Goal: Task Accomplishment & Management: Complete application form

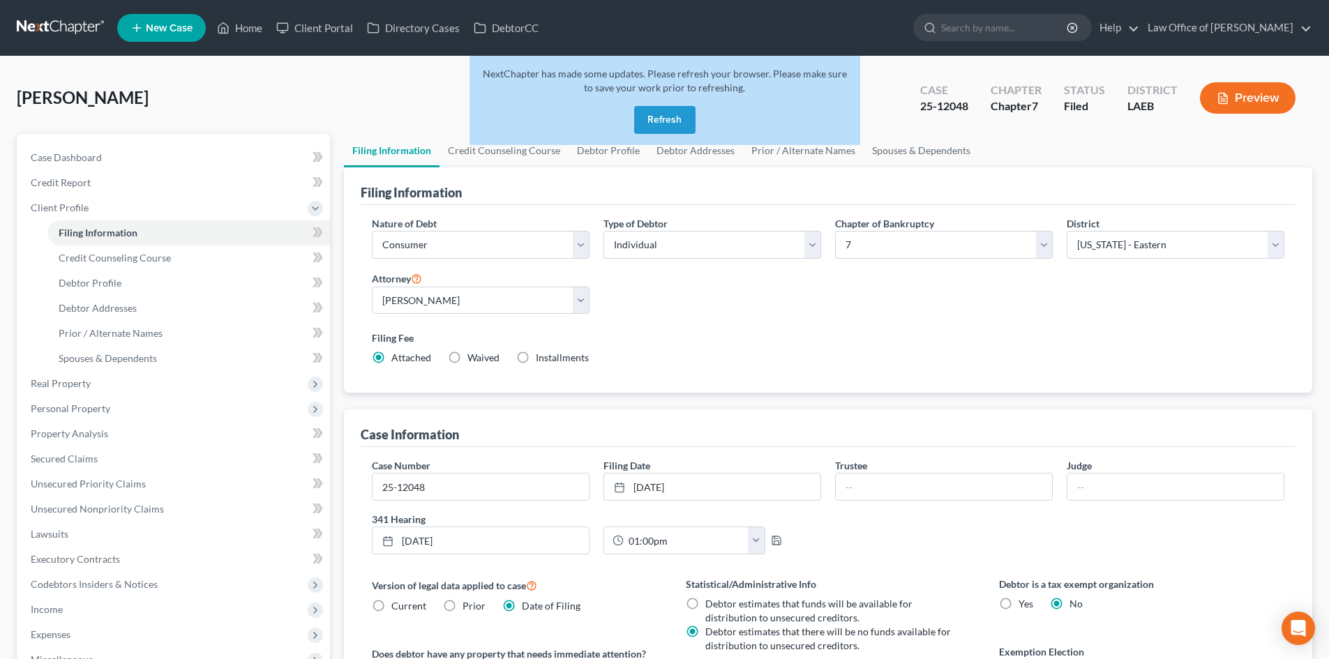
select select "1"
select select "0"
select select "34"
select select "0"
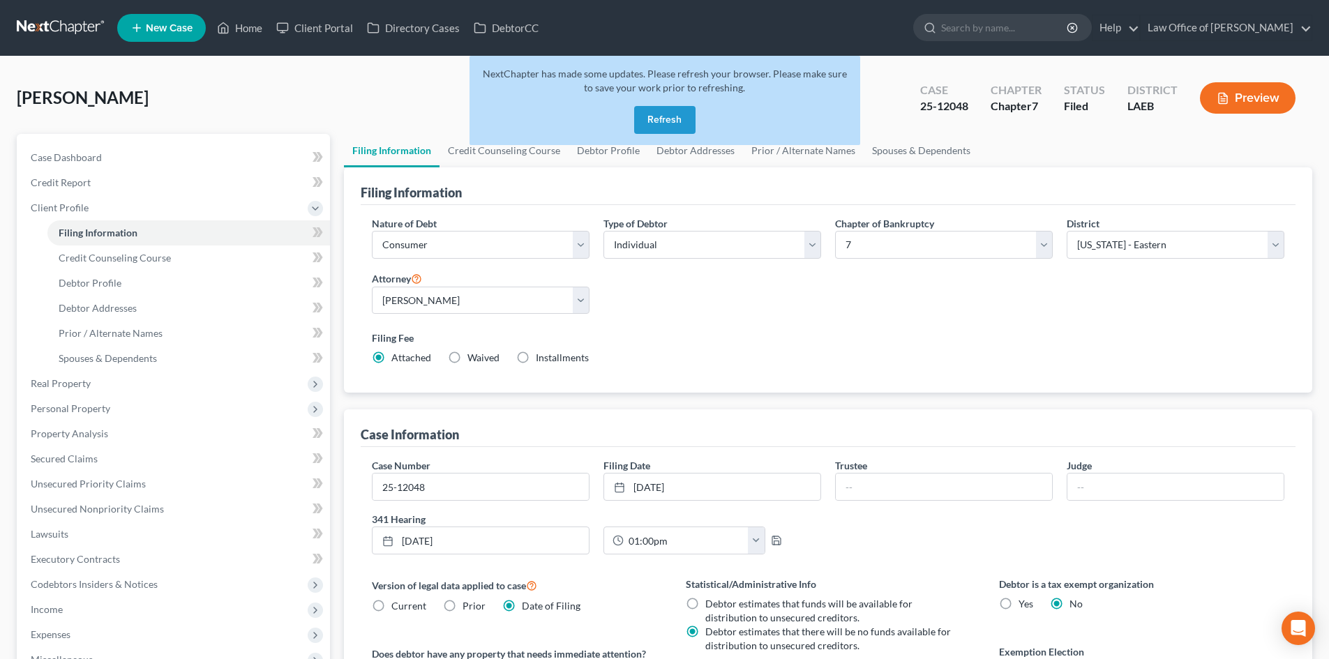
select select "19"
click at [654, 128] on button "Refresh" at bounding box center [664, 120] width 61 height 28
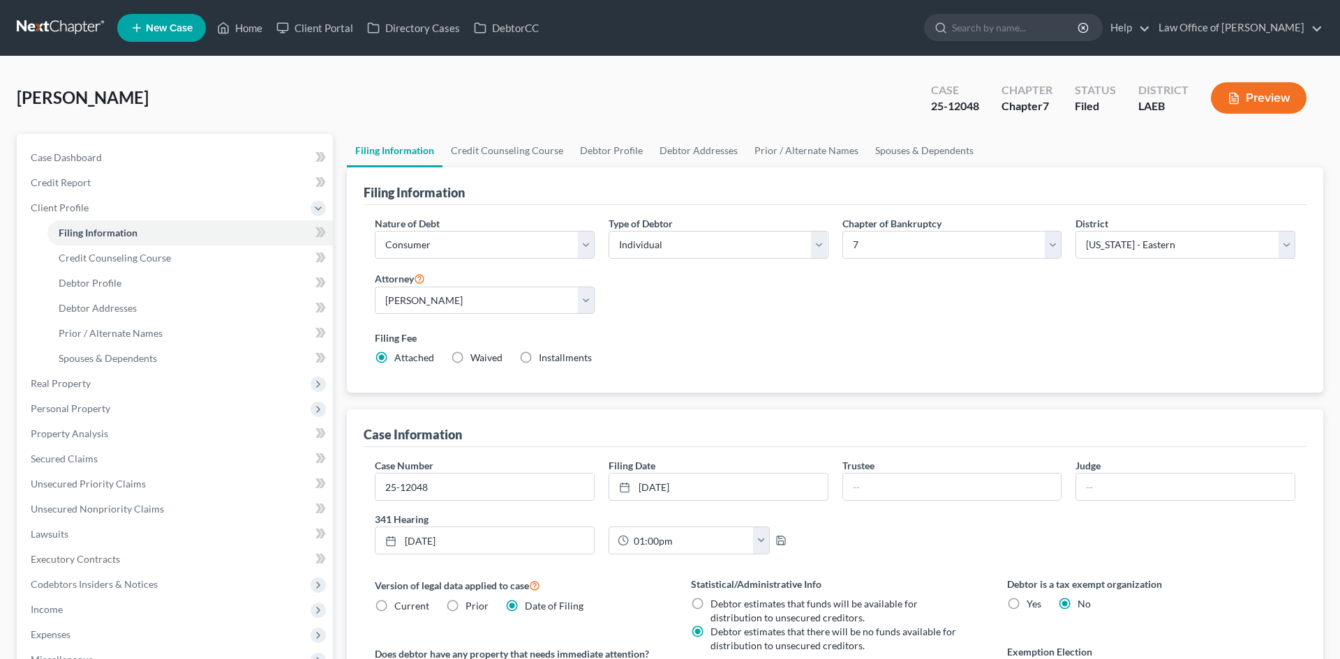
select select "1"
select select "0"
select select "34"
select select "0"
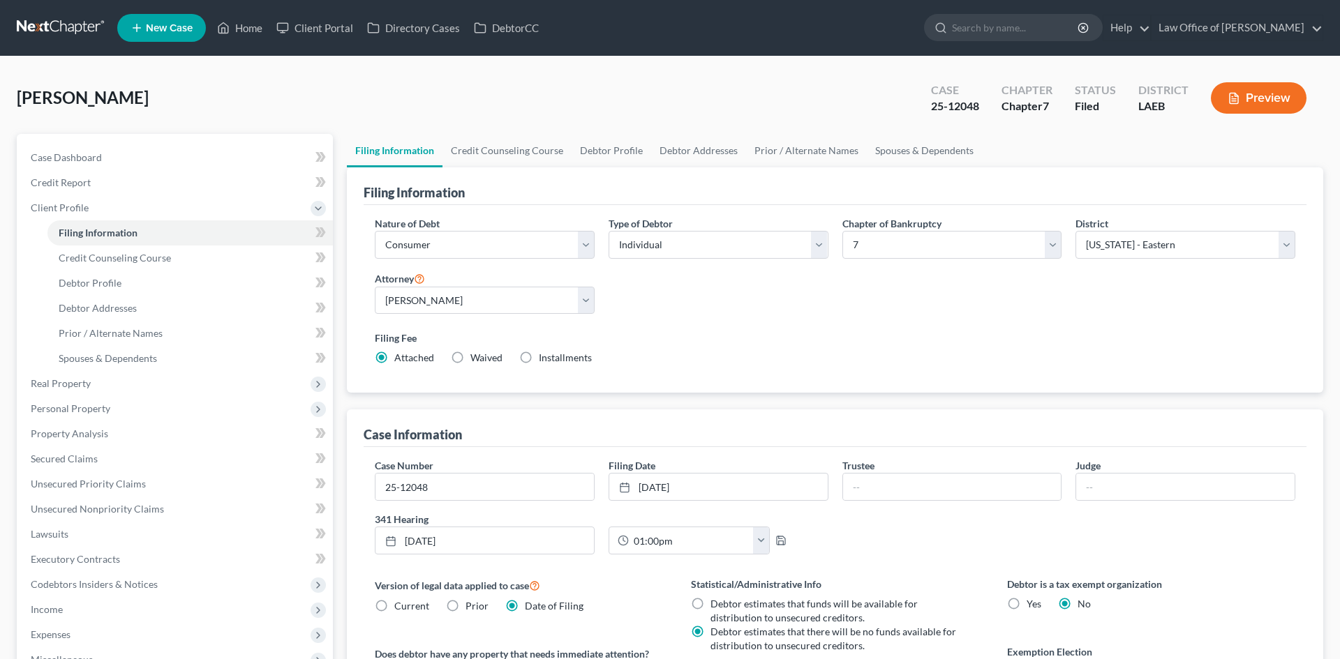
select select "19"
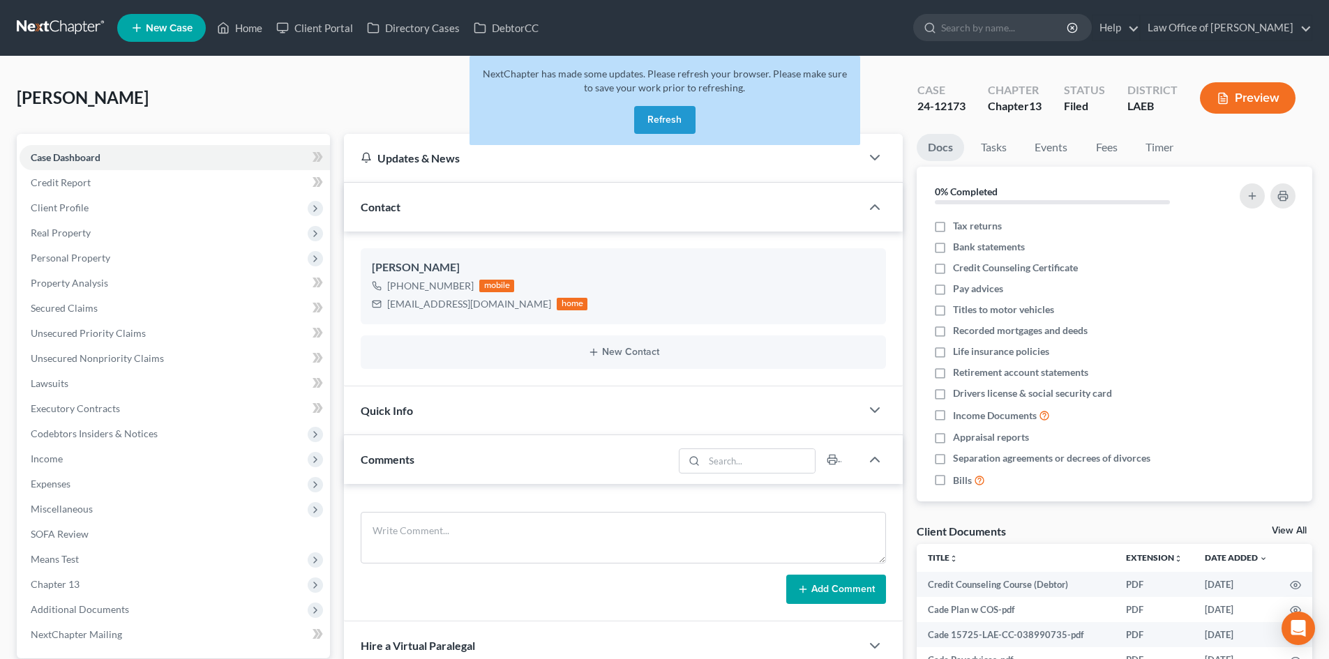
click at [48, 30] on link at bounding box center [61, 27] width 89 height 25
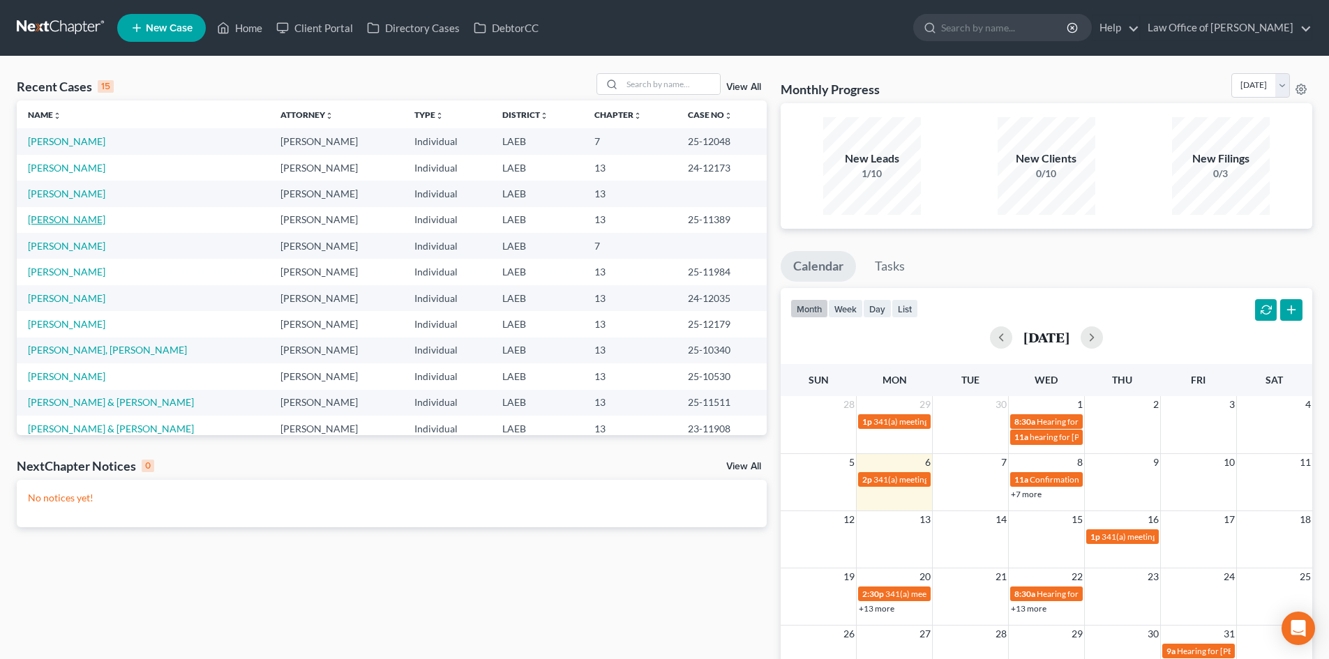
click at [65, 224] on link "Simmons, Webb" at bounding box center [66, 220] width 77 height 12
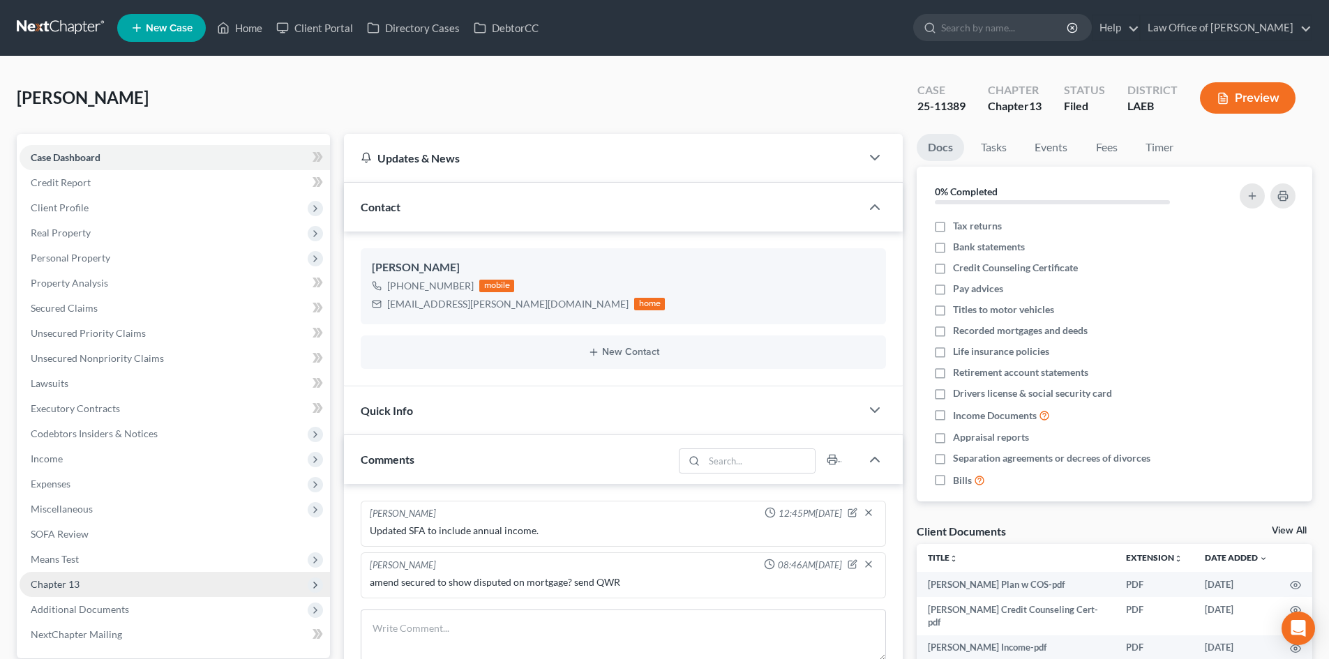
click at [92, 595] on span "Chapter 13" at bounding box center [175, 584] width 310 height 25
click at [96, 613] on span "Plan Calculator" at bounding box center [93, 610] width 68 height 12
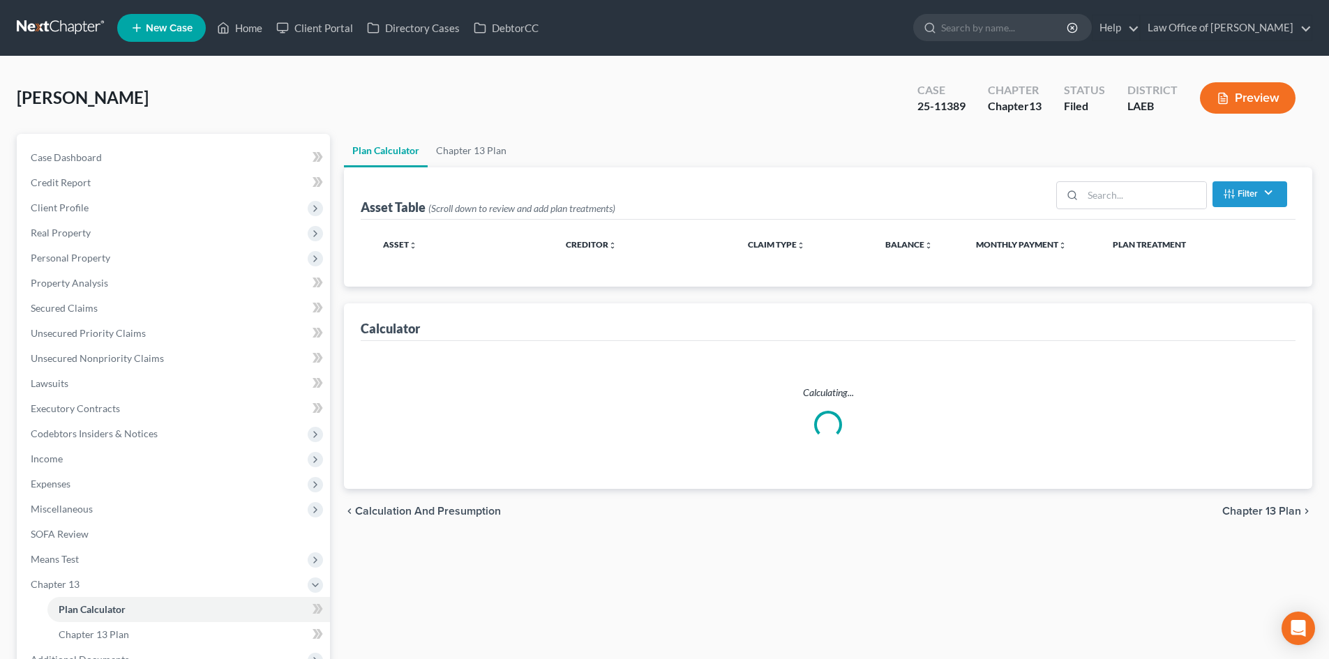
select select "59"
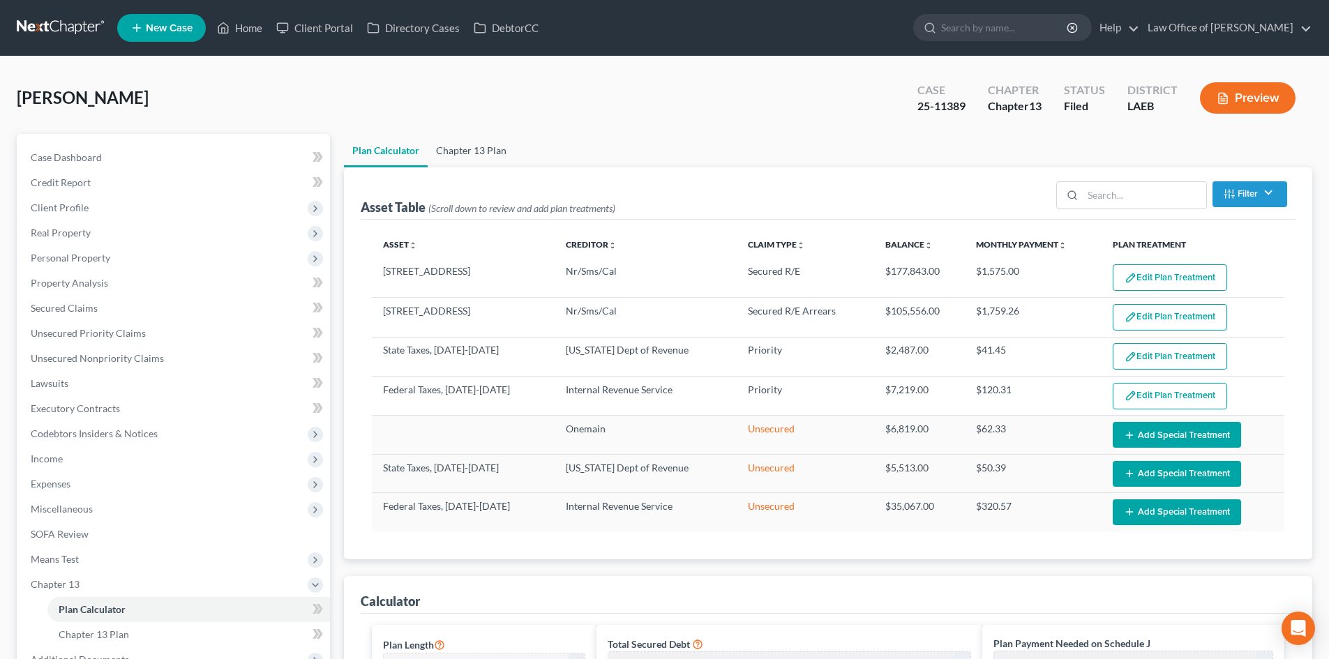
click at [459, 160] on link "Chapter 13 Plan" at bounding box center [471, 150] width 87 height 33
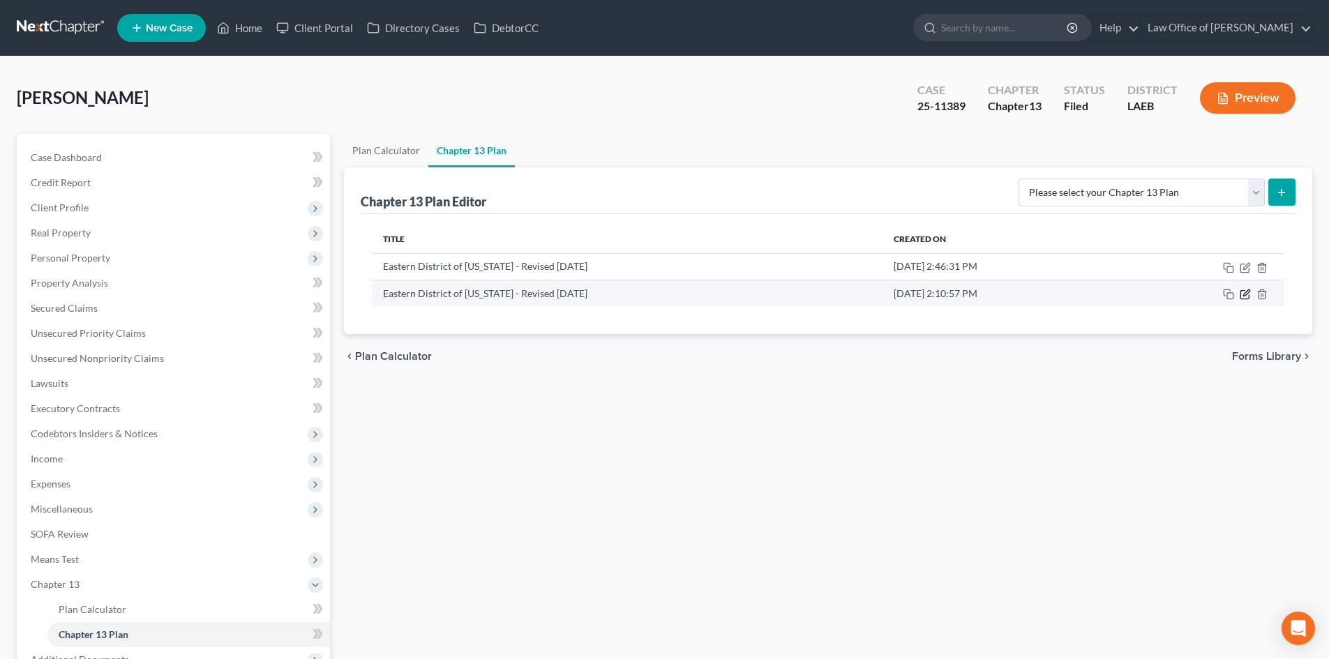
click at [1245, 297] on icon "button" at bounding box center [1245, 294] width 11 height 11
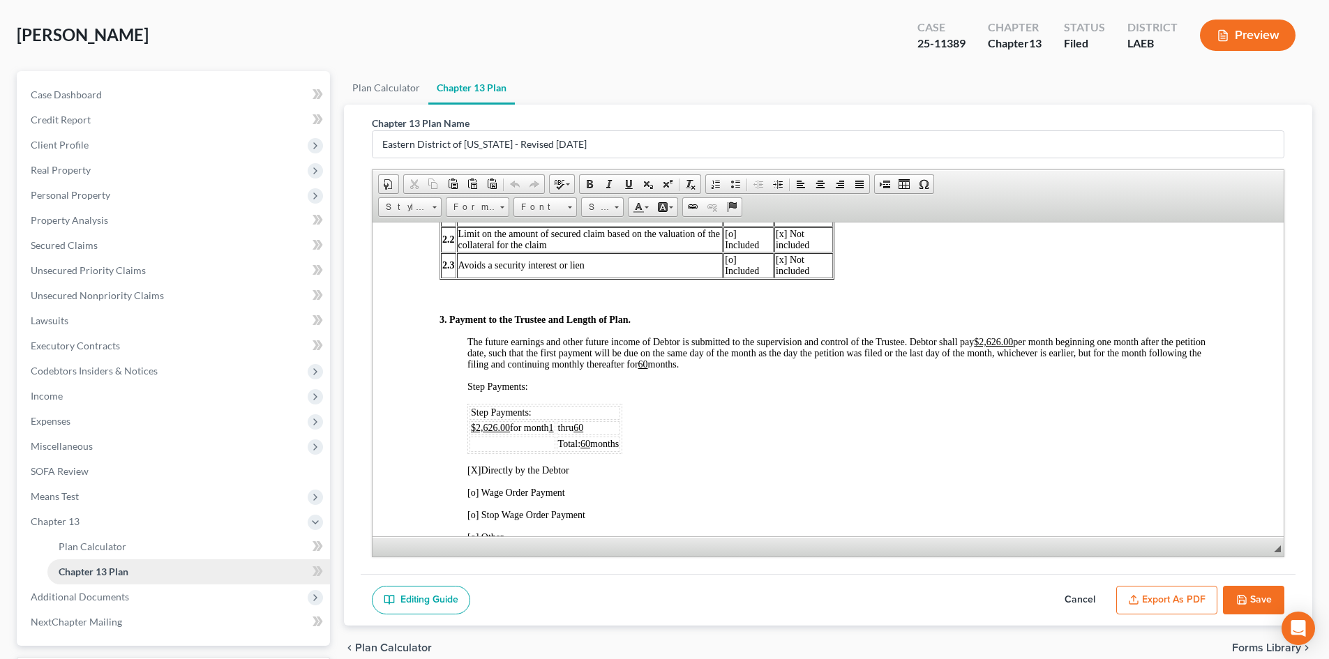
scroll to position [140, 0]
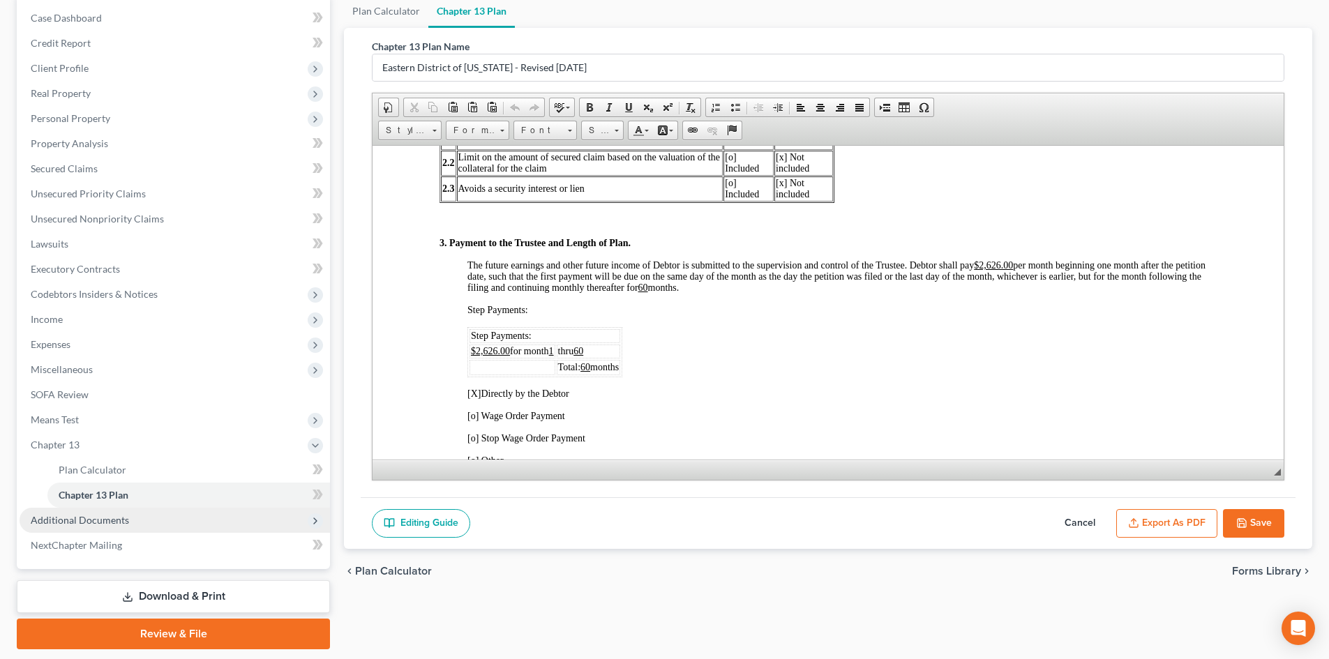
click at [109, 525] on span "Additional Documents" at bounding box center [80, 520] width 98 height 12
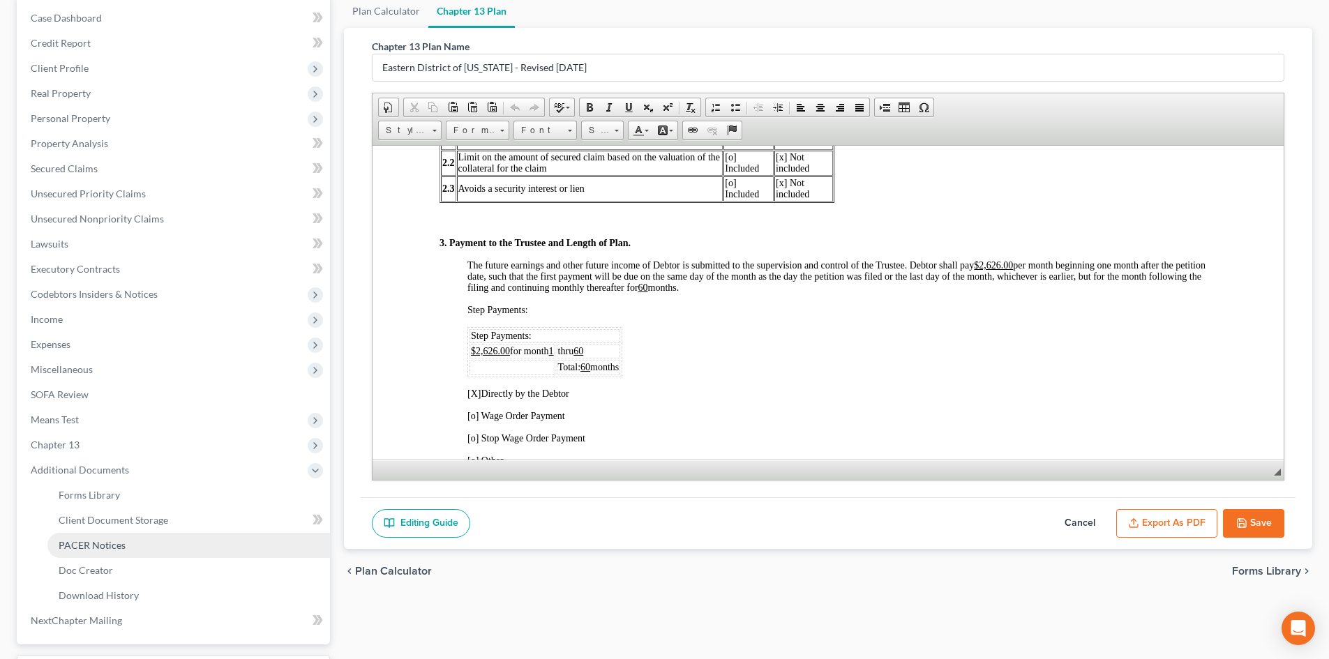
click at [119, 548] on span "PACER Notices" at bounding box center [92, 545] width 67 height 12
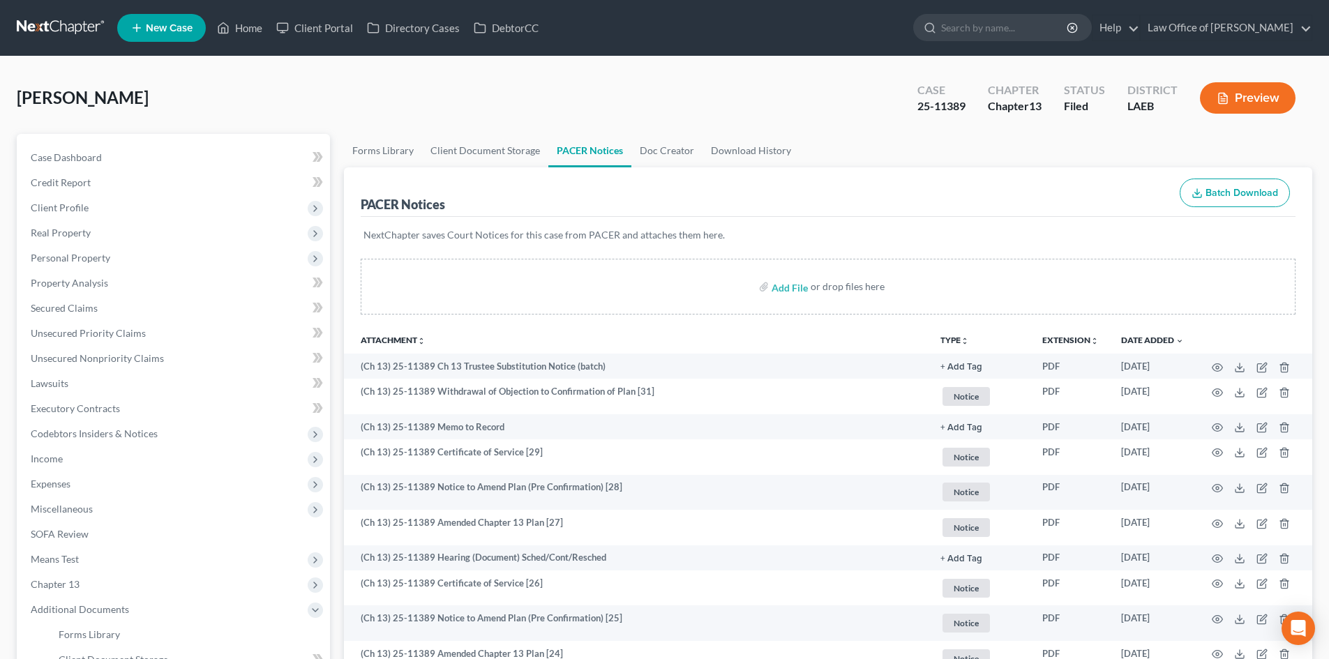
click at [48, 22] on link at bounding box center [61, 27] width 89 height 25
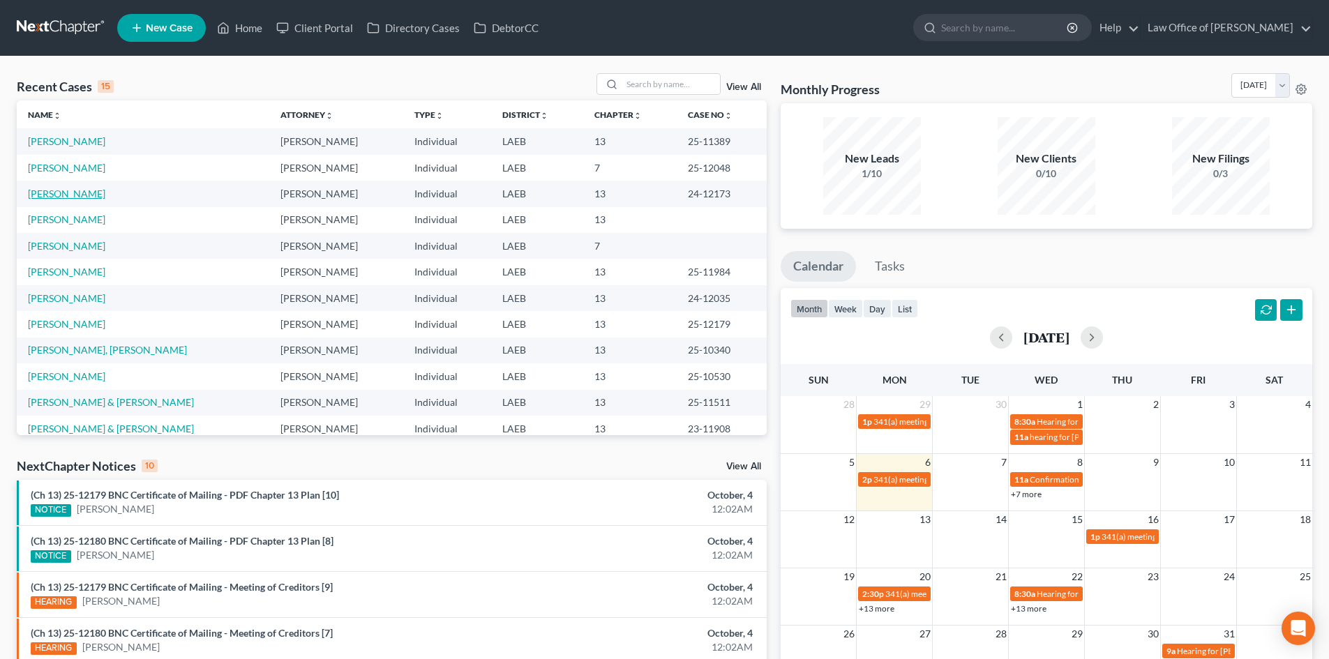
click at [53, 193] on link "[PERSON_NAME]" at bounding box center [66, 194] width 77 height 12
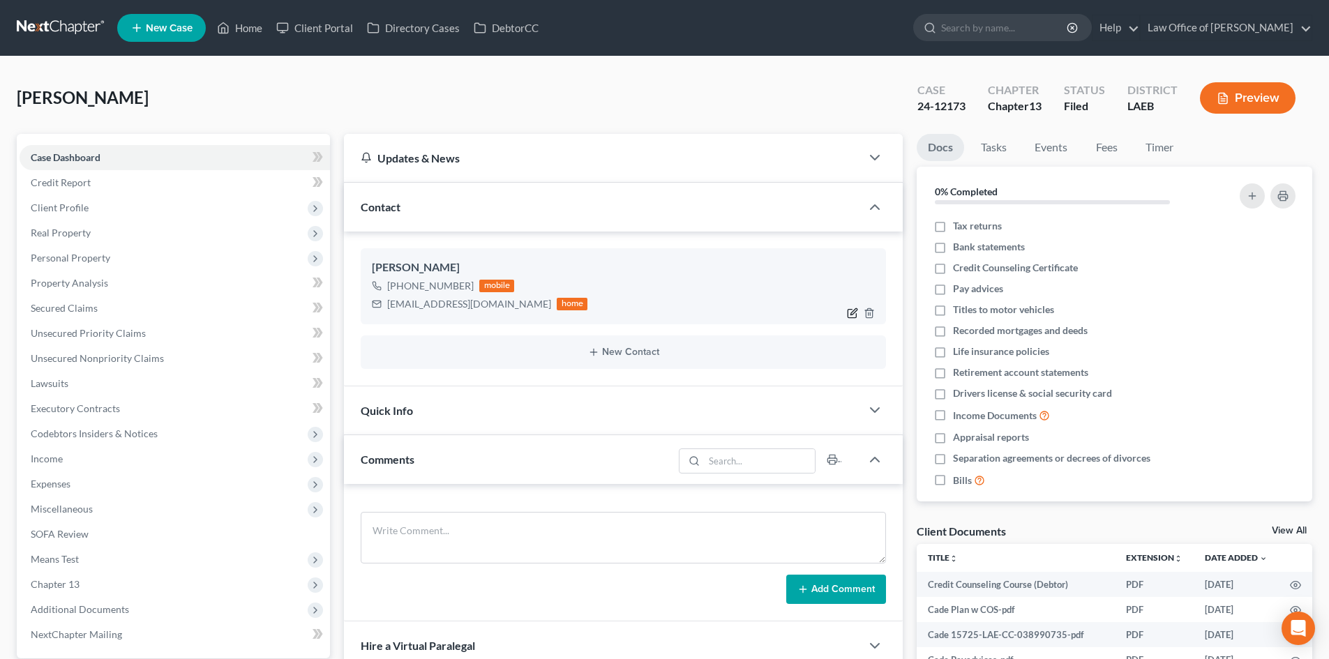
click at [851, 313] on icon "button" at bounding box center [852, 313] width 11 height 11
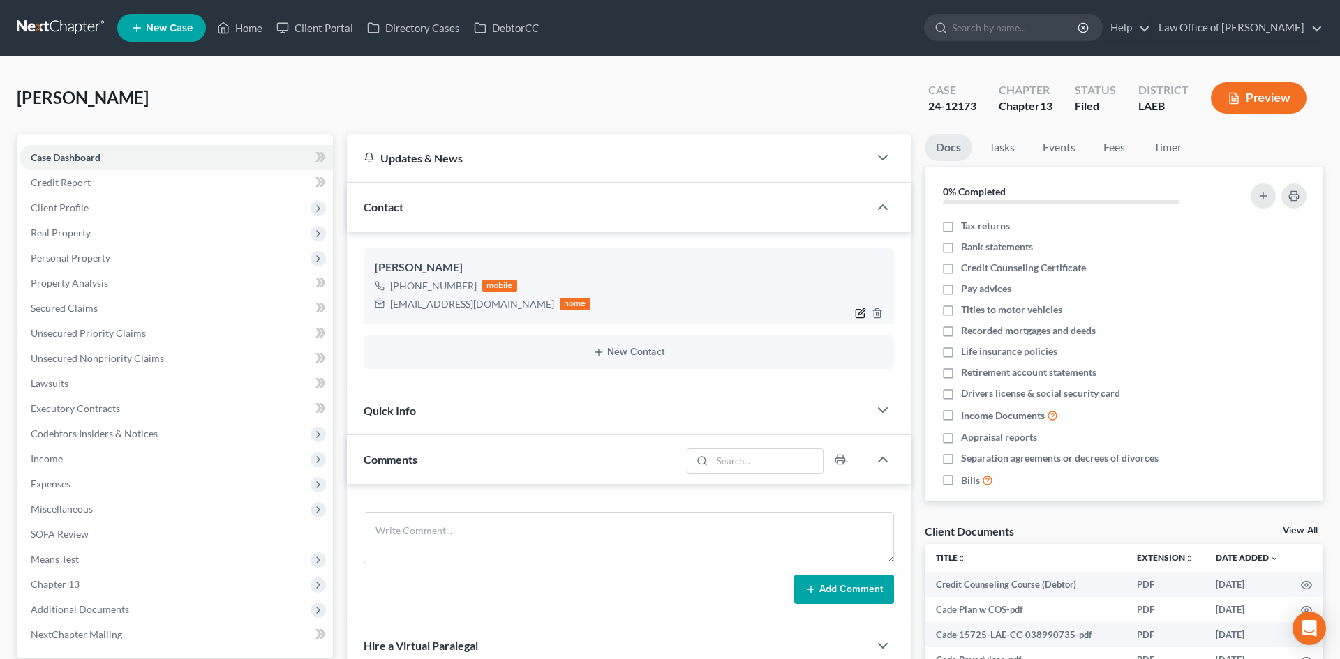
select select "0"
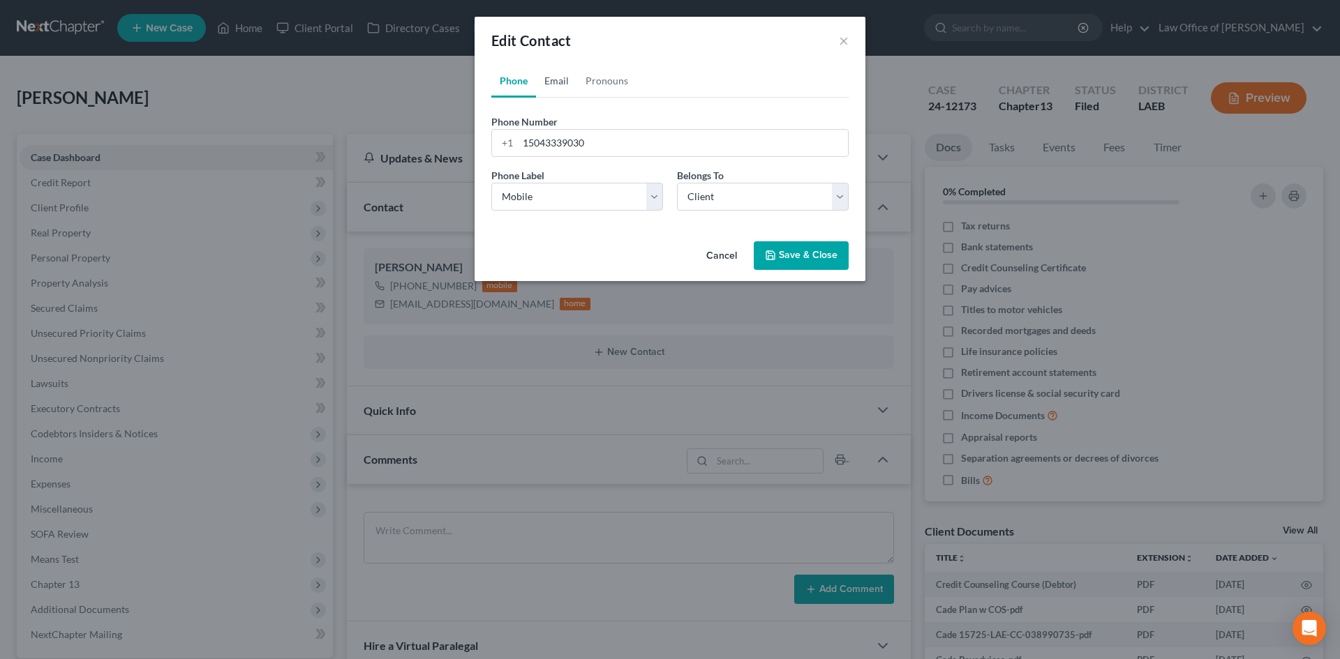
click at [571, 82] on link "Email" at bounding box center [556, 80] width 41 height 33
click at [732, 153] on input "bernadettecade@yahoo.com" at bounding box center [683, 143] width 330 height 27
paste input "cadebernadett"
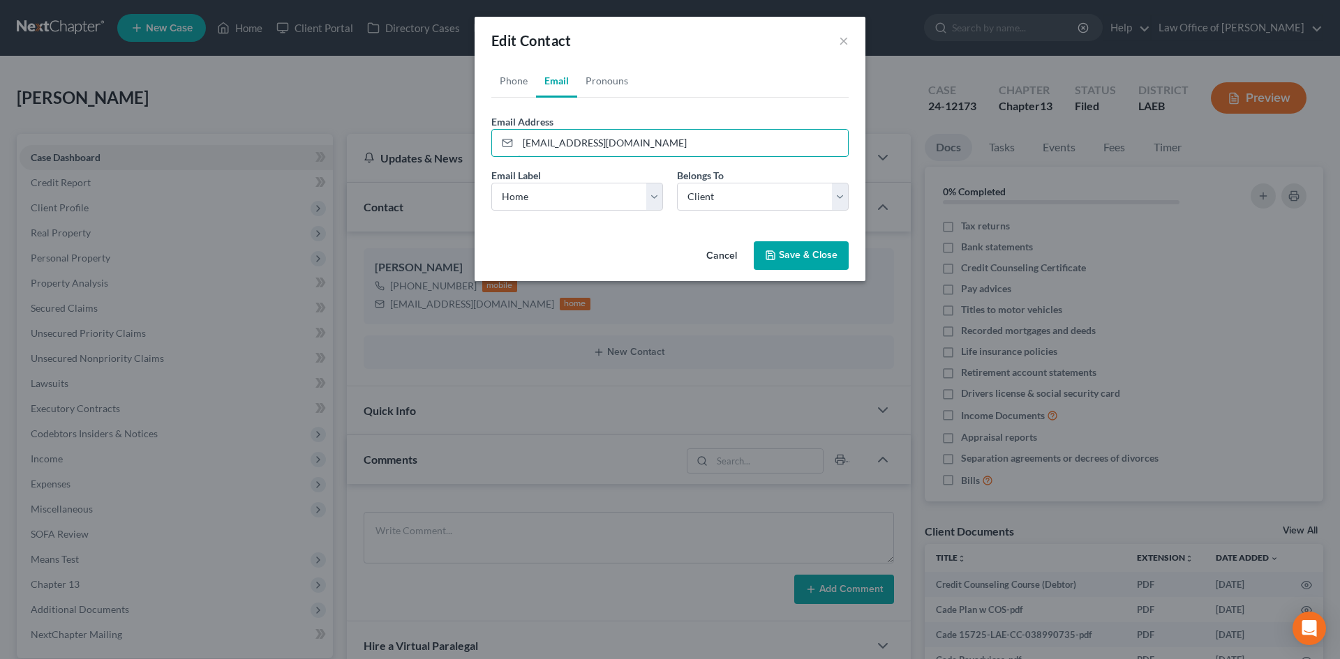
type input "cadebernadette@yahoo.com"
click at [797, 261] on button "Save & Close" at bounding box center [801, 255] width 95 height 29
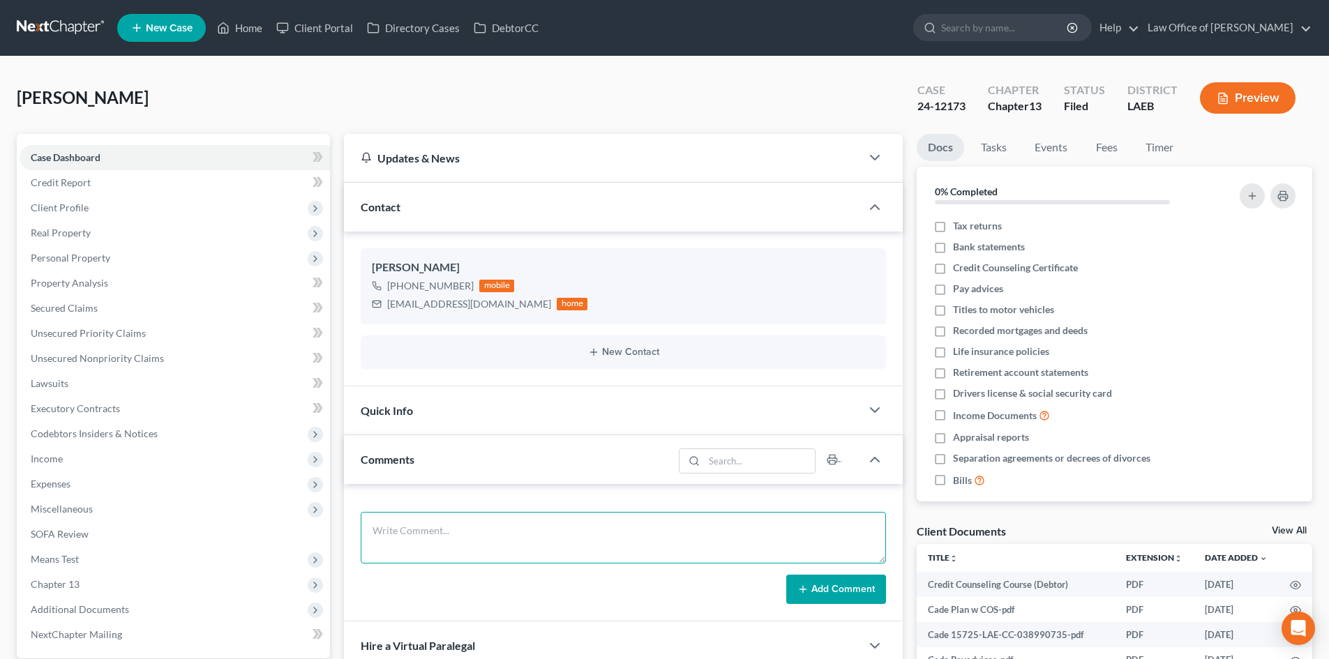
click at [447, 555] on textarea at bounding box center [623, 538] width 525 height 52
type textarea "Got in a car accident. Send her to a PI lawyer. Get info on what she decides to…"
click at [852, 590] on button "Add Comment" at bounding box center [836, 589] width 100 height 29
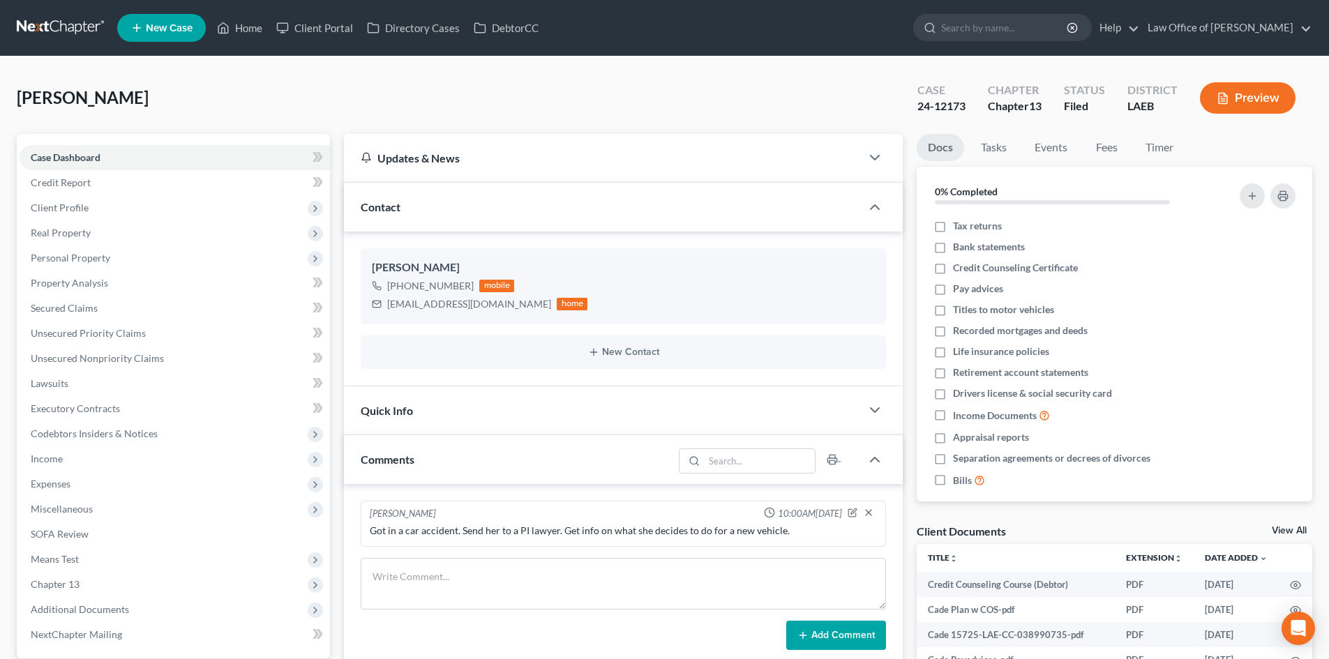
click at [73, 23] on link at bounding box center [61, 27] width 89 height 25
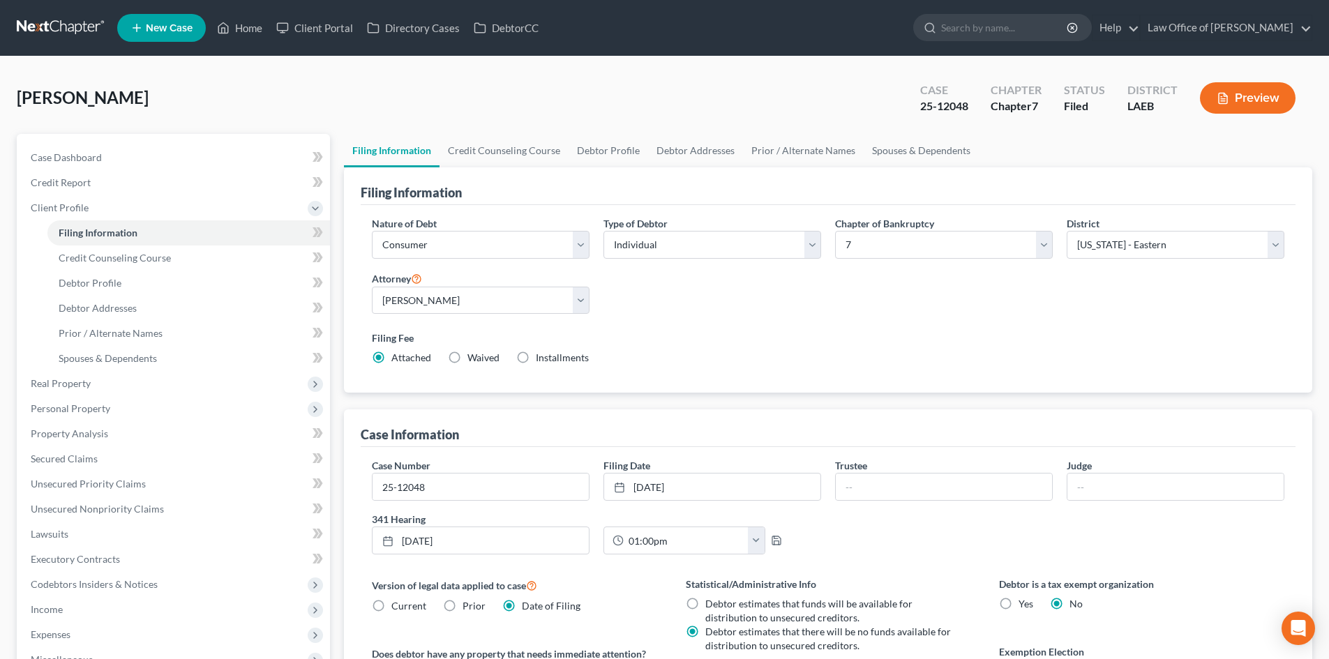
select select "1"
select select "0"
select select "34"
select select "0"
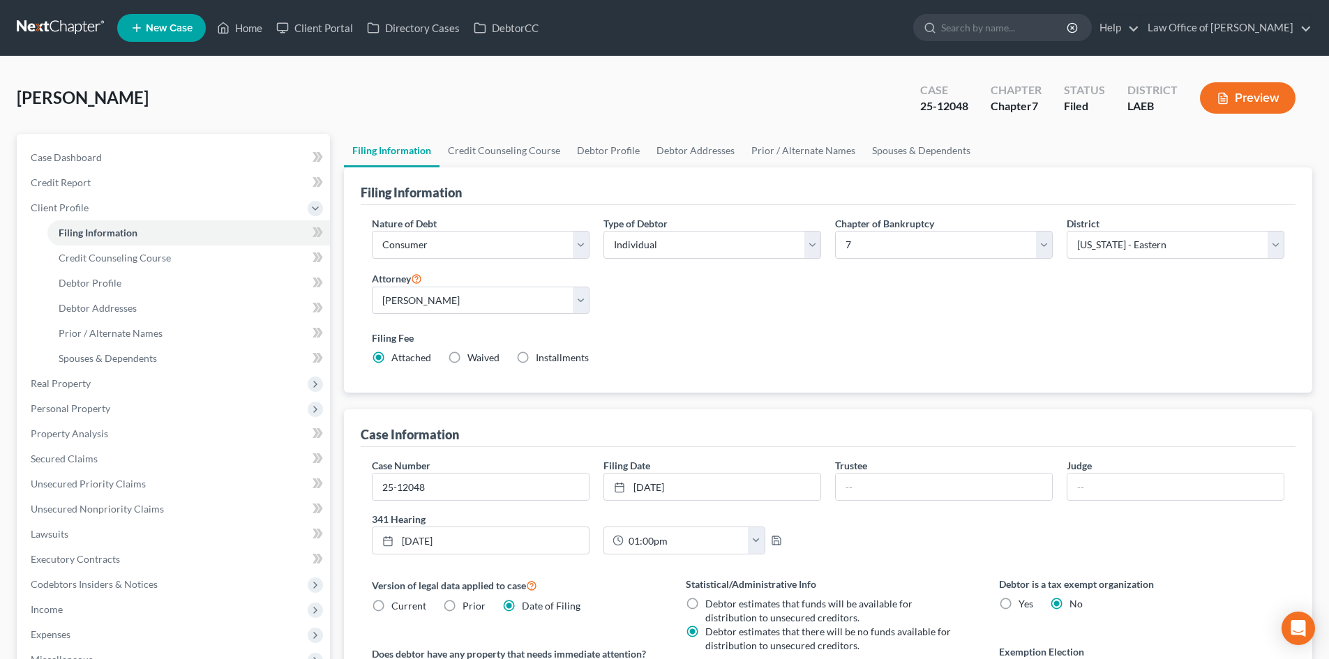
select select "19"
click at [44, 151] on span "Case Dashboard" at bounding box center [66, 157] width 71 height 12
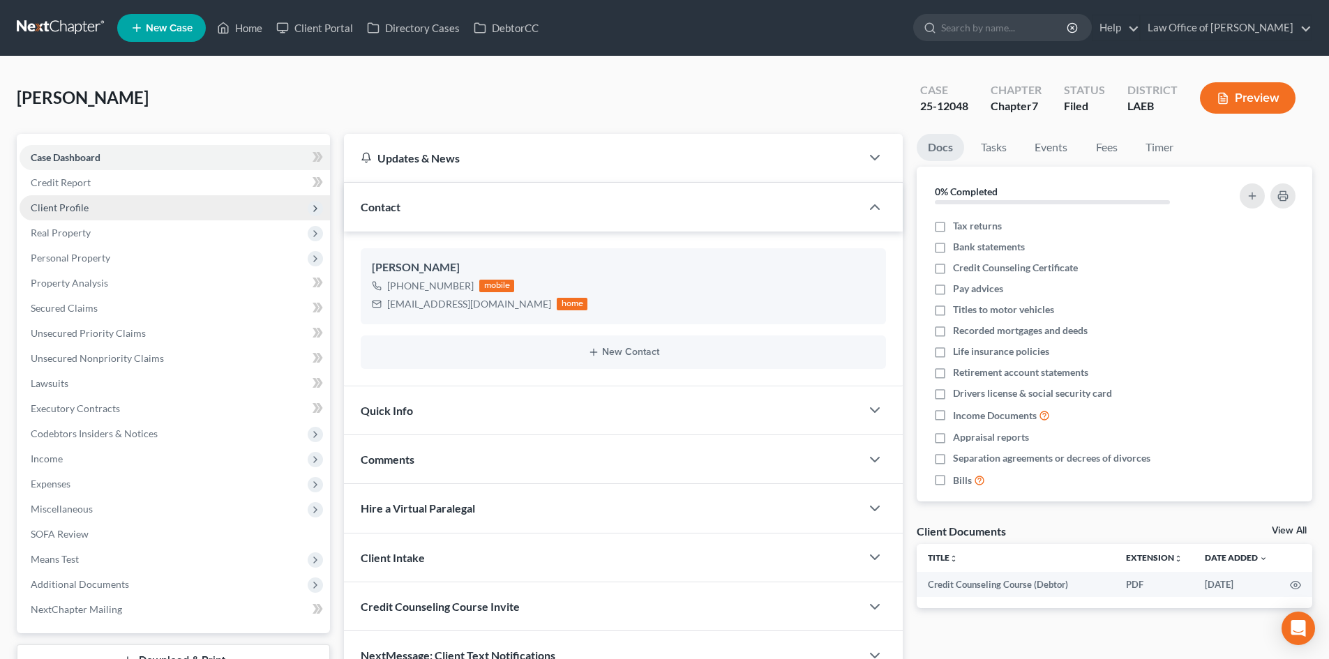
click at [66, 209] on span "Client Profile" at bounding box center [60, 208] width 58 height 12
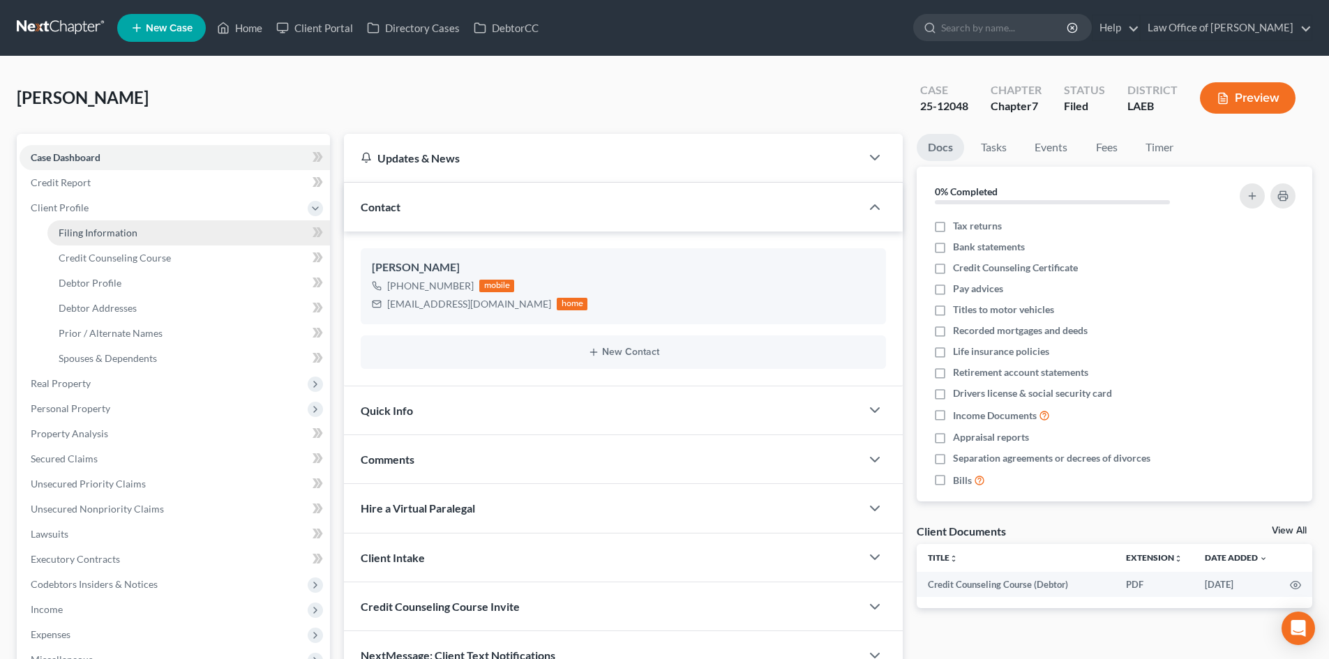
click at [75, 229] on span "Filing Information" at bounding box center [98, 233] width 79 height 12
select select "1"
select select "0"
select select "34"
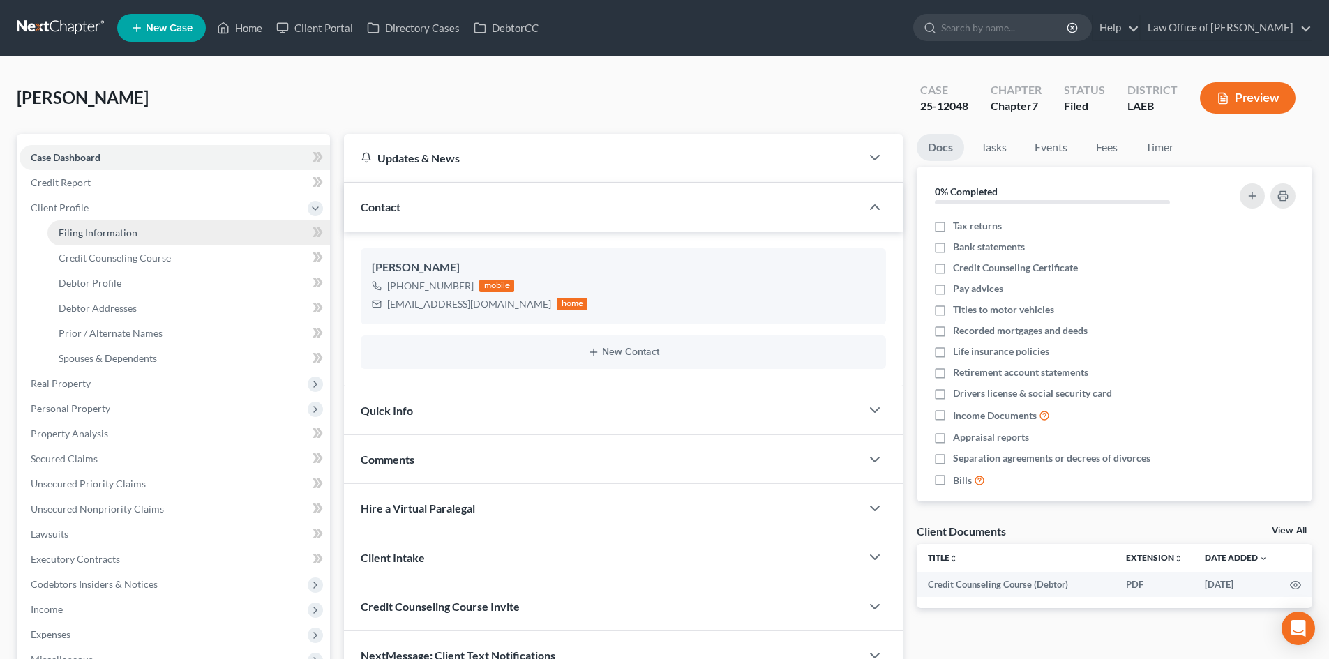
select select "0"
select select "19"
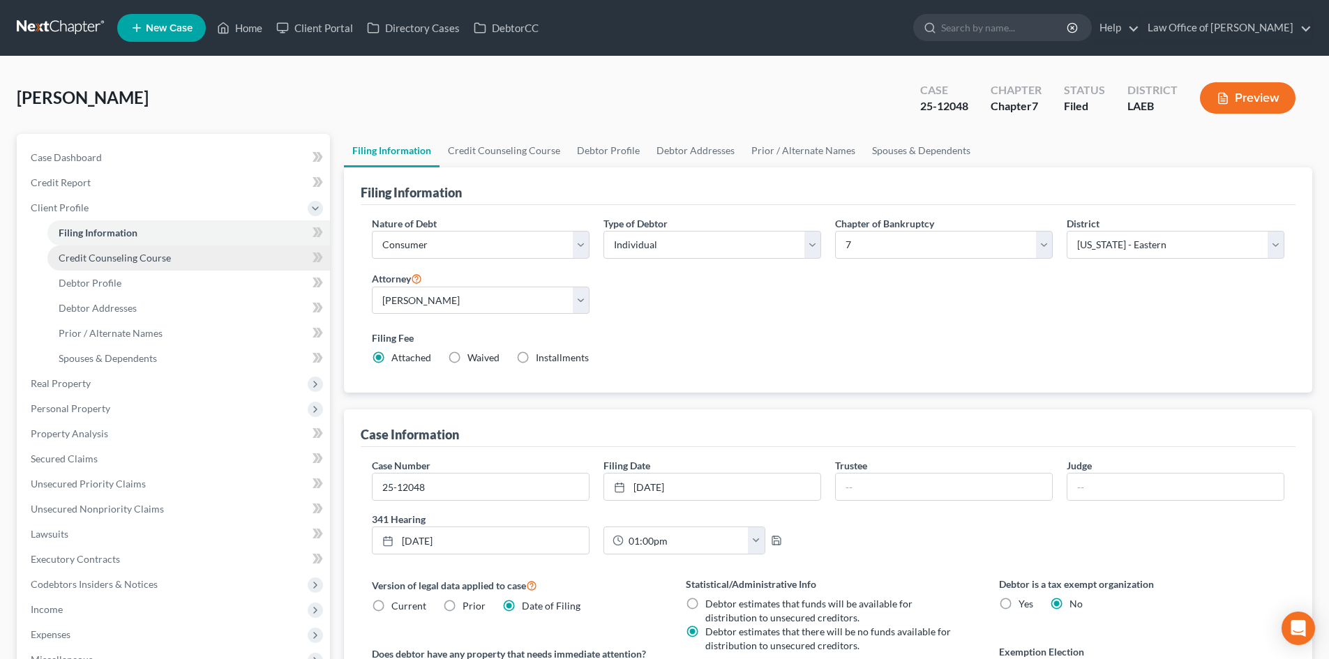
click at [97, 264] on link "Credit Counseling Course" at bounding box center [188, 258] width 283 height 25
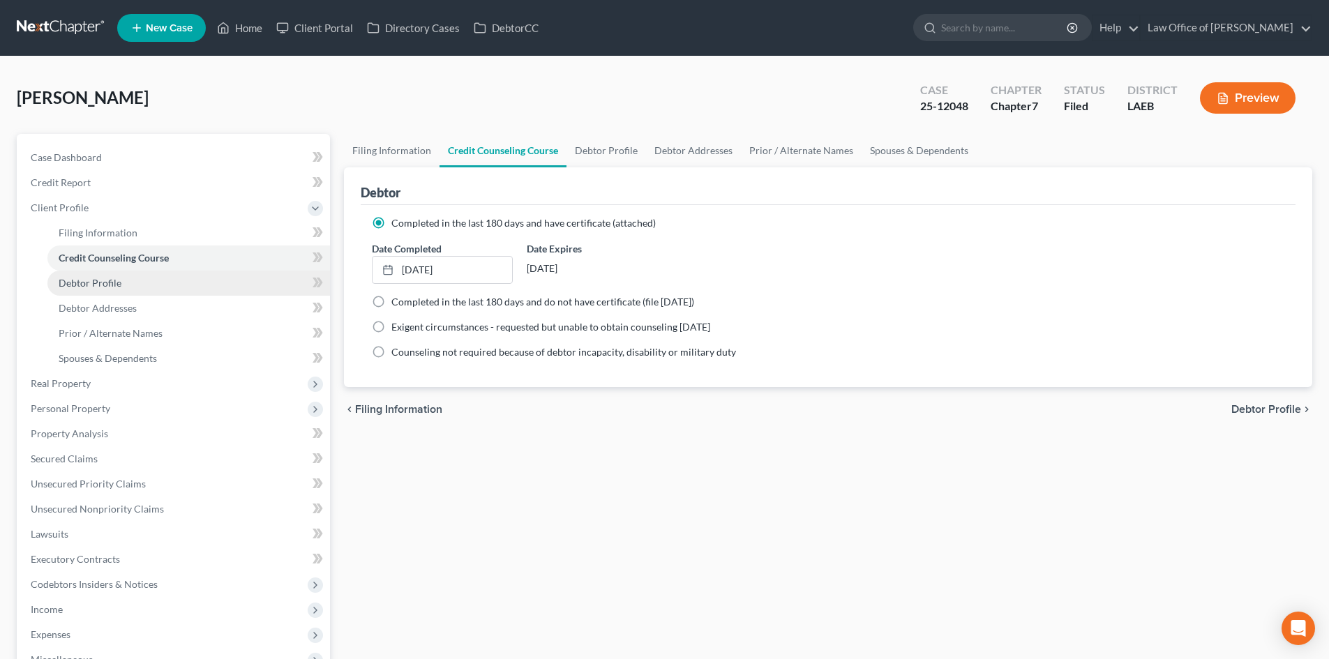
click at [98, 285] on span "Debtor Profile" at bounding box center [90, 283] width 63 height 12
select select "0"
select select "1"
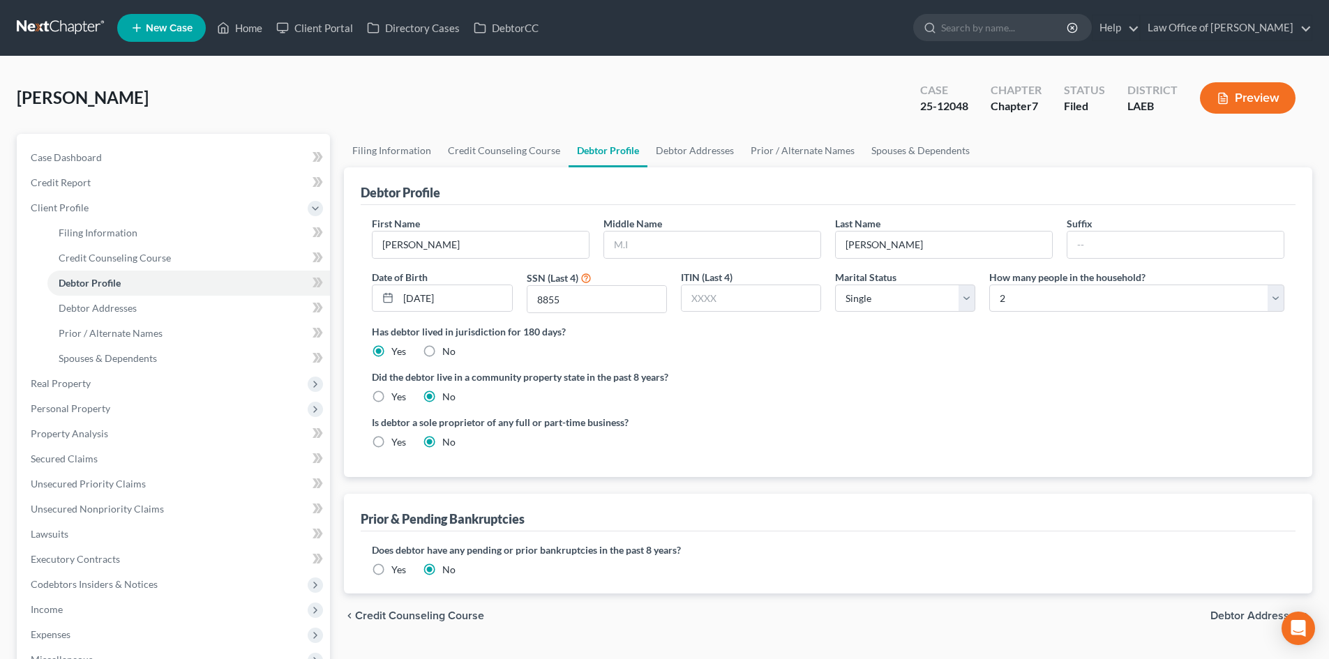
click at [43, 19] on link at bounding box center [61, 27] width 89 height 25
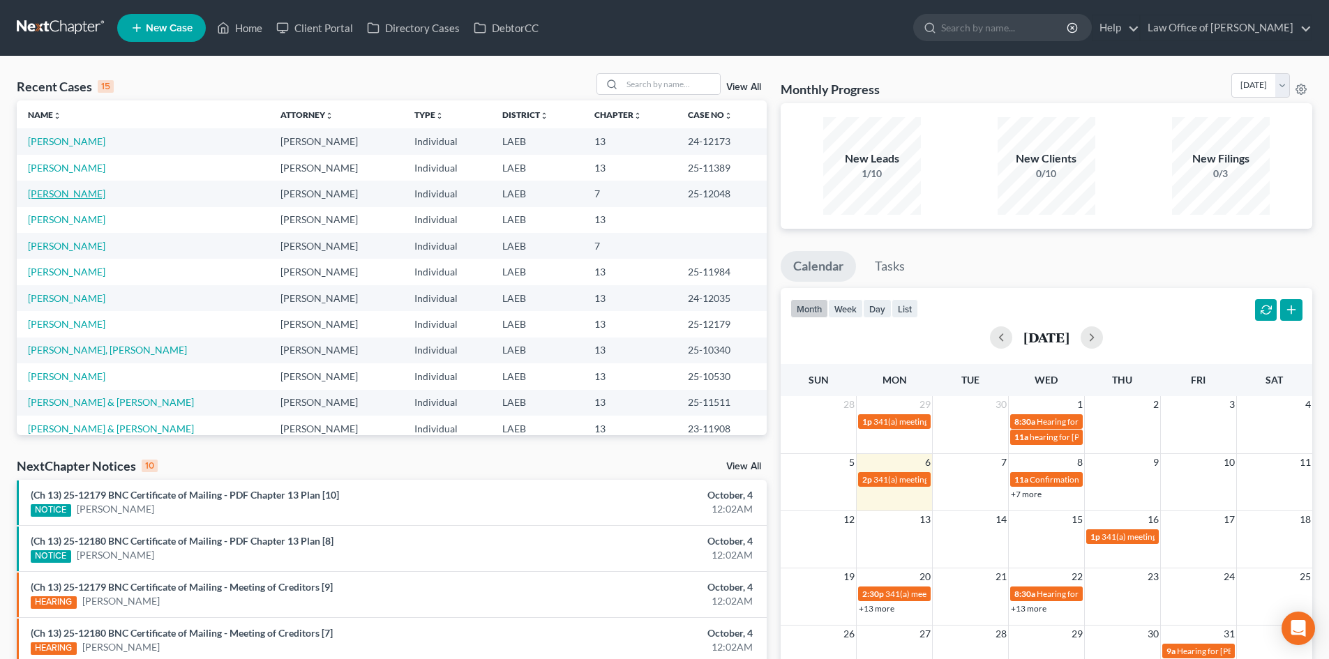
click at [52, 193] on link "[PERSON_NAME]" at bounding box center [66, 194] width 77 height 12
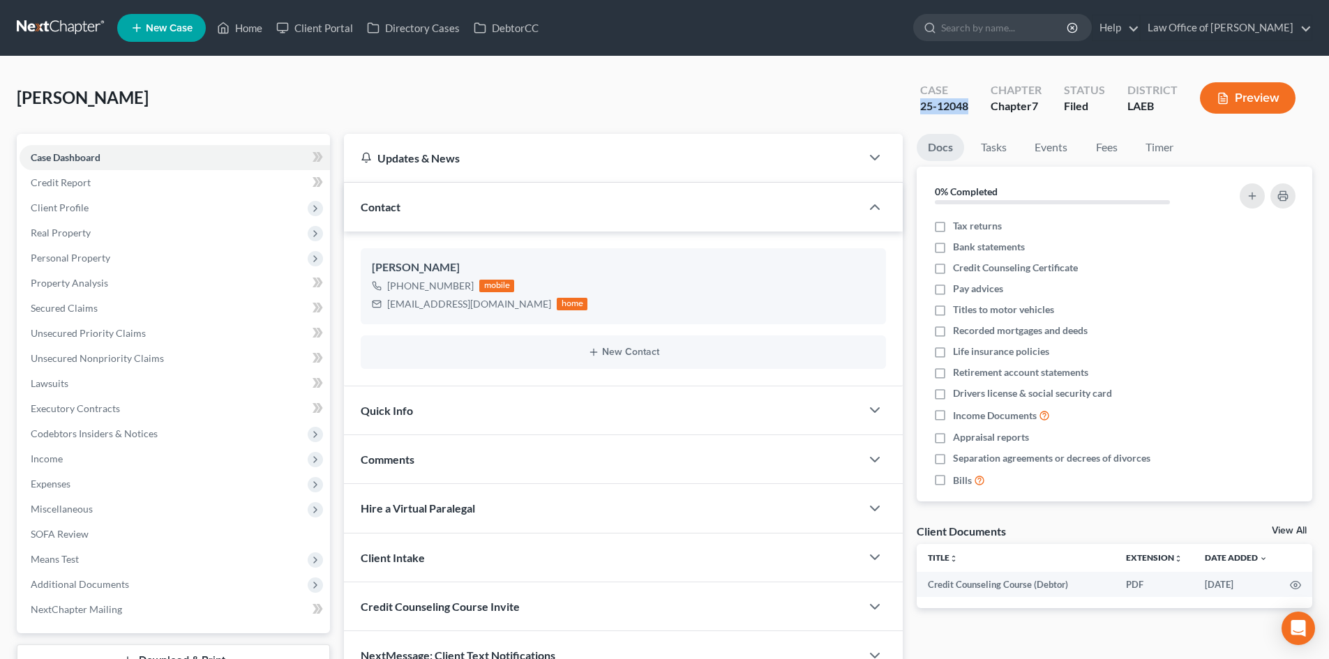
drag, startPoint x: 972, startPoint y: 109, endPoint x: 920, endPoint y: 110, distance: 51.6
click at [920, 110] on div "Case 25-12048" at bounding box center [944, 99] width 70 height 41
copy div "25-12048"
click at [34, 28] on link at bounding box center [61, 27] width 89 height 25
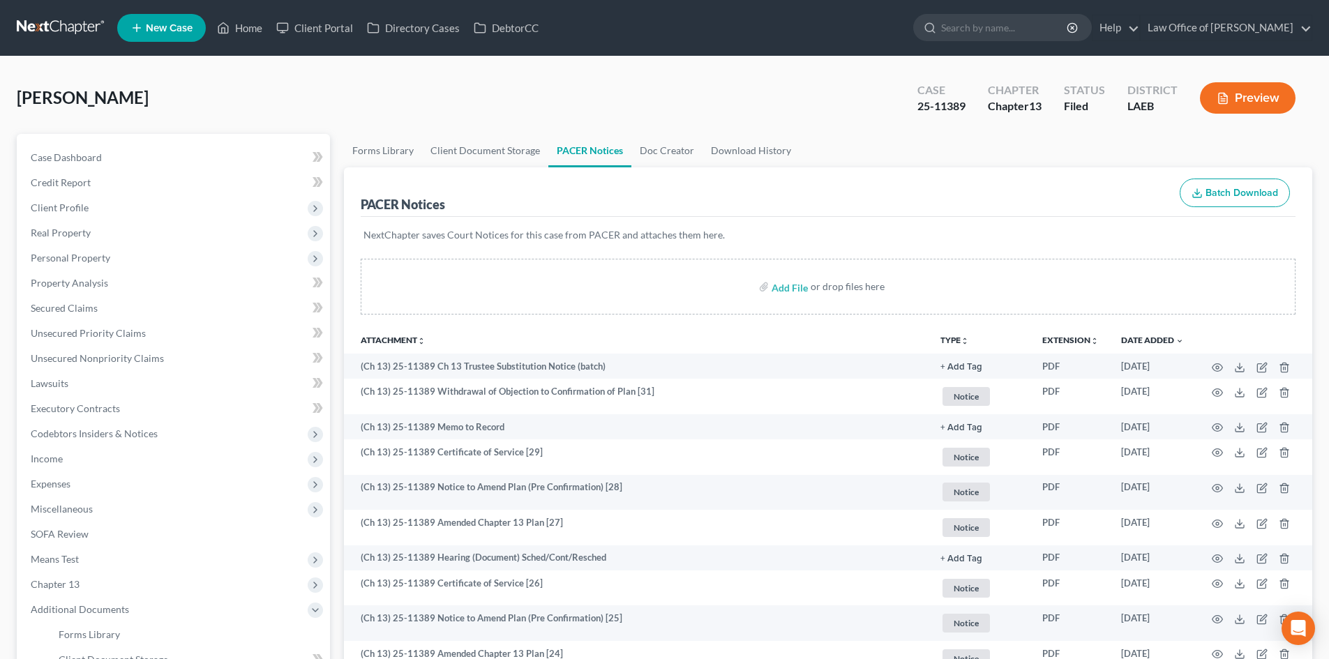
click at [39, 23] on link at bounding box center [61, 27] width 89 height 25
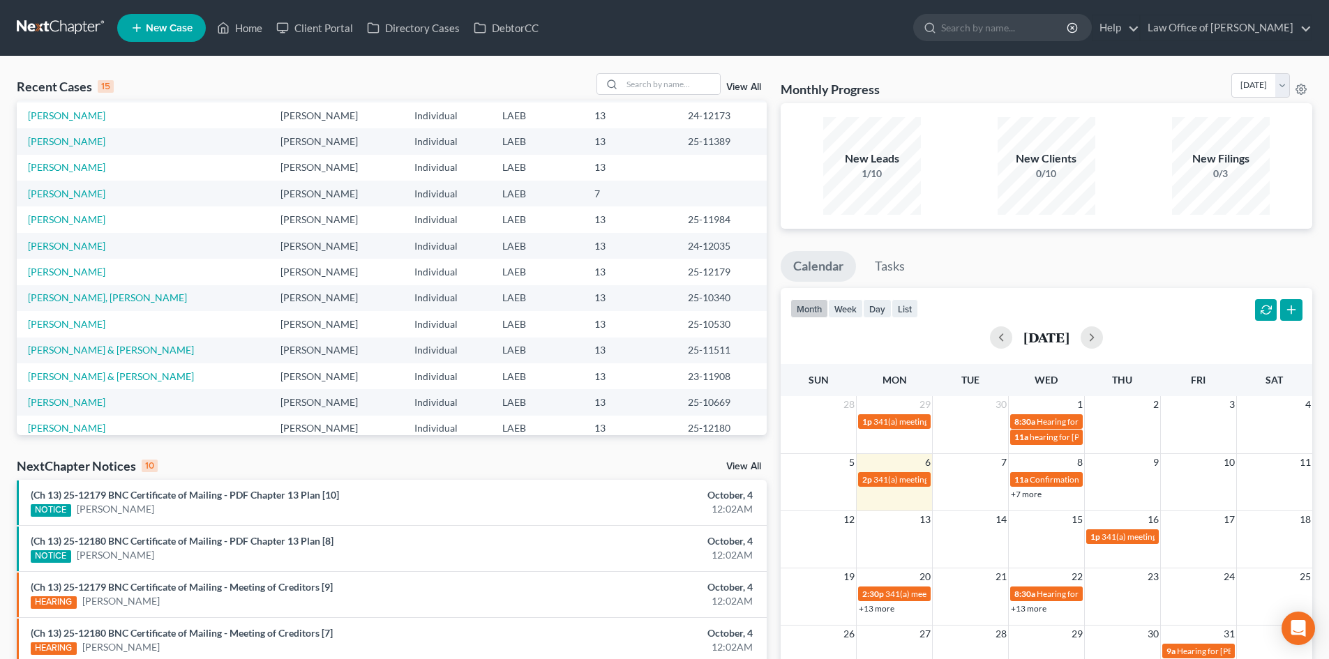
scroll to position [96, 0]
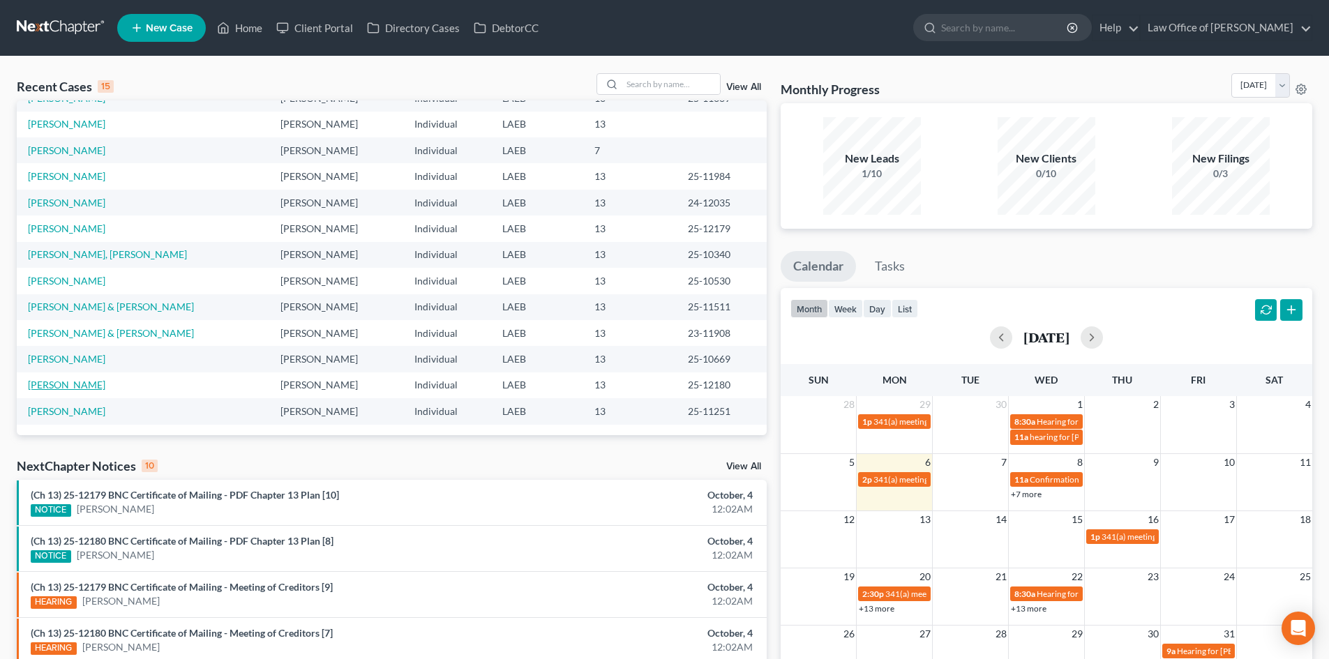
click at [61, 390] on link "[PERSON_NAME]" at bounding box center [66, 385] width 77 height 12
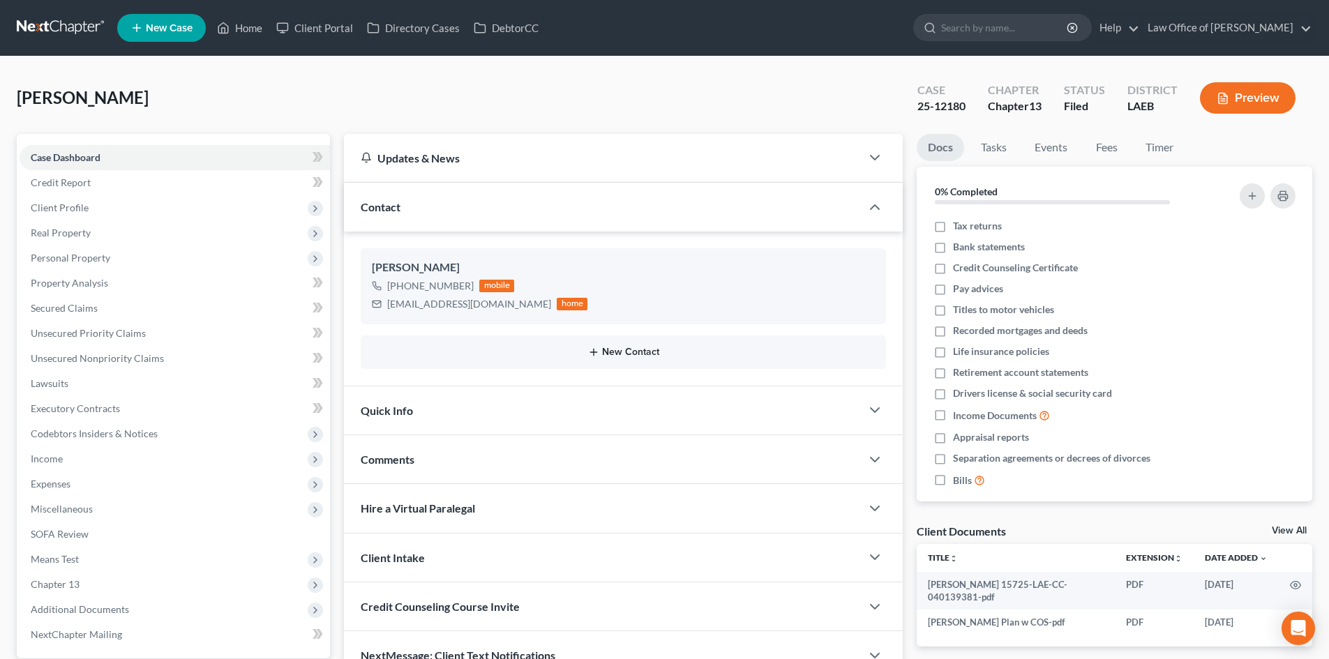
click at [630, 354] on button "New Contact" at bounding box center [623, 352] width 503 height 11
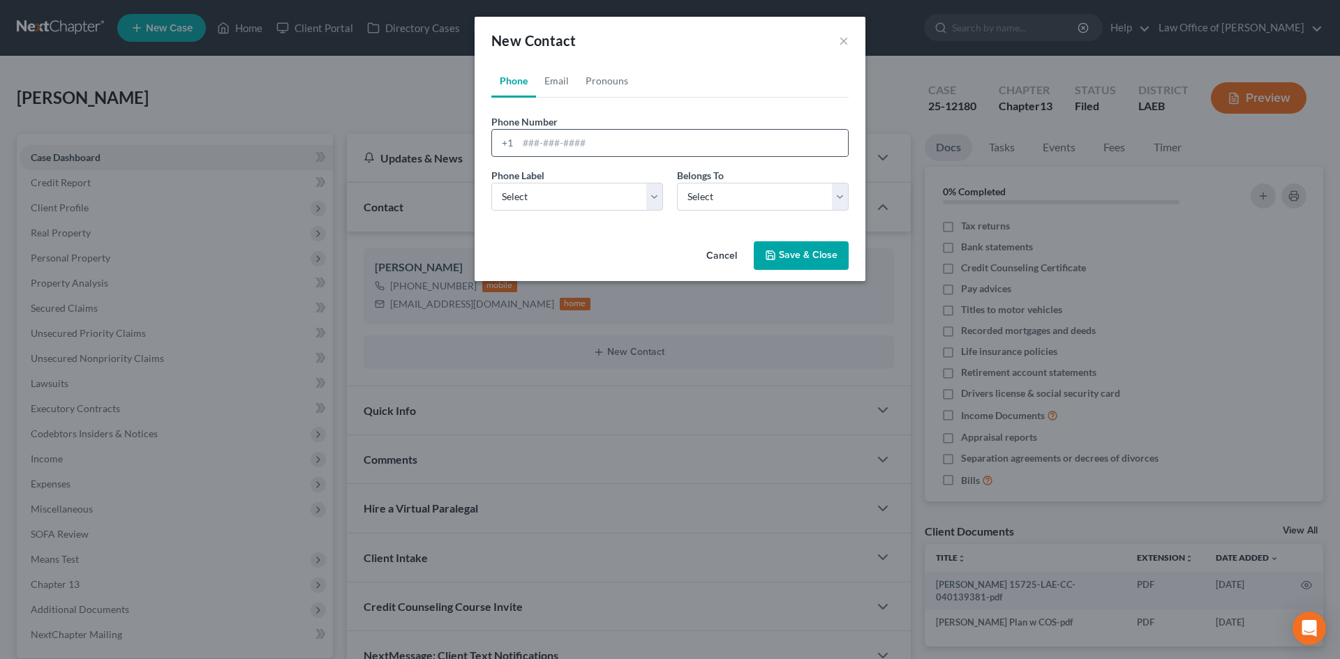
click at [569, 156] on div "+1" at bounding box center [669, 143] width 357 height 28
click at [571, 151] on input "tel" at bounding box center [683, 143] width 330 height 27
type input "5047089605"
click at [562, 191] on select "Select Mobile Home Work Other" at bounding box center [577, 197] width 172 height 28
select select "0"
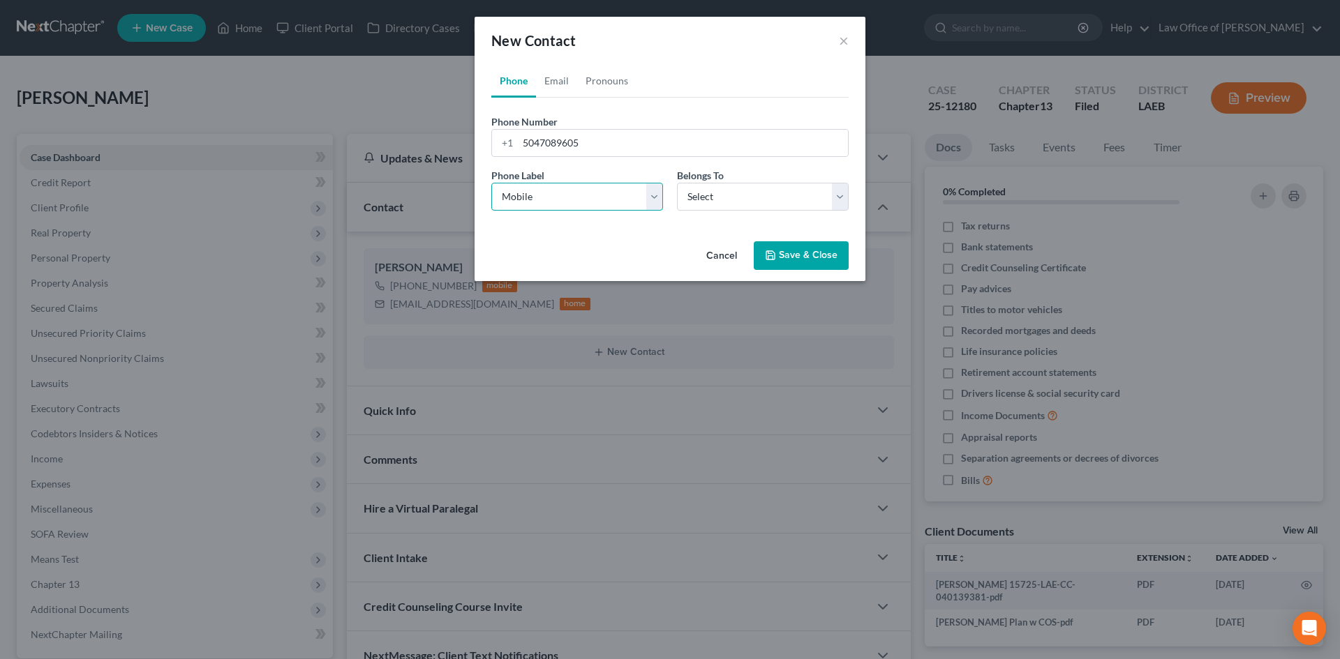
click at [491, 183] on select "Select Mobile Home Work Other" at bounding box center [577, 197] width 172 height 28
click at [733, 205] on select "Select Client Other" at bounding box center [763, 197] width 172 height 28
select select "1"
click at [677, 183] on select "Select Client Other" at bounding box center [763, 197] width 172 height 28
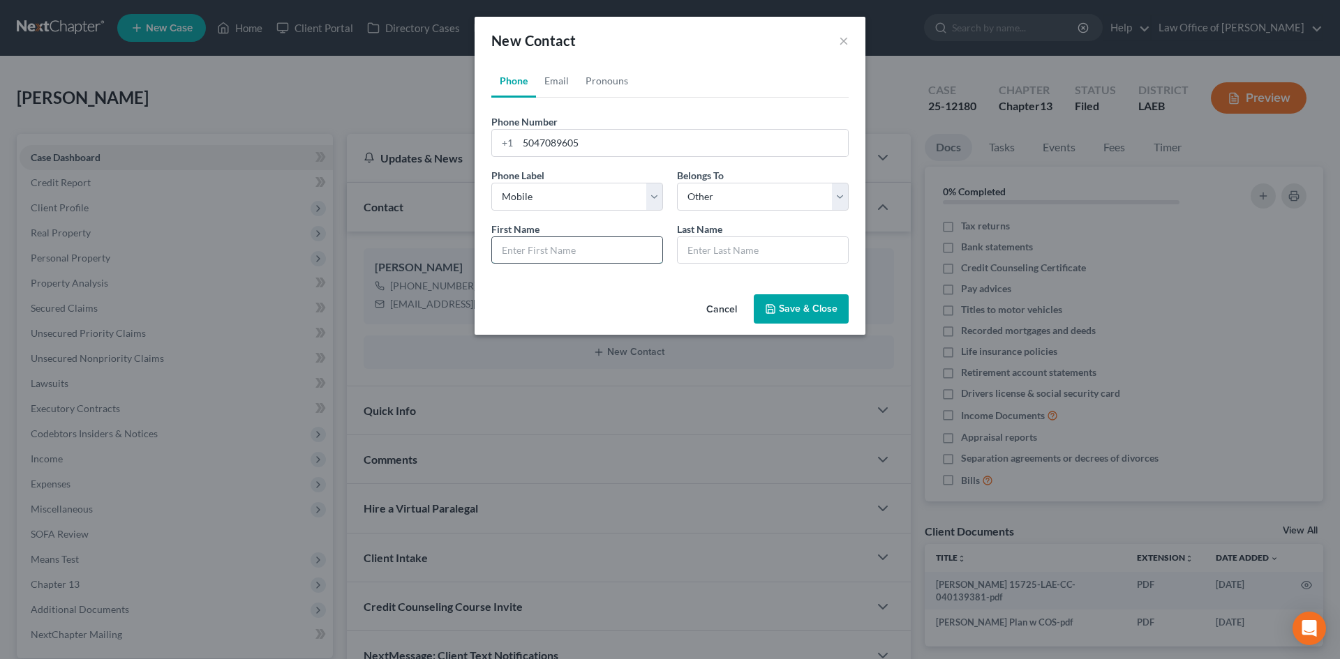
click at [578, 250] on input "text" at bounding box center [577, 250] width 170 height 27
type input "Michelle"
click at [709, 253] on input "Bibbs sister" at bounding box center [762, 250] width 170 height 27
type input "Bibbins sister"
click at [790, 306] on button "Save & Close" at bounding box center [801, 308] width 95 height 29
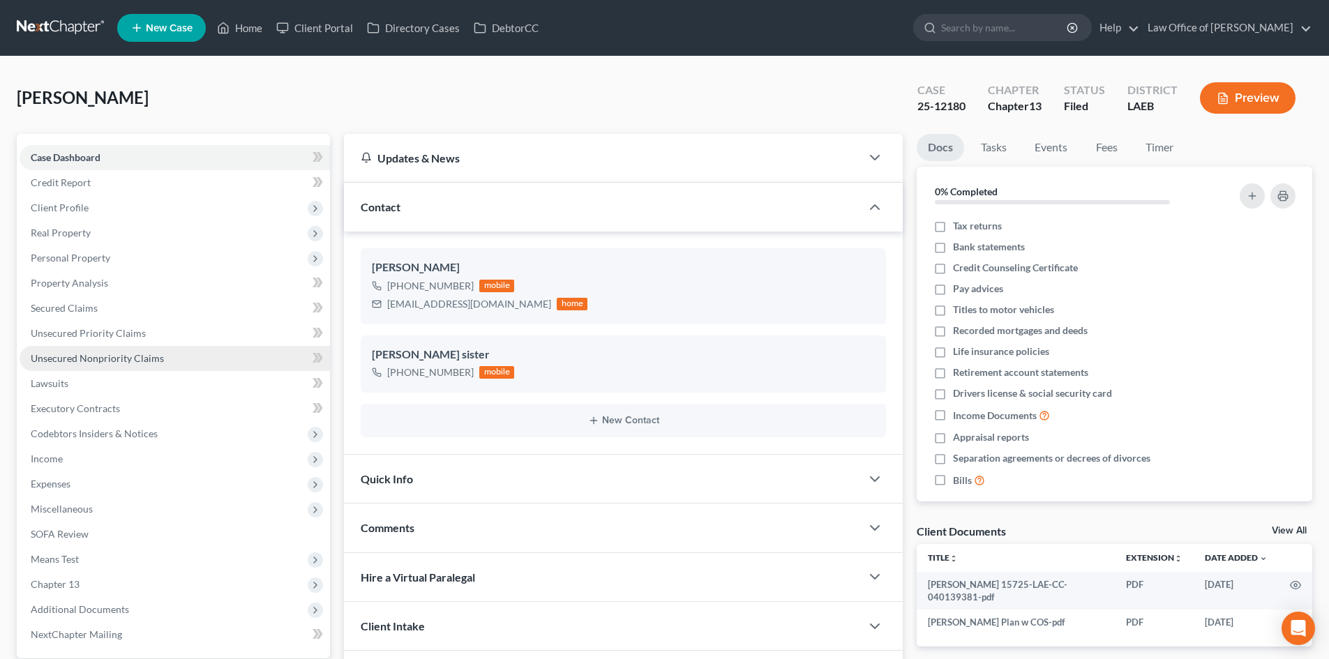
click at [71, 358] on span "Unsecured Nonpriority Claims" at bounding box center [97, 358] width 133 height 12
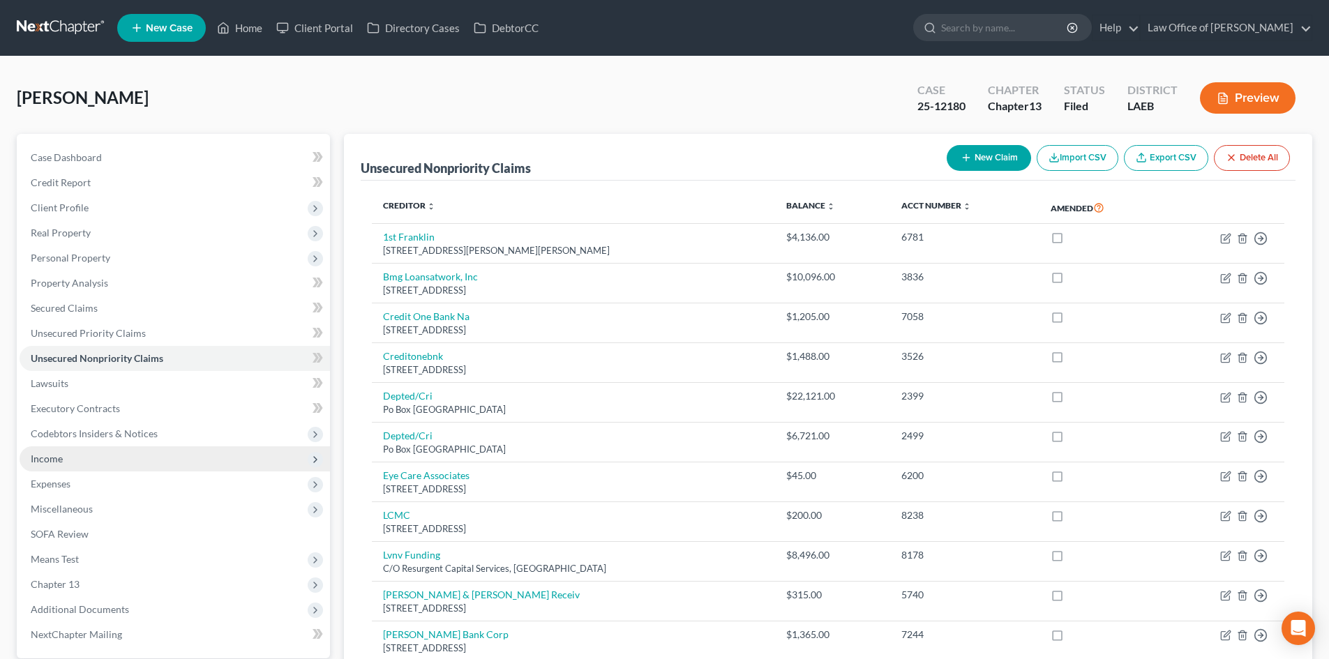
click at [56, 463] on span "Income" at bounding box center [47, 459] width 32 height 12
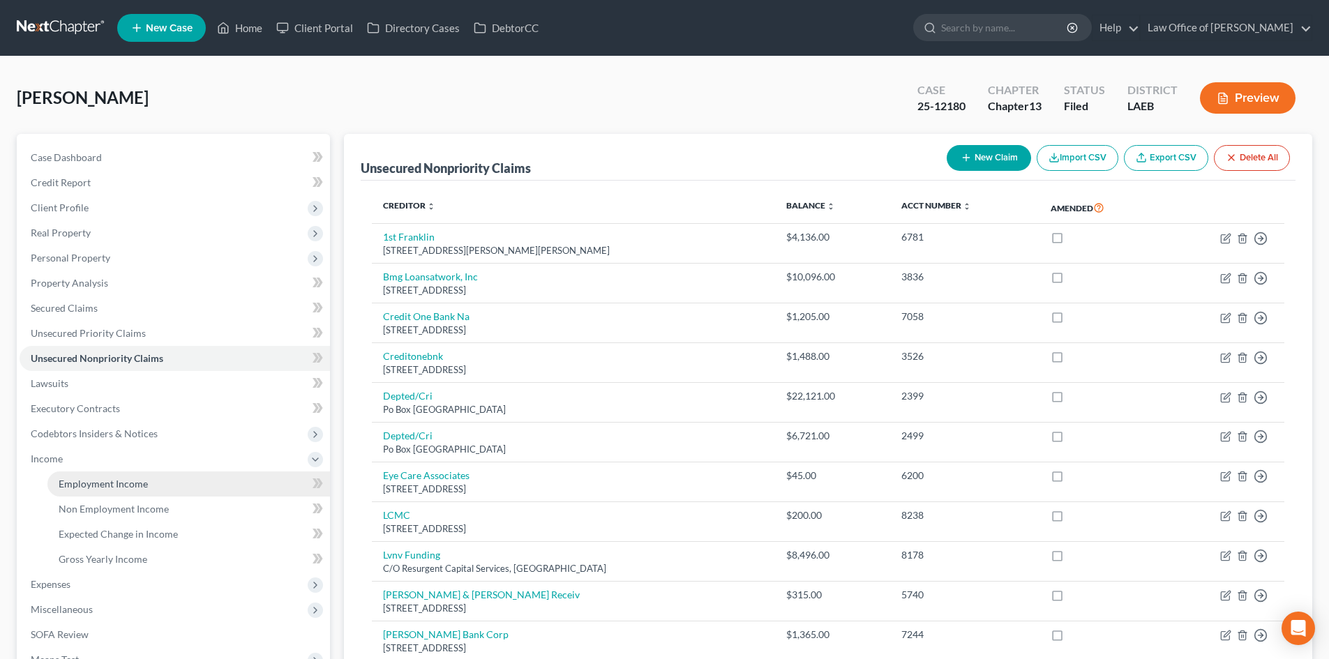
click at [97, 494] on link "Employment Income" at bounding box center [188, 484] width 283 height 25
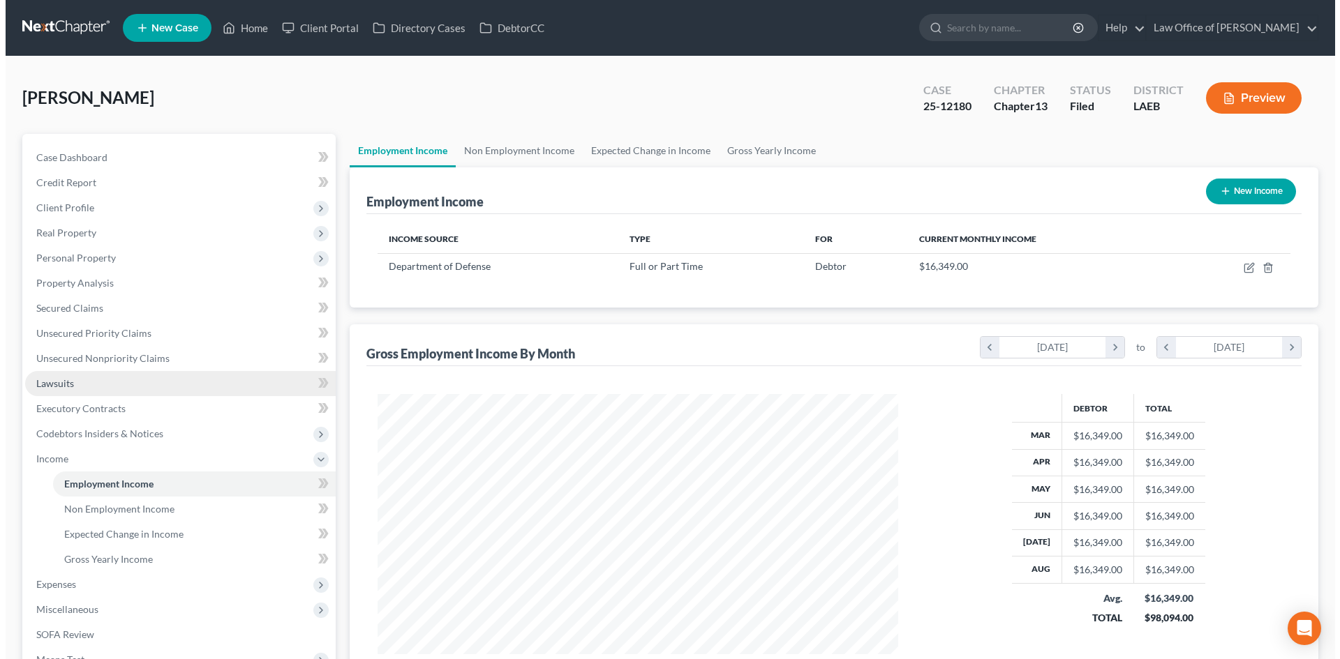
scroll to position [260, 548]
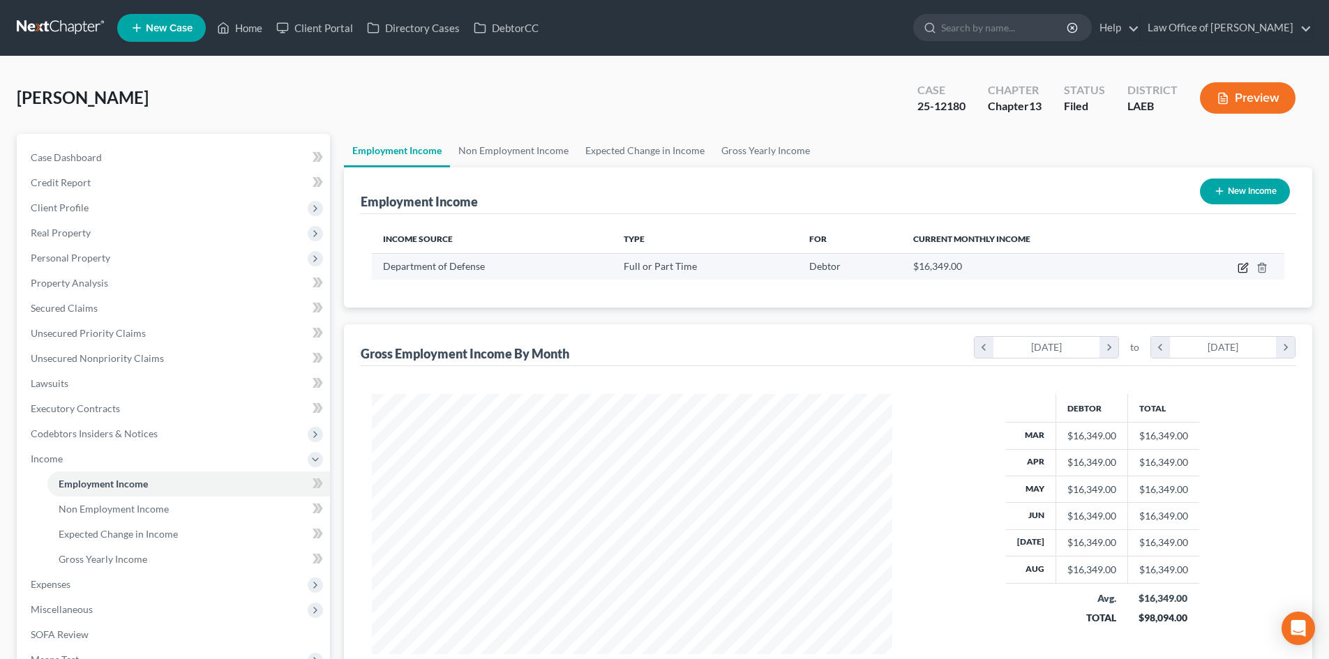
click at [1246, 272] on icon "button" at bounding box center [1242, 268] width 8 height 8
select select "0"
select select "36"
select select "0"
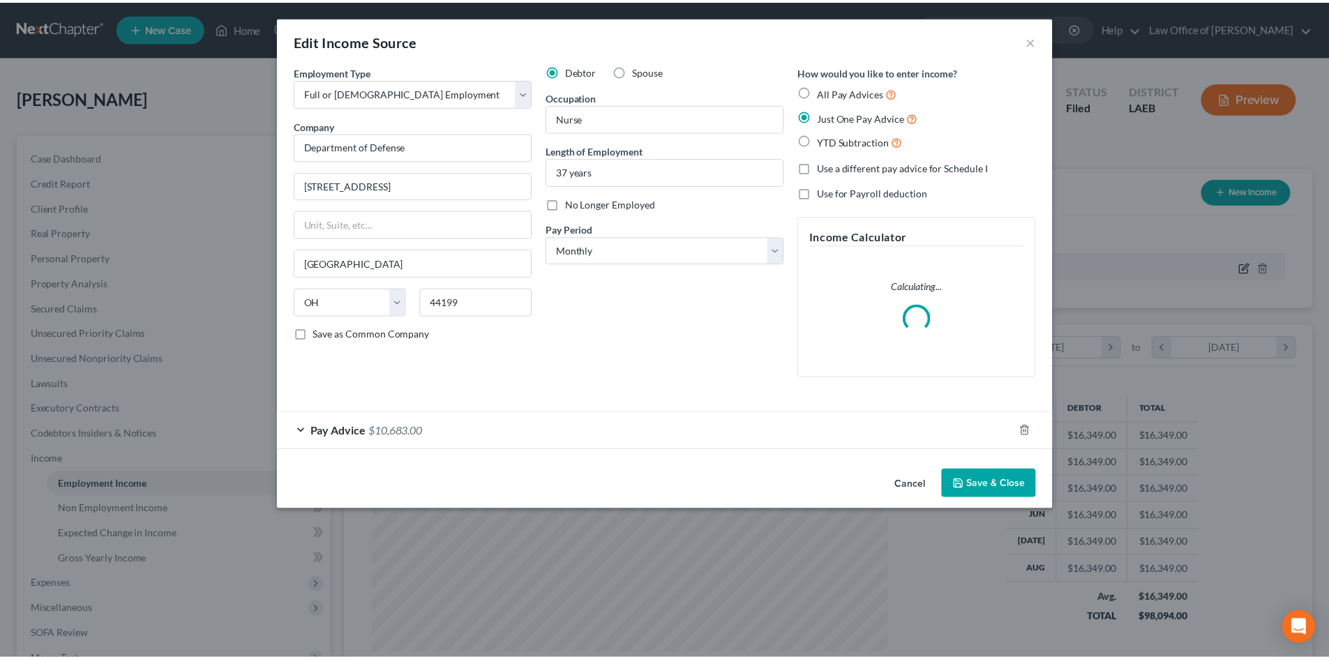
scroll to position [262, 553]
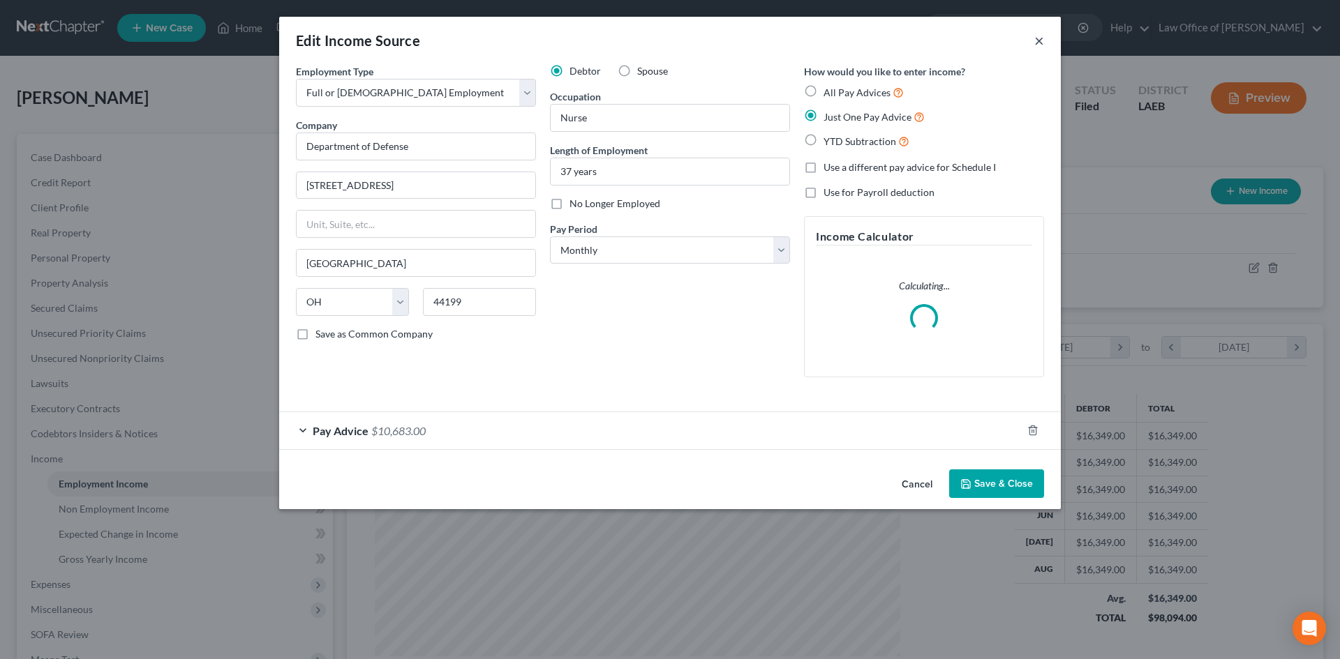
click at [1038, 39] on button "×" at bounding box center [1039, 40] width 10 height 17
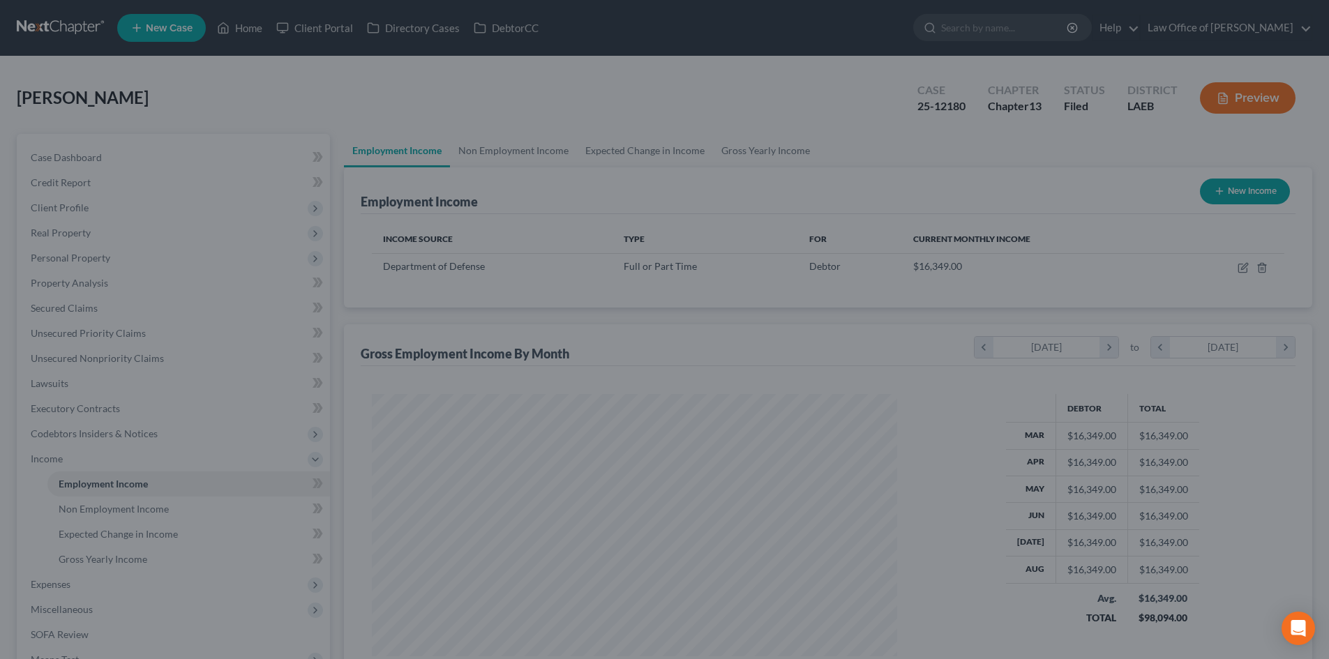
scroll to position [697455, 697167]
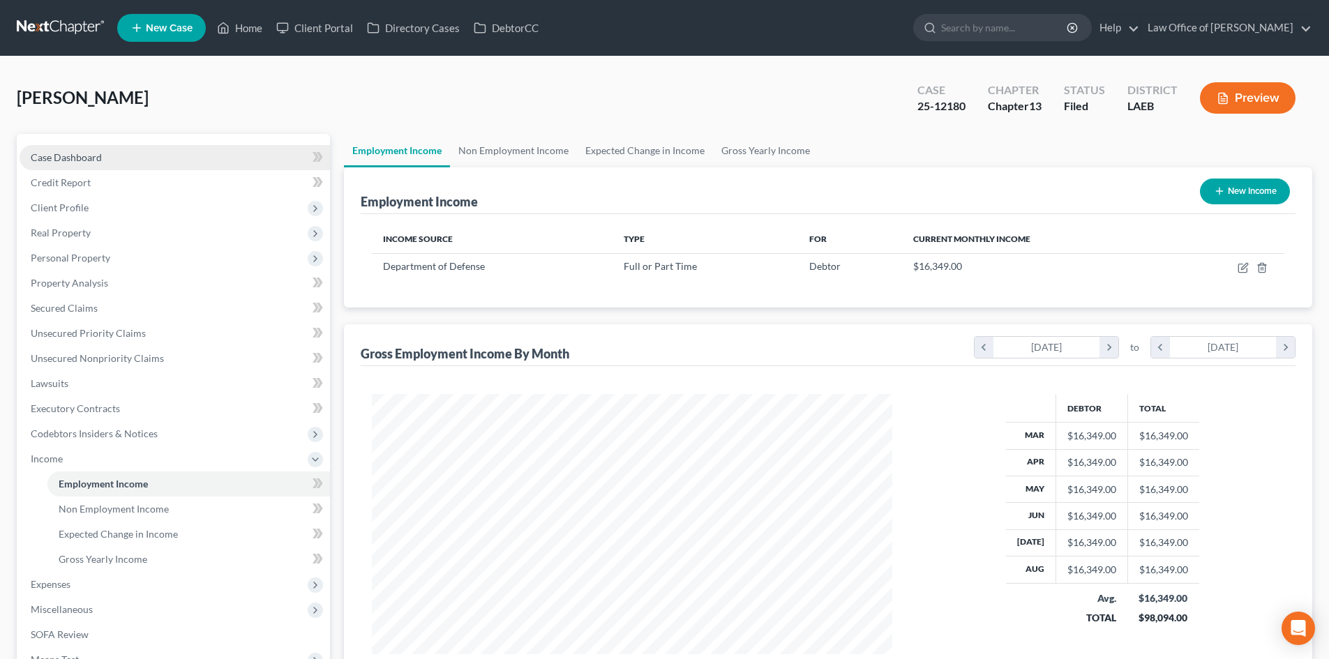
click at [39, 156] on span "Case Dashboard" at bounding box center [66, 157] width 71 height 12
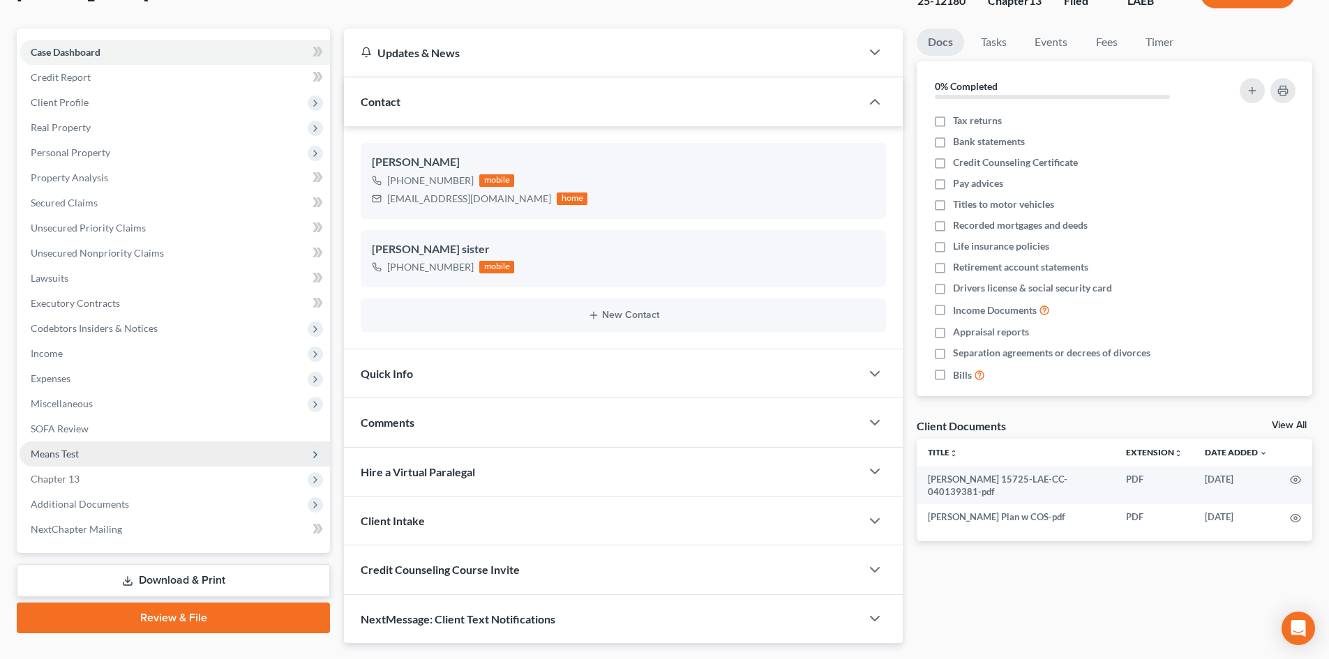
scroll to position [140, 0]
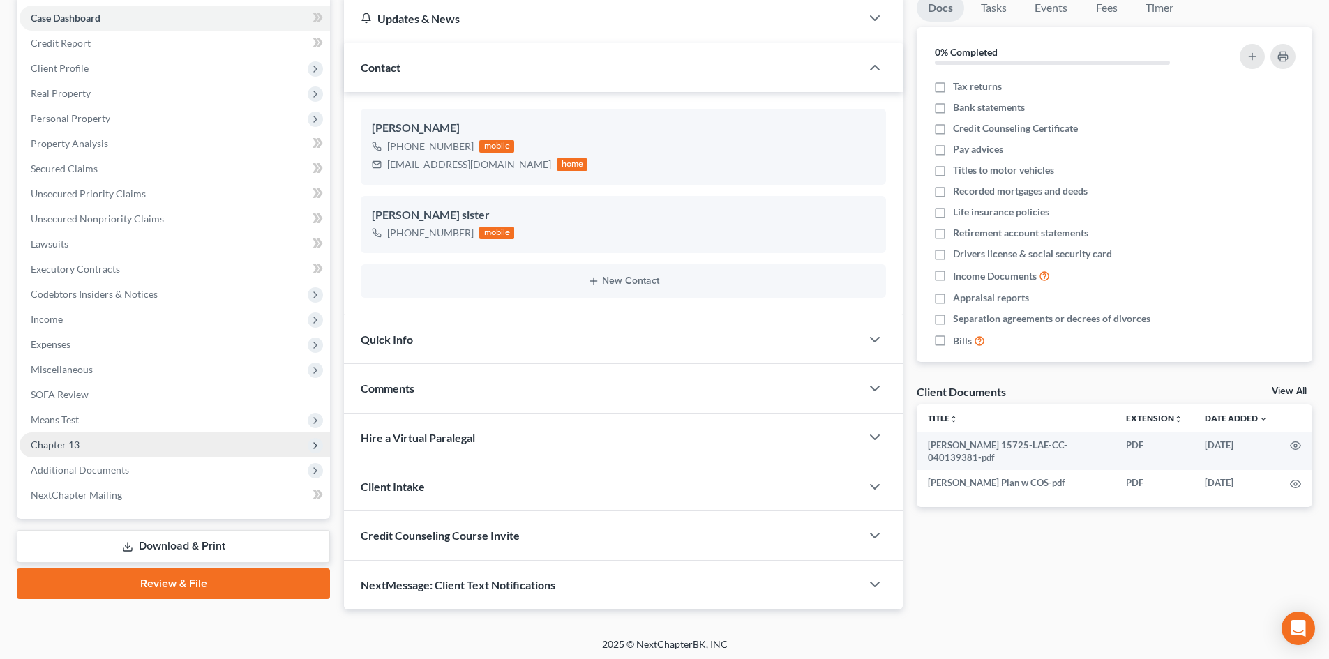
click at [84, 445] on span "Chapter 13" at bounding box center [175, 445] width 310 height 25
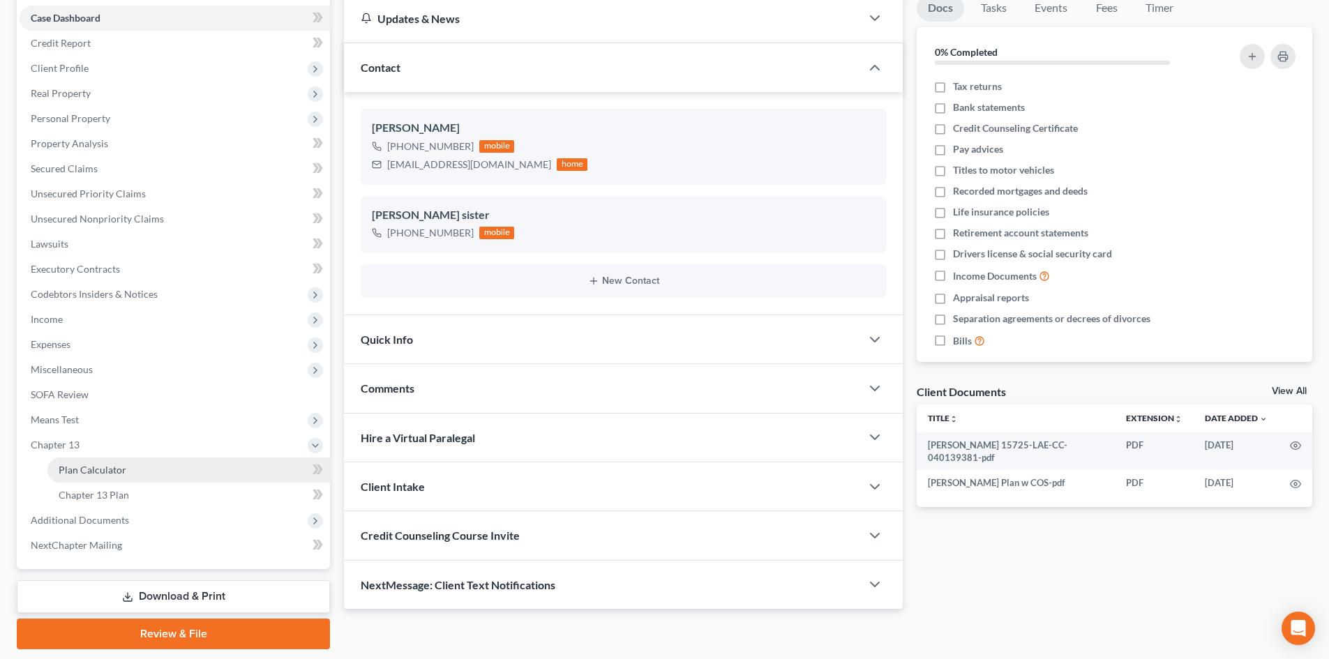
click at [91, 471] on span "Plan Calculator" at bounding box center [93, 470] width 68 height 12
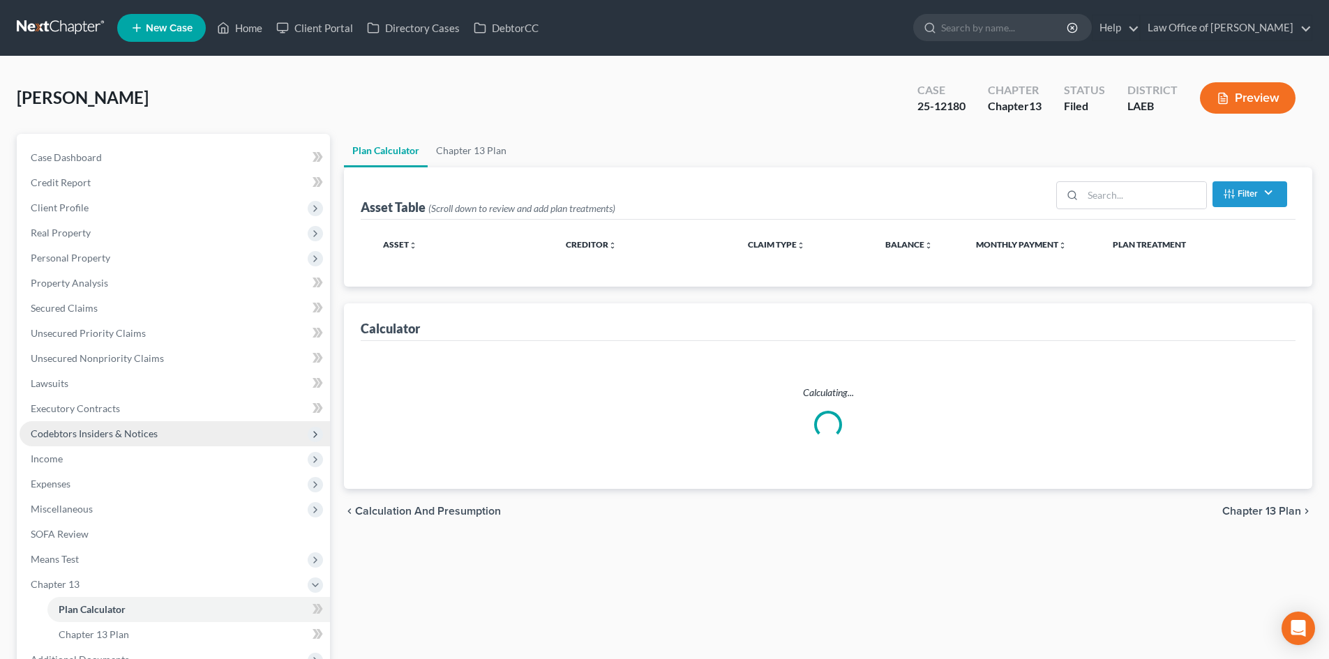
select select "59"
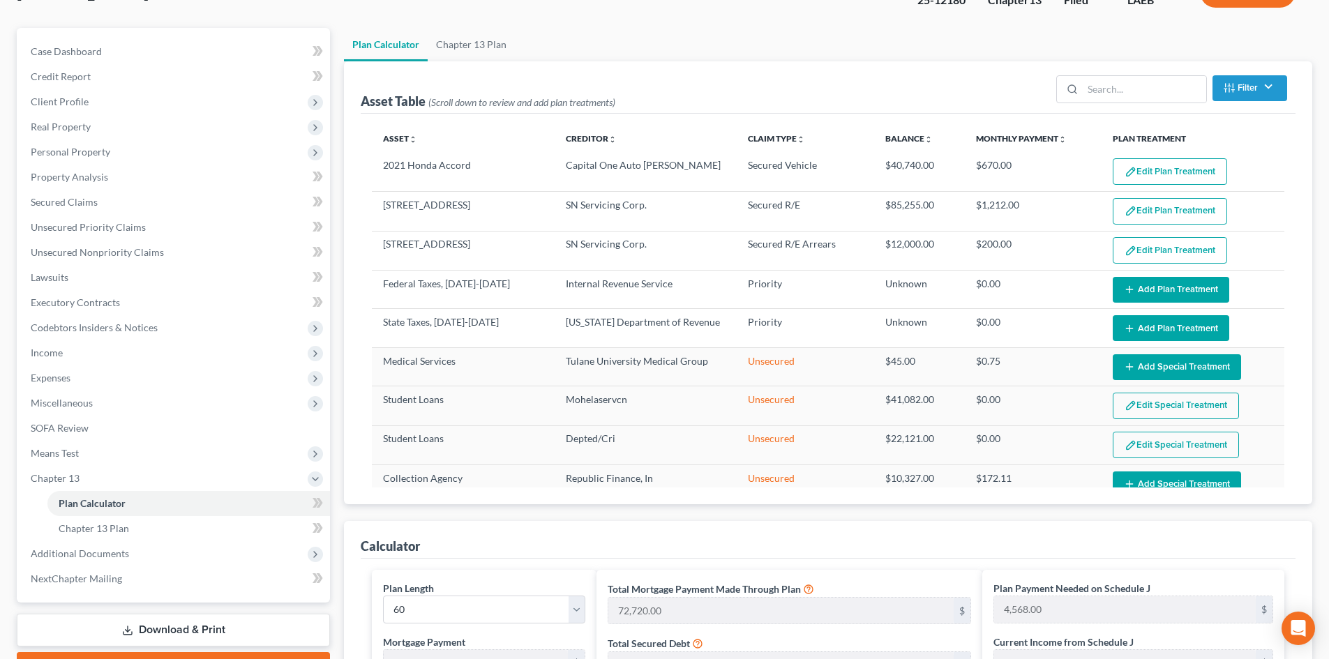
scroll to position [140, 0]
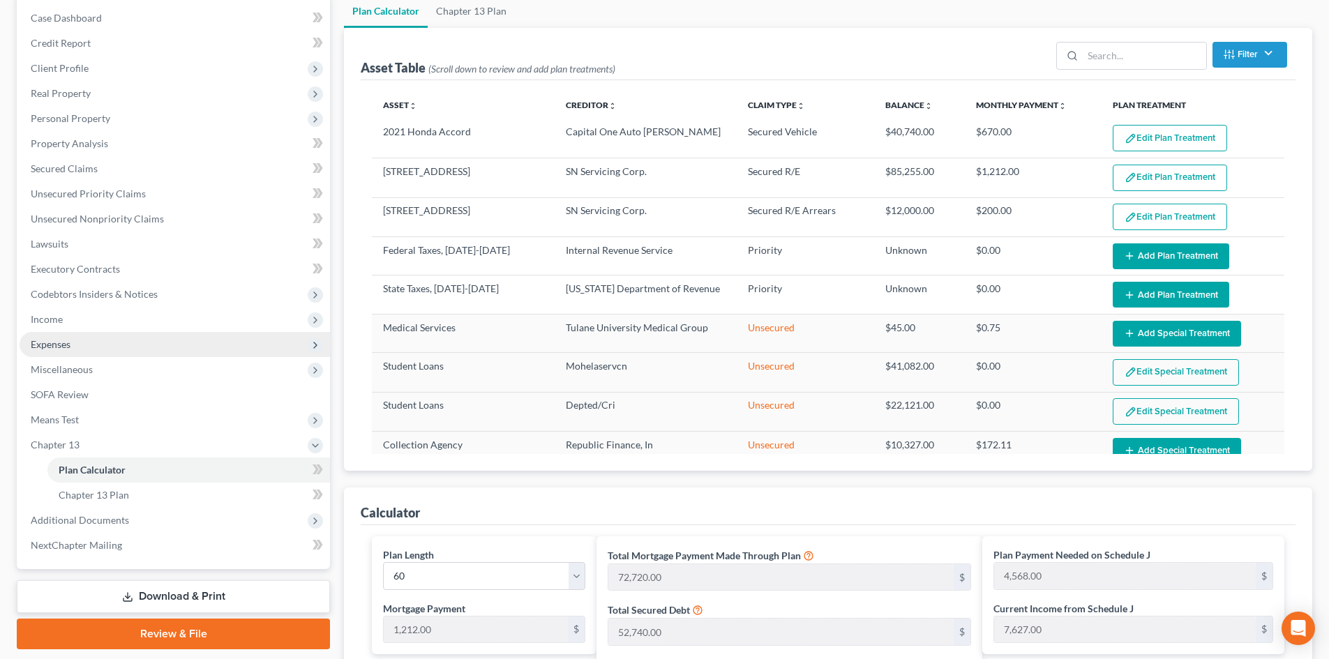
click at [48, 352] on span "Expenses" at bounding box center [175, 344] width 310 height 25
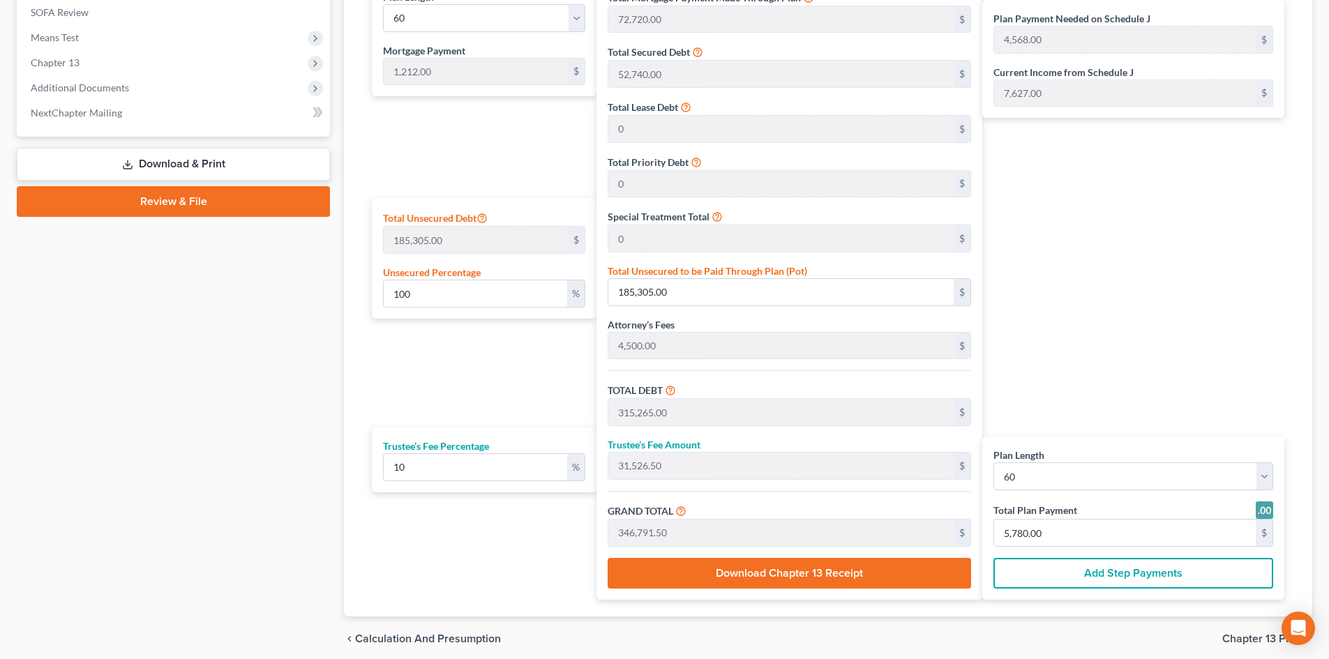
scroll to position [558, 0]
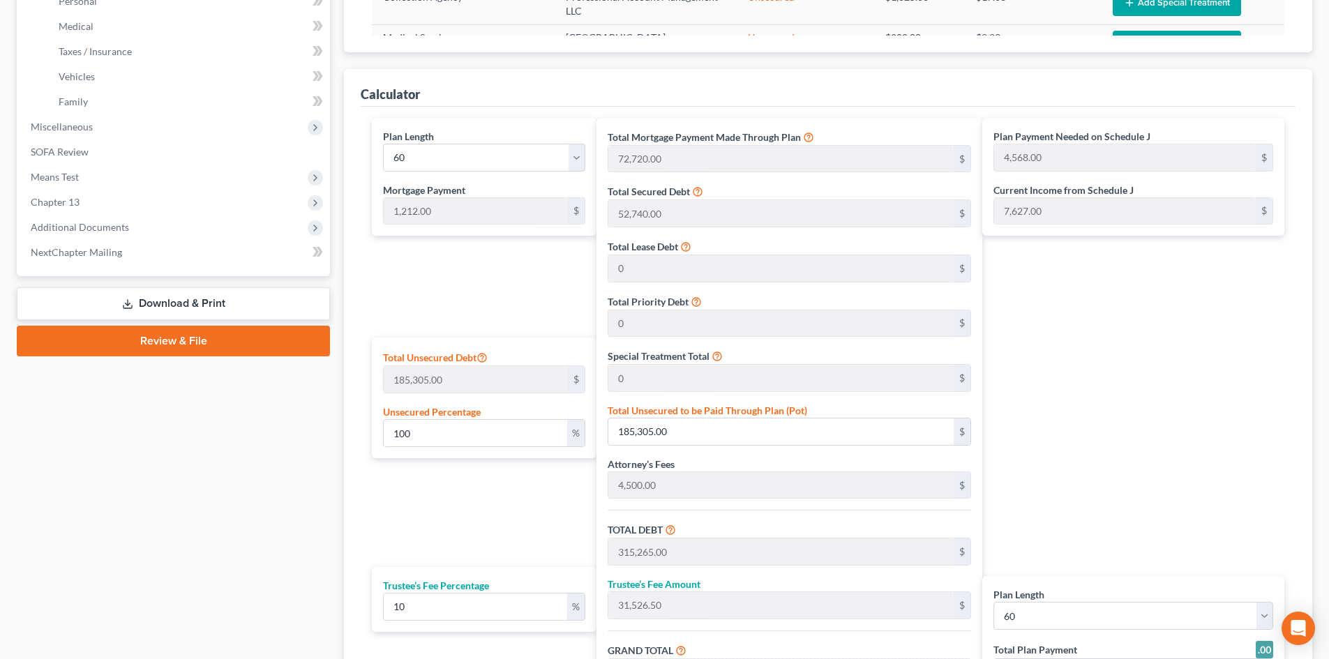
click at [1074, 297] on div "Plan Payment Needed on Schedule J 4,568.00 $ Current Income from Schedule J 7,6…" at bounding box center [1136, 429] width 309 height 622
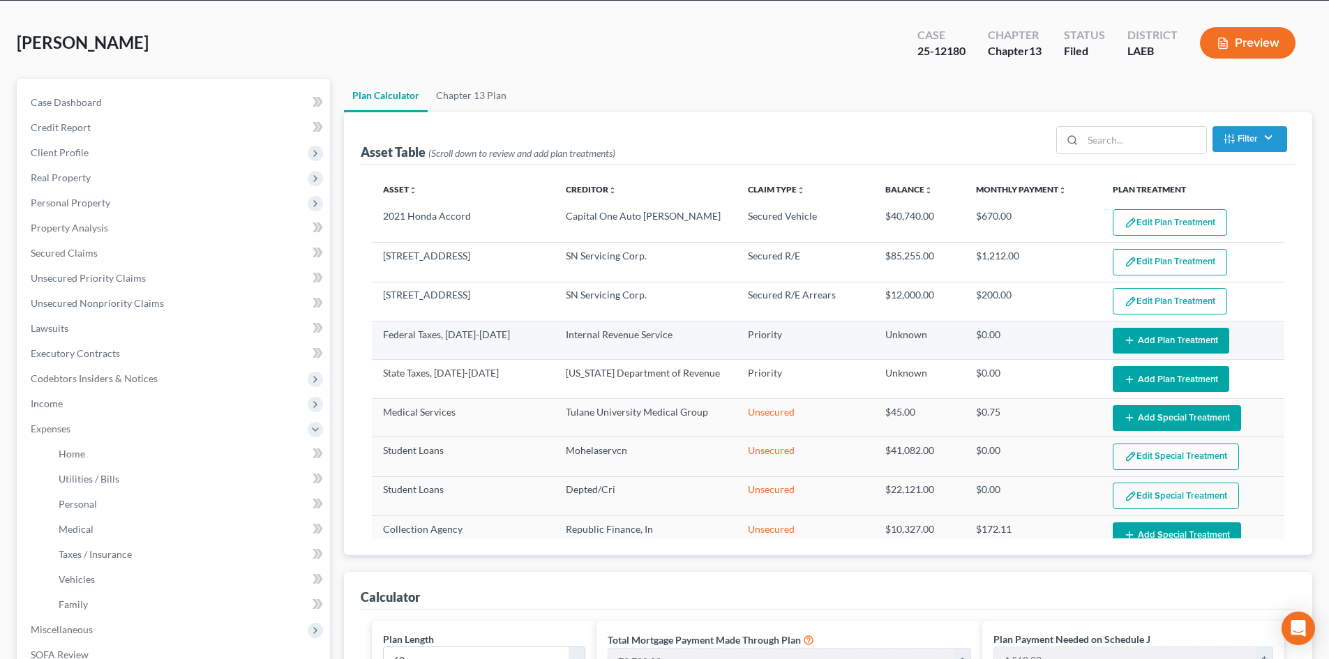
scroll to position [0, 0]
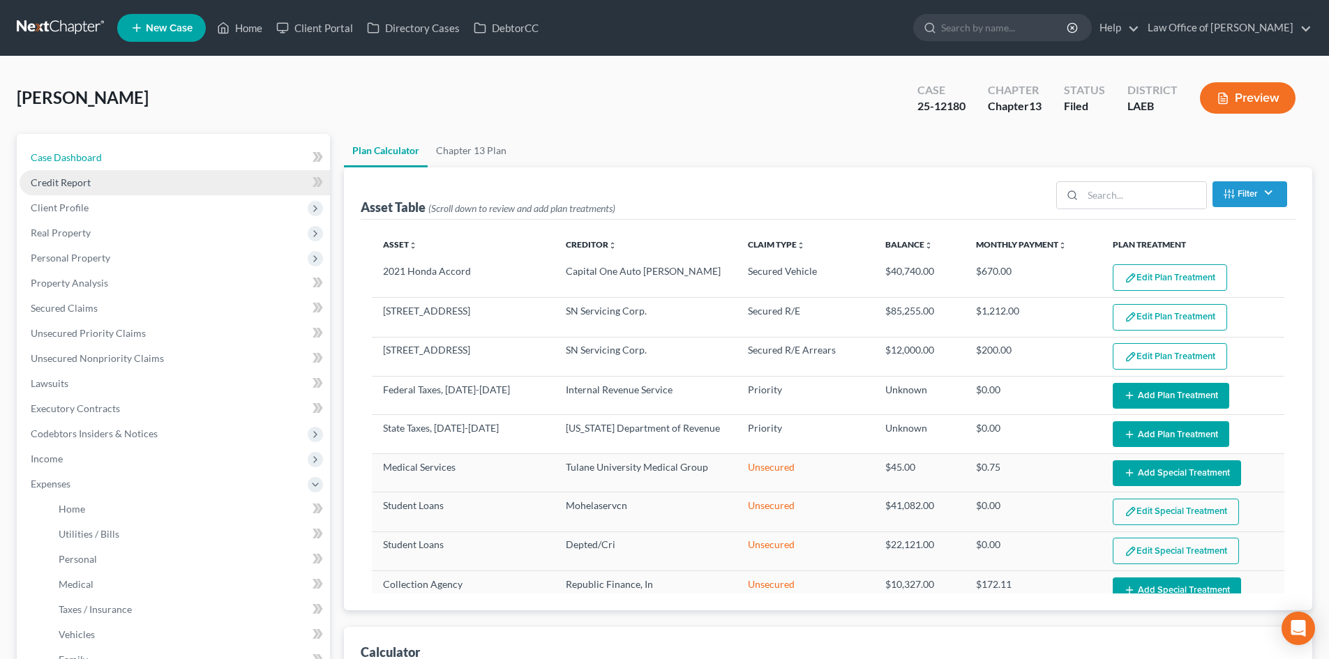
drag, startPoint x: 86, startPoint y: 163, endPoint x: 92, endPoint y: 173, distance: 11.6
click at [86, 163] on link "Case Dashboard" at bounding box center [175, 157] width 310 height 25
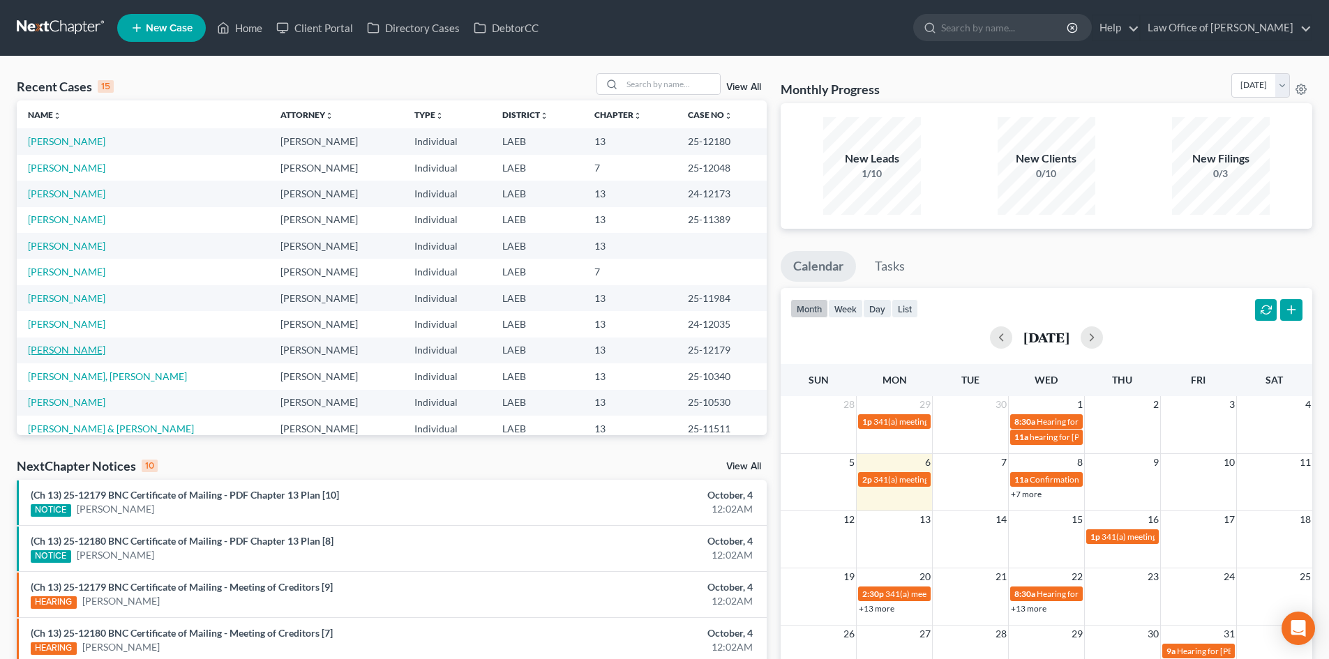
click at [60, 345] on link "[PERSON_NAME]" at bounding box center [66, 350] width 77 height 12
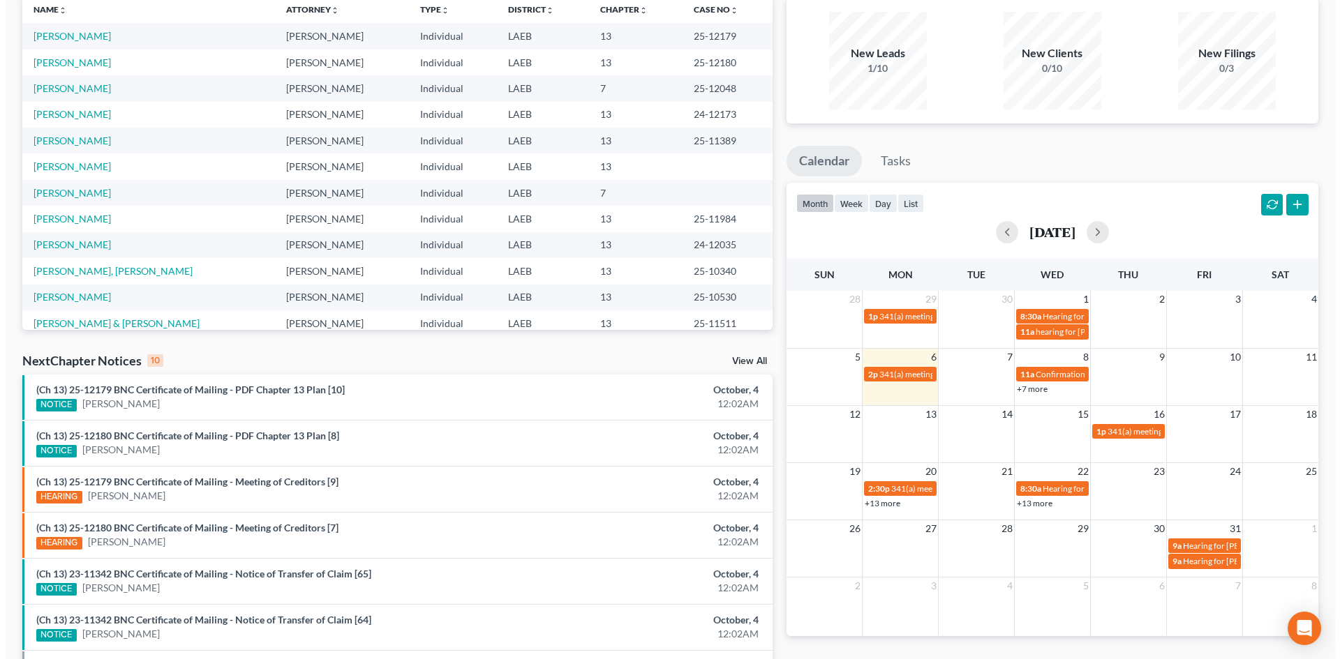
scroll to position [140, 0]
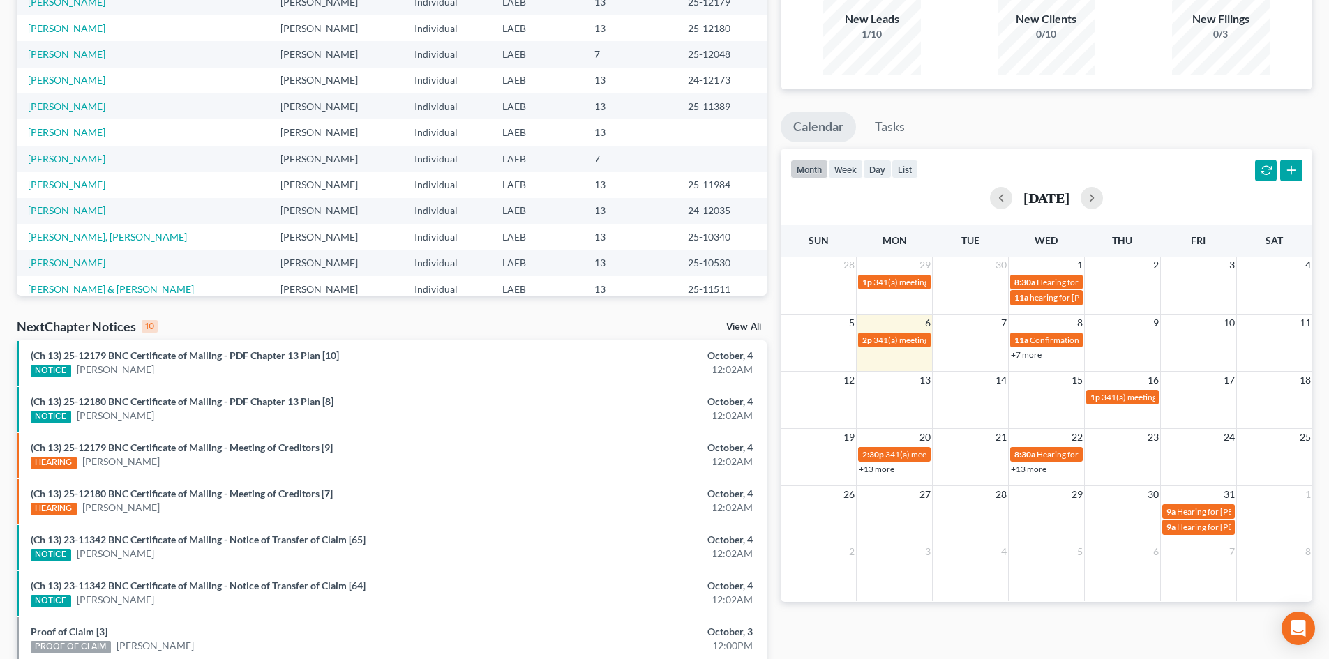
click at [1038, 357] on link "+7 more" at bounding box center [1026, 355] width 31 height 10
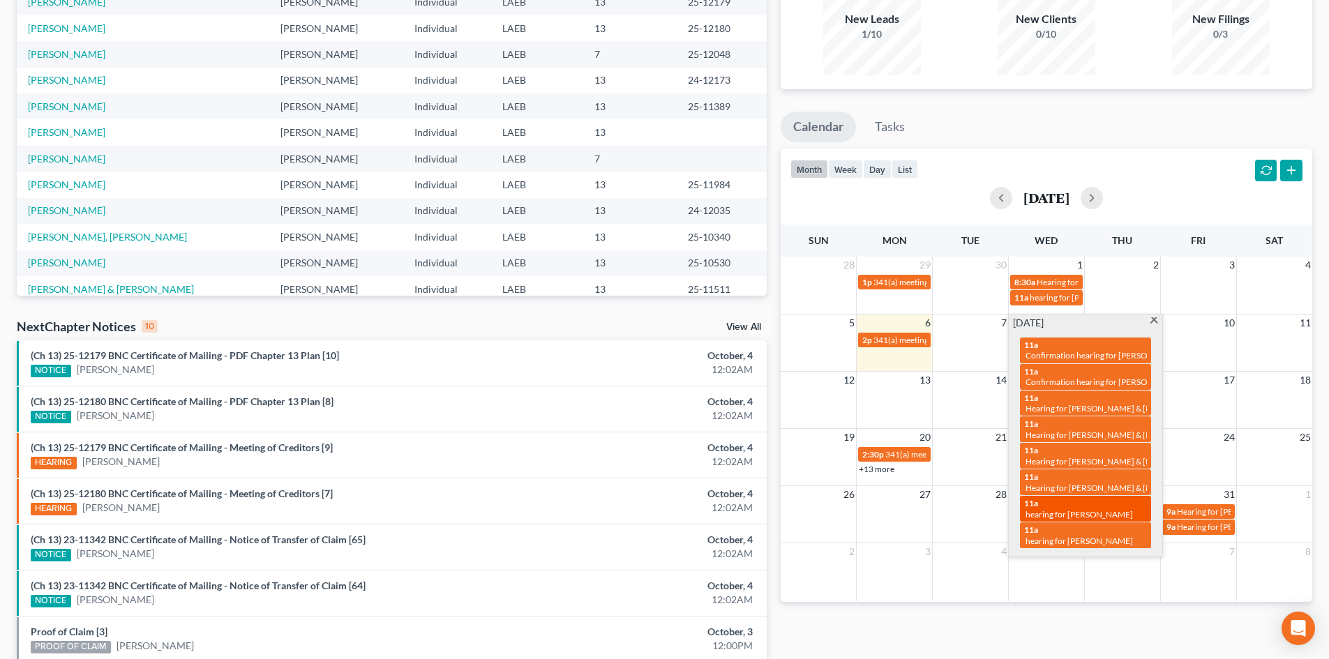
click at [1096, 509] on span "hearing for [PERSON_NAME]" at bounding box center [1079, 514] width 107 height 10
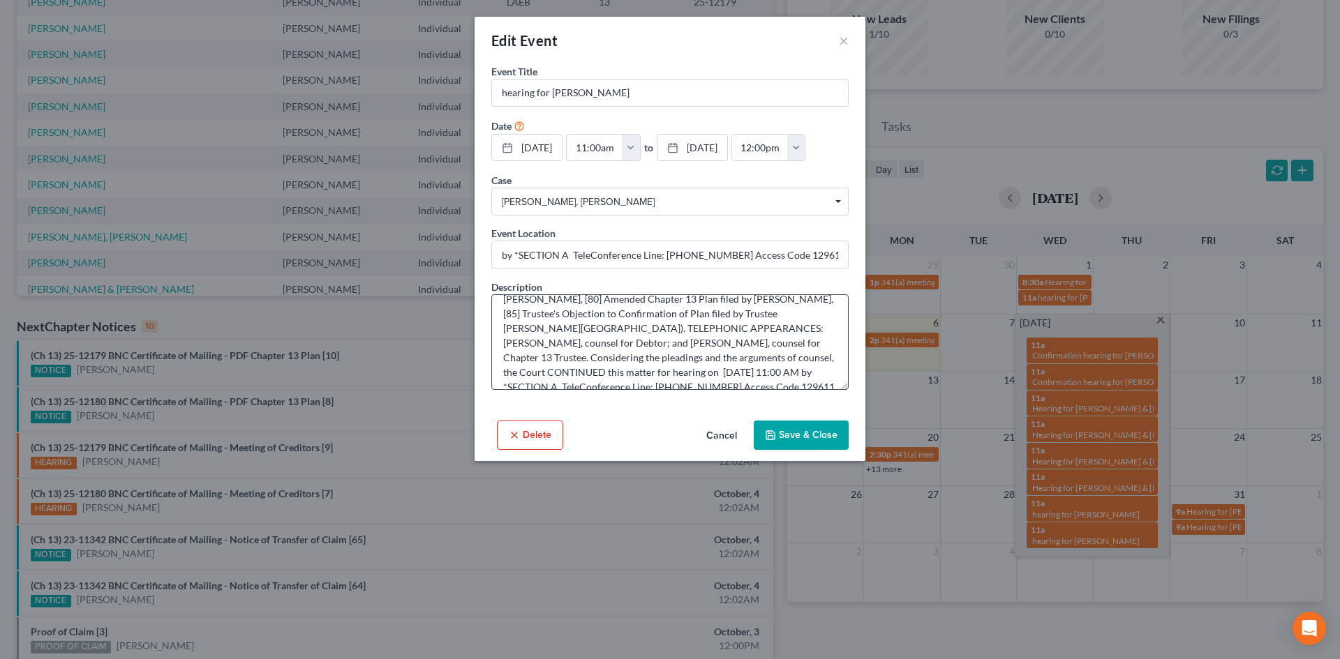
scroll to position [0, 0]
click at [839, 37] on button "×" at bounding box center [844, 40] width 10 height 17
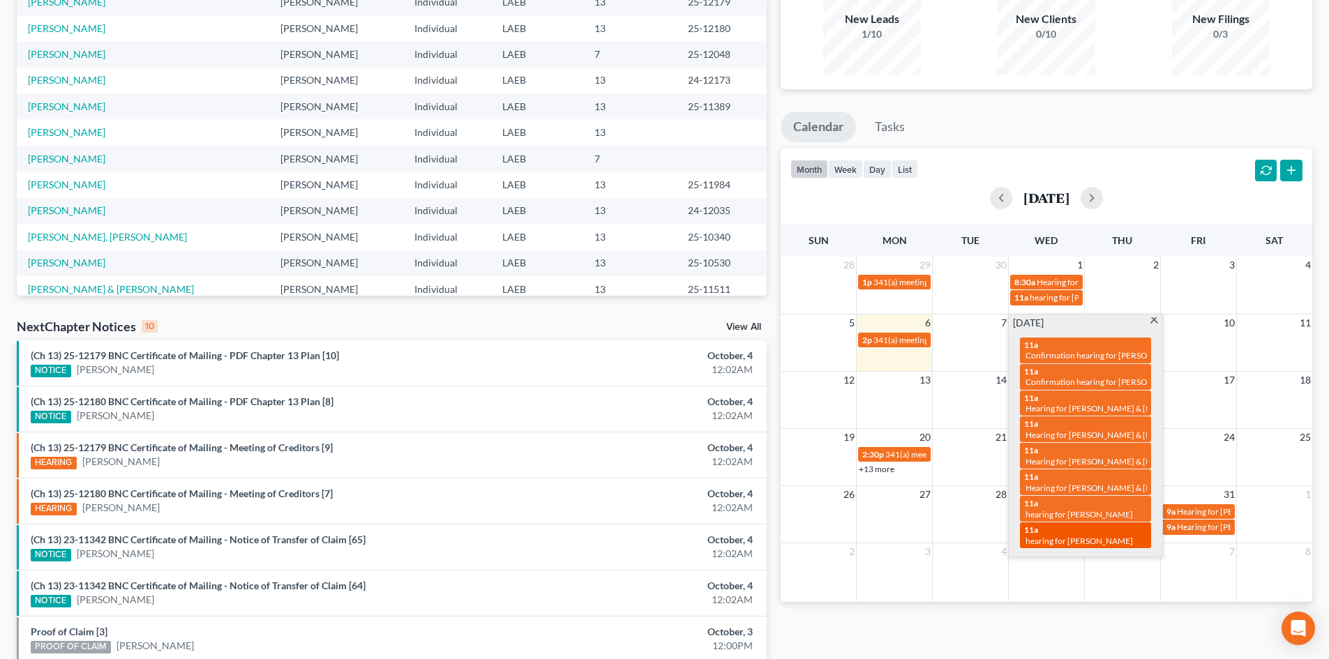
click at [1104, 525] on div "11a hearing for Webb Simmons Jr." at bounding box center [1085, 536] width 123 height 22
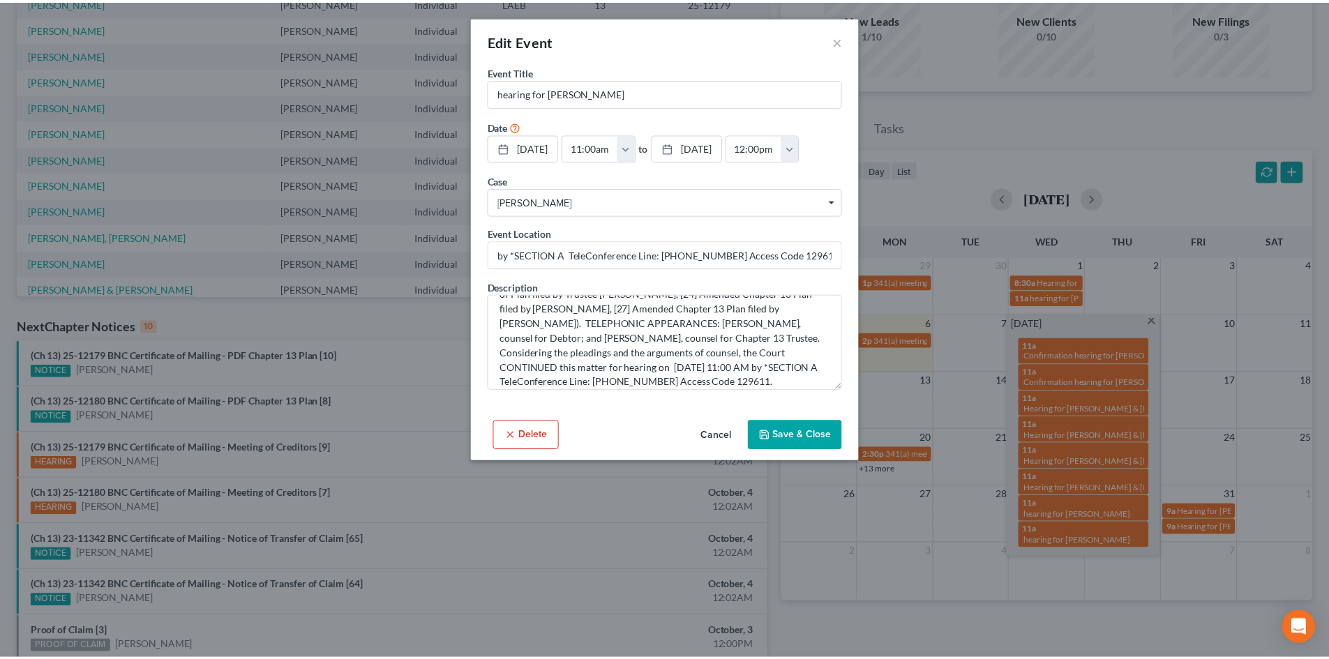
scroll to position [88, 0]
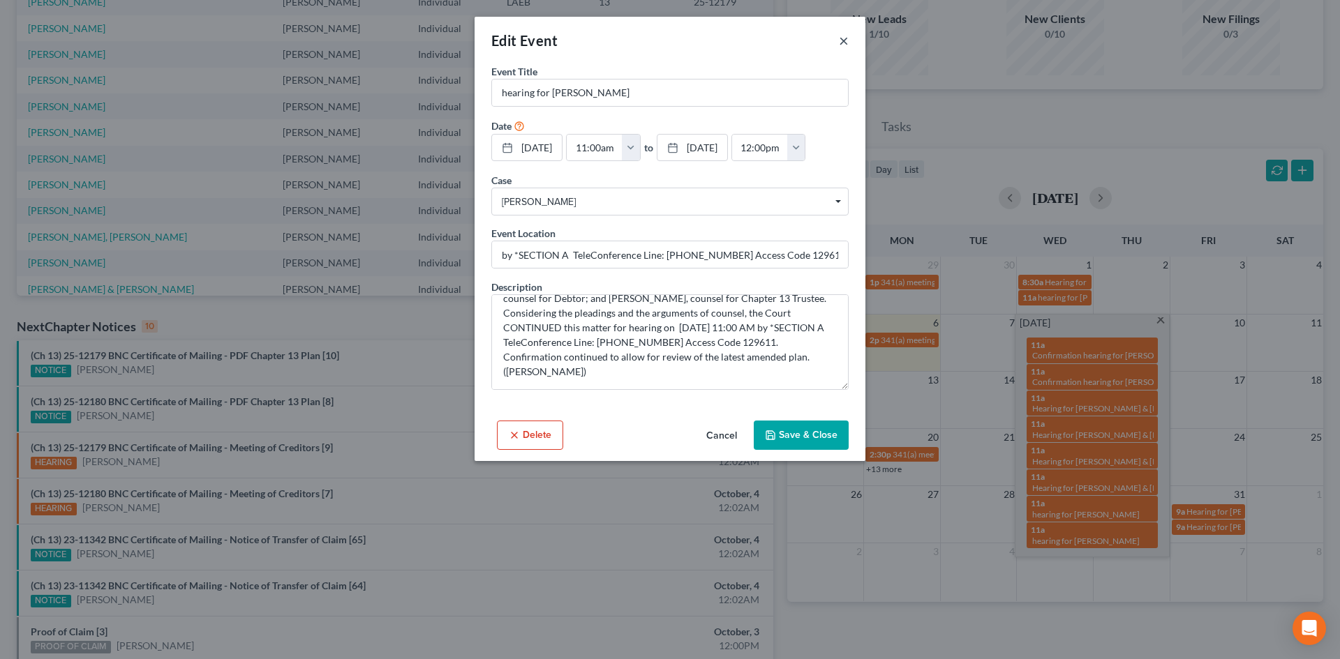
click at [844, 44] on button "×" at bounding box center [844, 40] width 10 height 17
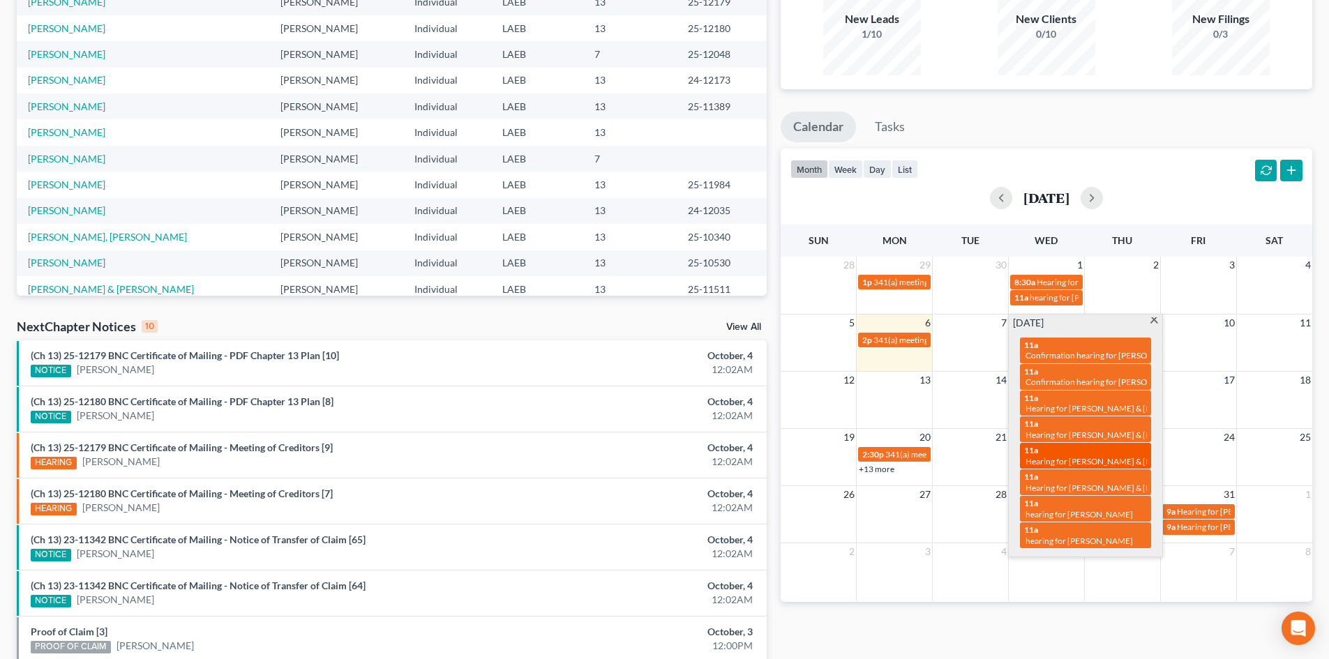
scroll to position [0, 0]
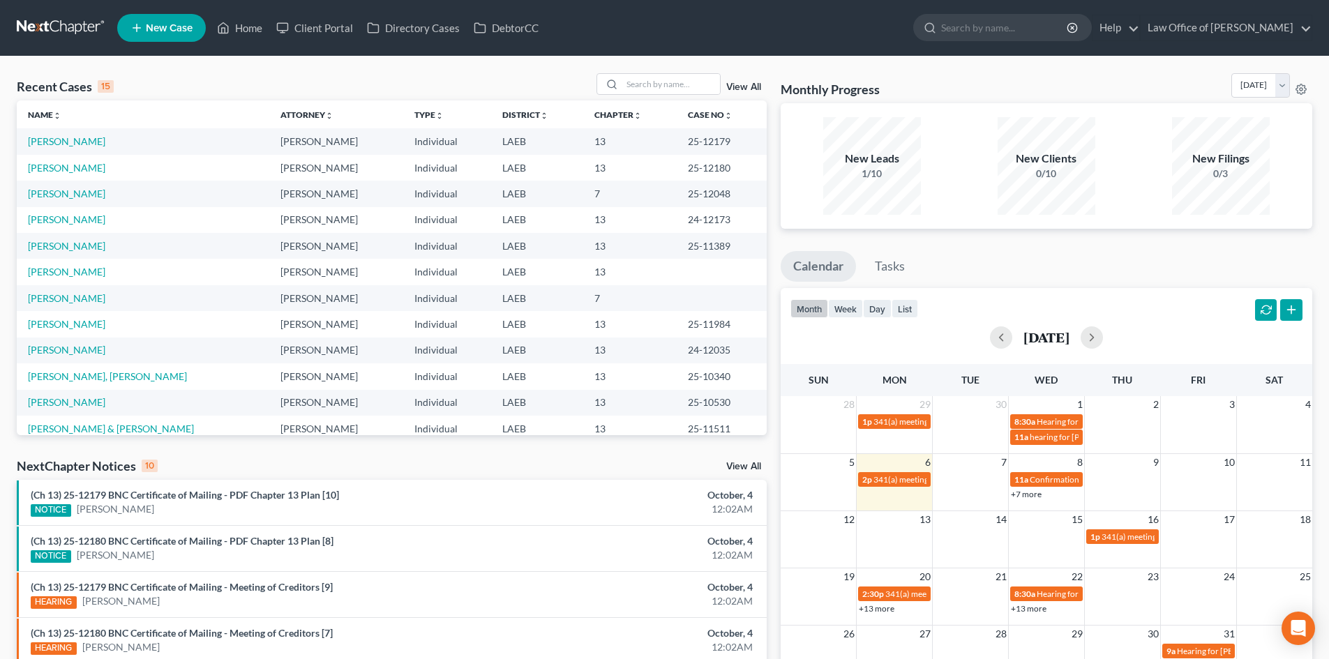
click at [1017, 261] on ul "Calendar Tasks" at bounding box center [1047, 269] width 532 height 37
click at [51, 423] on link "[PERSON_NAME] & [PERSON_NAME]" at bounding box center [111, 429] width 166 height 12
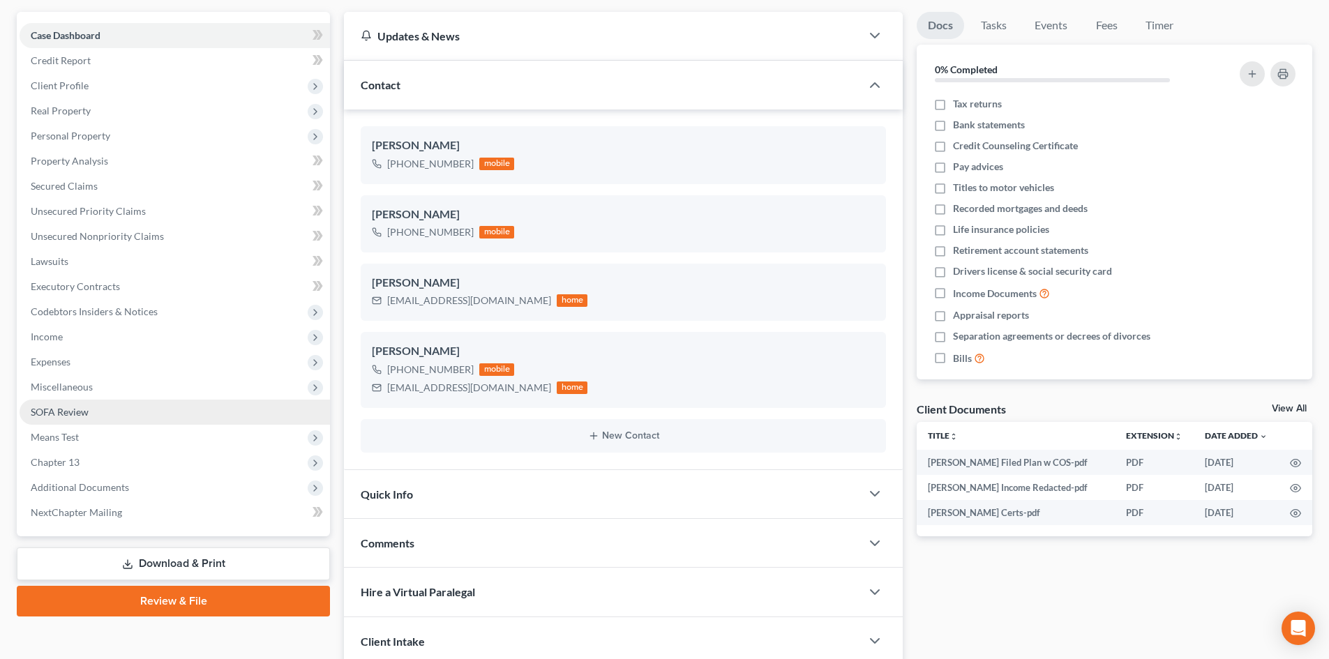
scroll to position [140, 0]
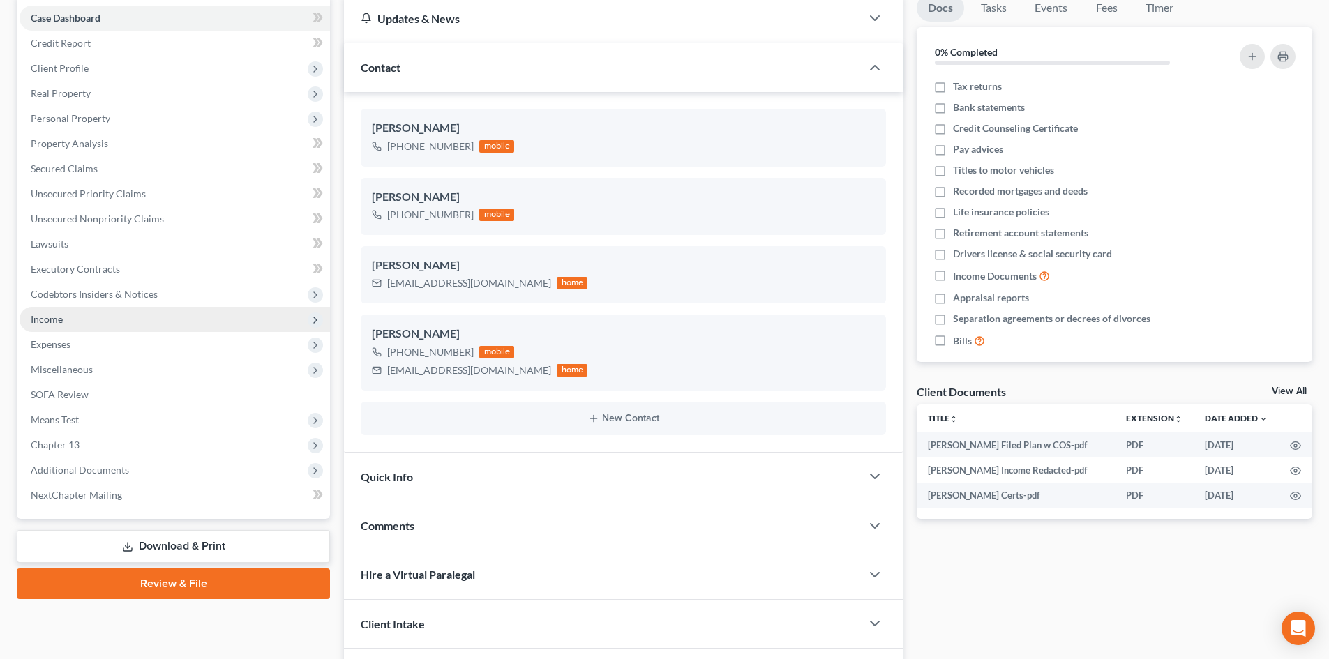
click at [68, 316] on span "Income" at bounding box center [175, 319] width 310 height 25
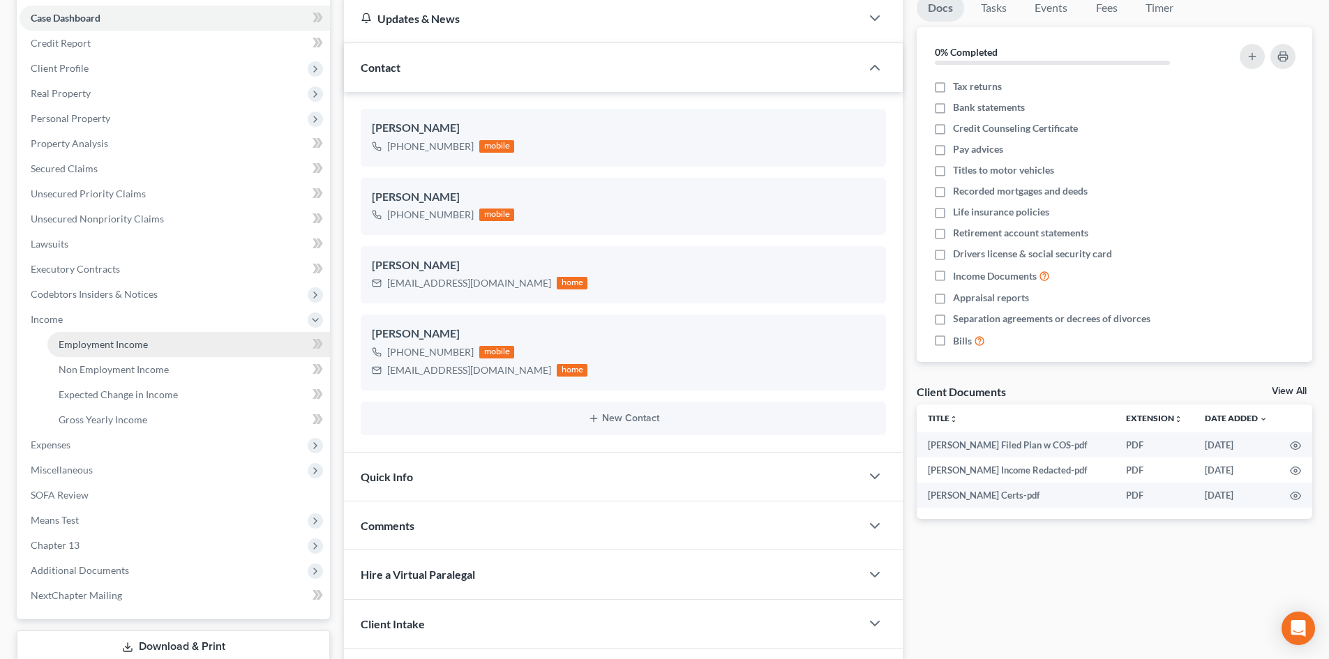
click at [108, 340] on span "Employment Income" at bounding box center [103, 344] width 89 height 12
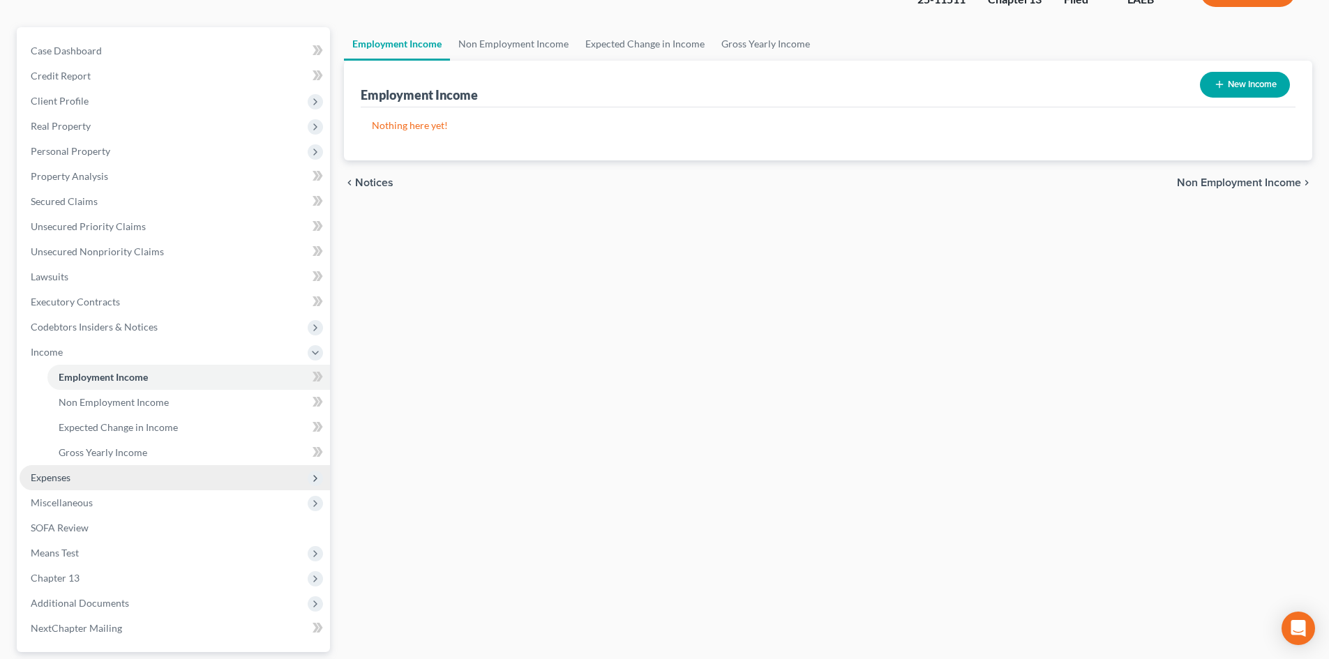
scroll to position [140, 0]
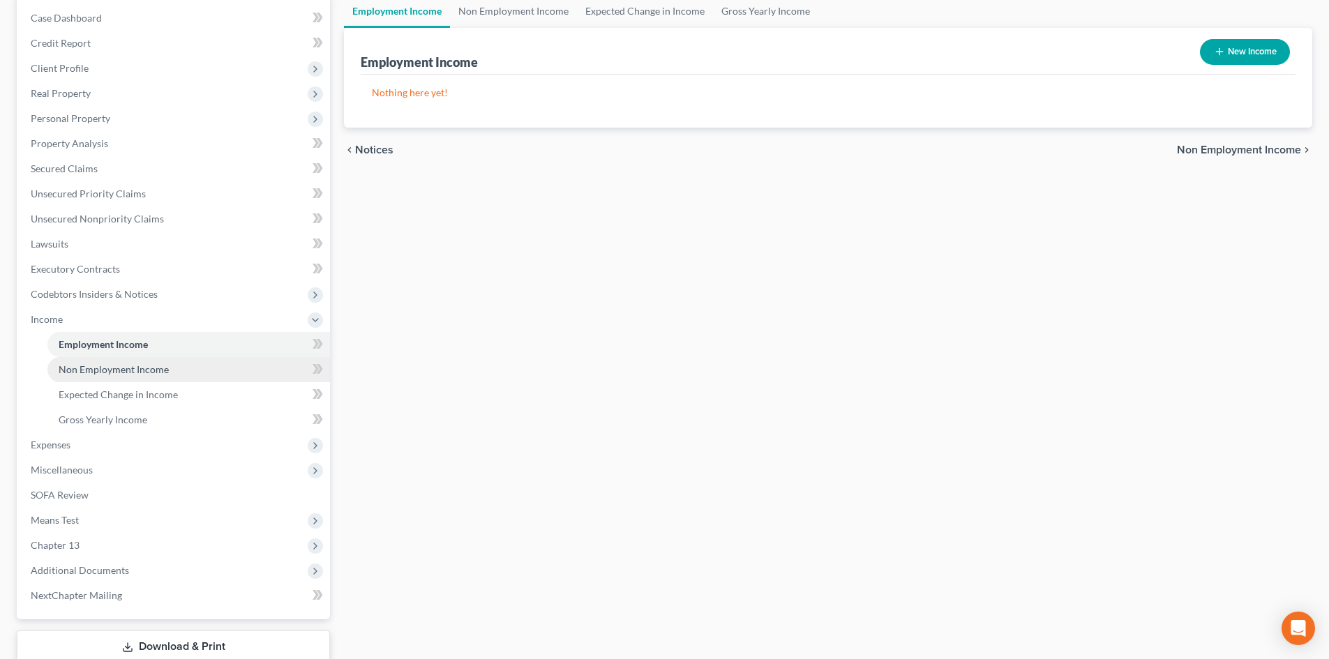
click at [91, 364] on span "Non Employment Income" at bounding box center [114, 370] width 110 height 12
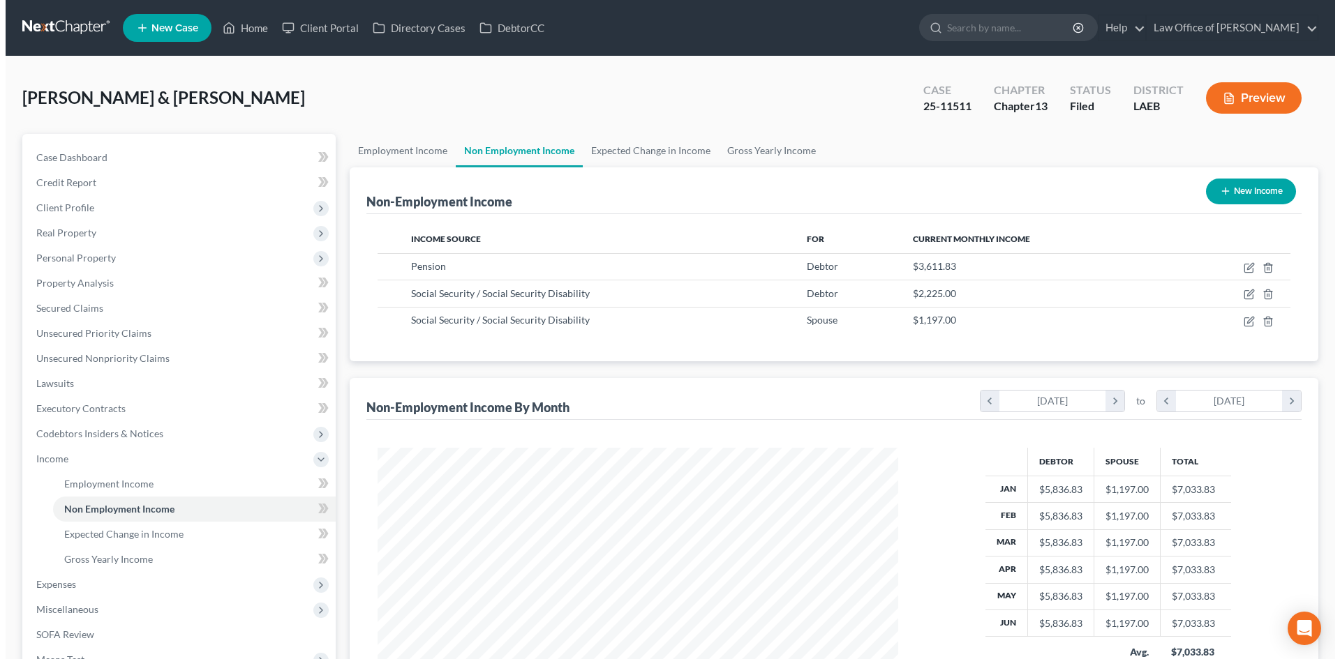
scroll to position [260, 548]
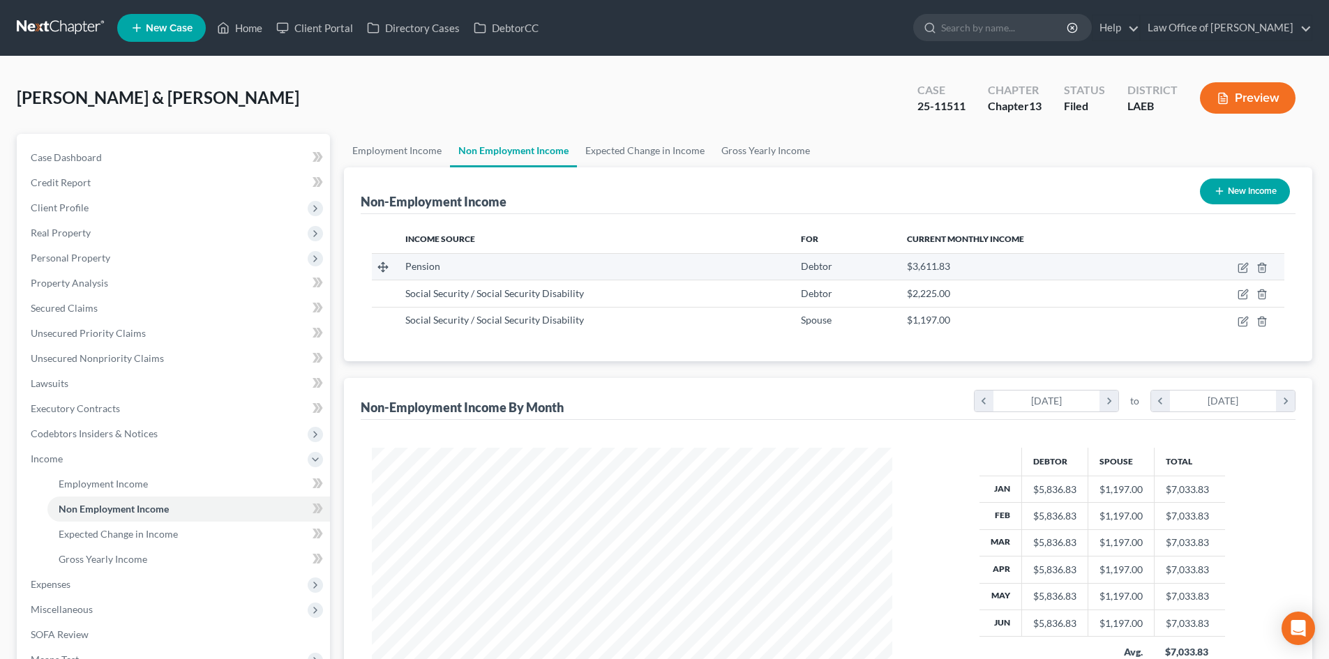
click at [1238, 274] on td at bounding box center [1227, 266] width 114 height 27
click at [1243, 274] on td at bounding box center [1227, 266] width 114 height 27
click at [1243, 269] on icon "button" at bounding box center [1243, 267] width 11 height 11
select select "2"
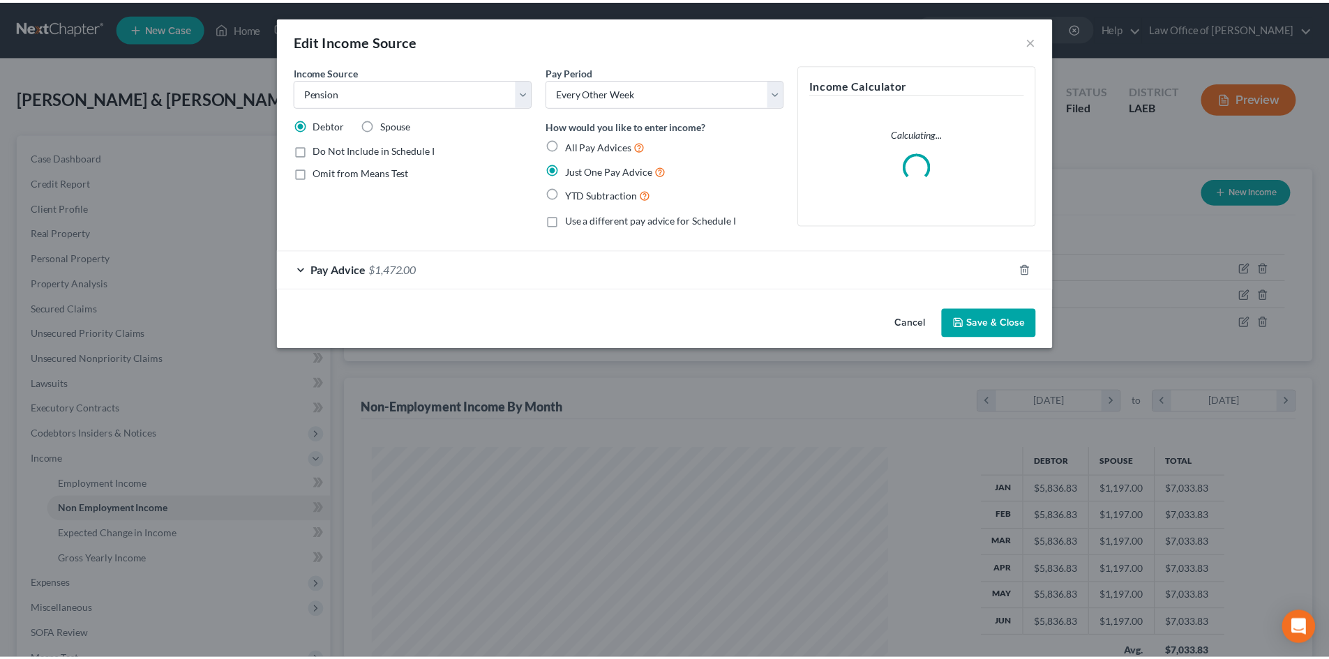
scroll to position [262, 553]
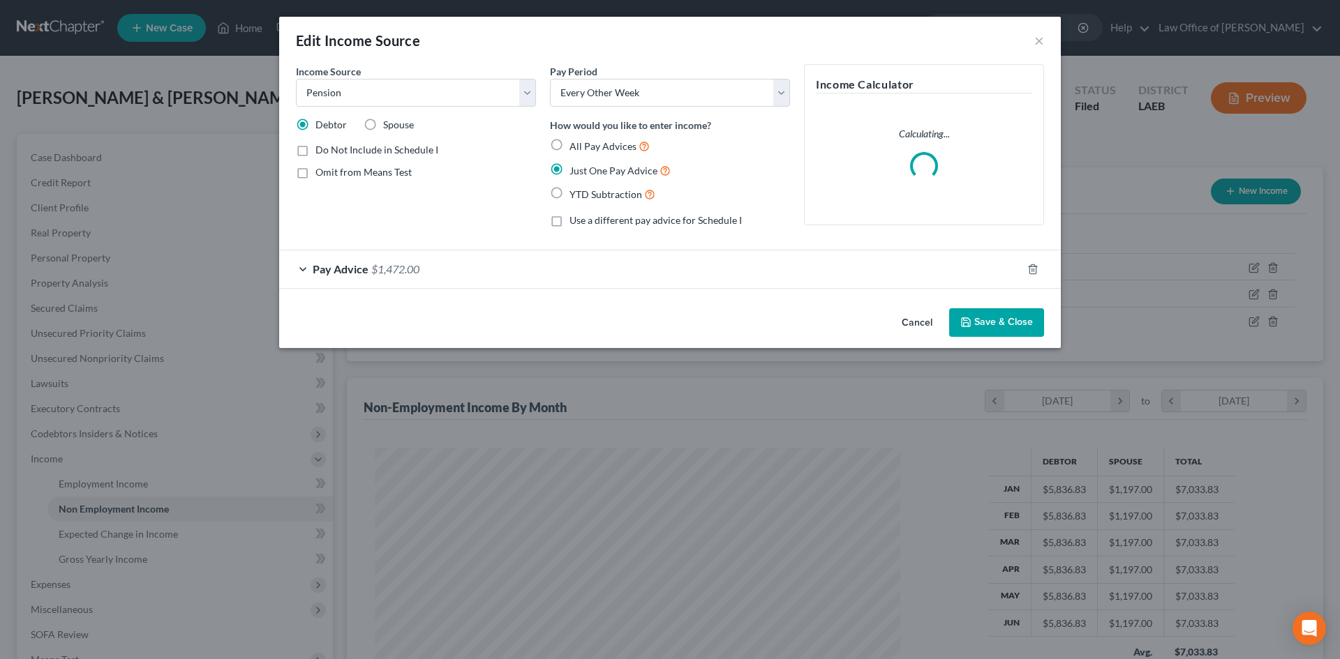
click at [311, 271] on div "Pay Advice $1,472.00" at bounding box center [650, 268] width 742 height 37
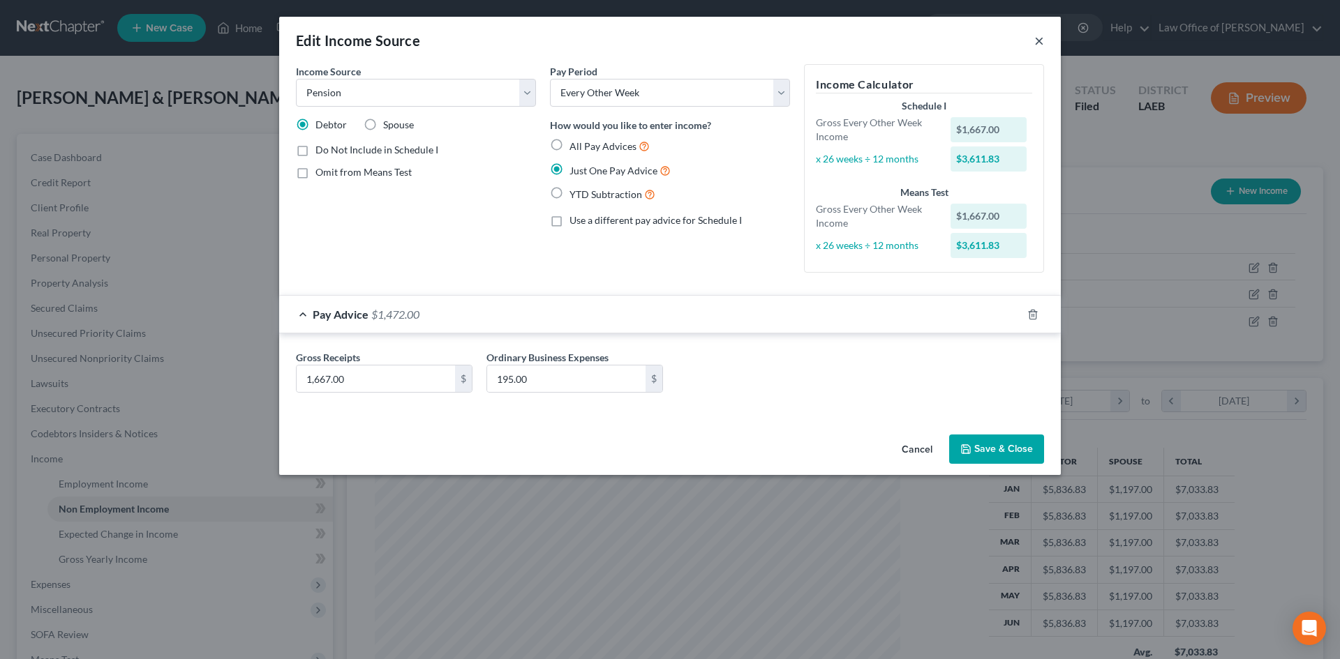
click at [1040, 43] on button "×" at bounding box center [1039, 40] width 10 height 17
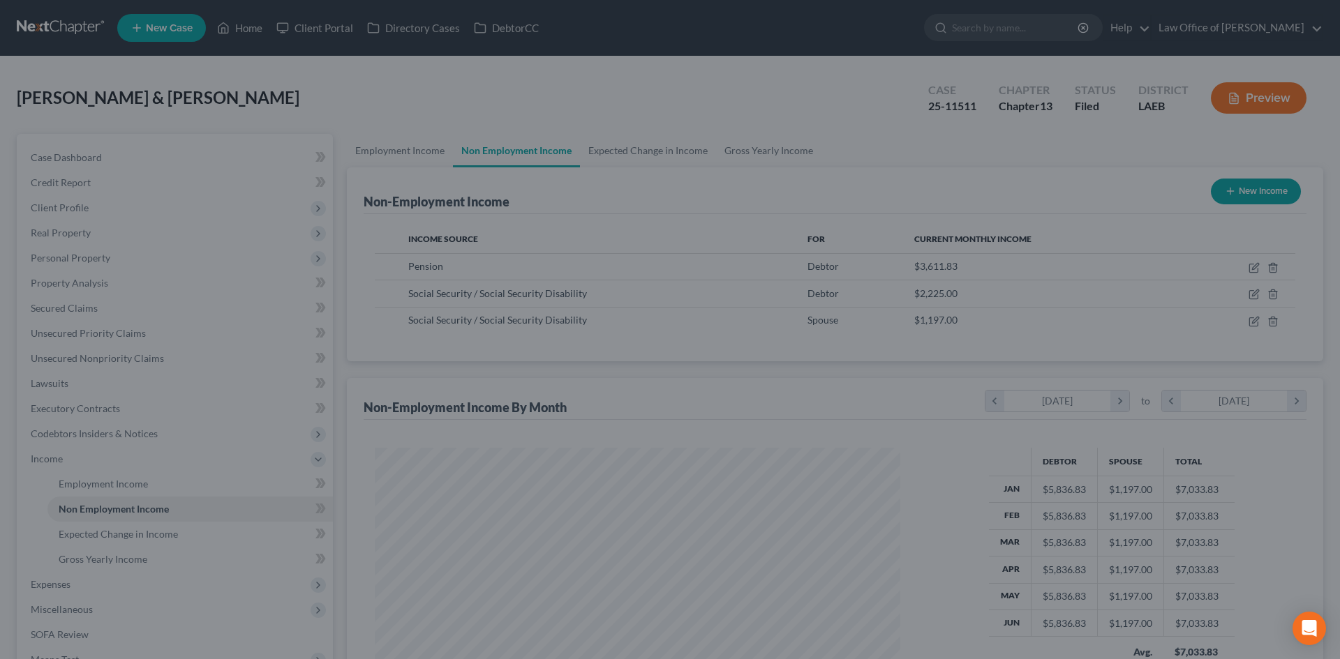
scroll to position [697455, 697167]
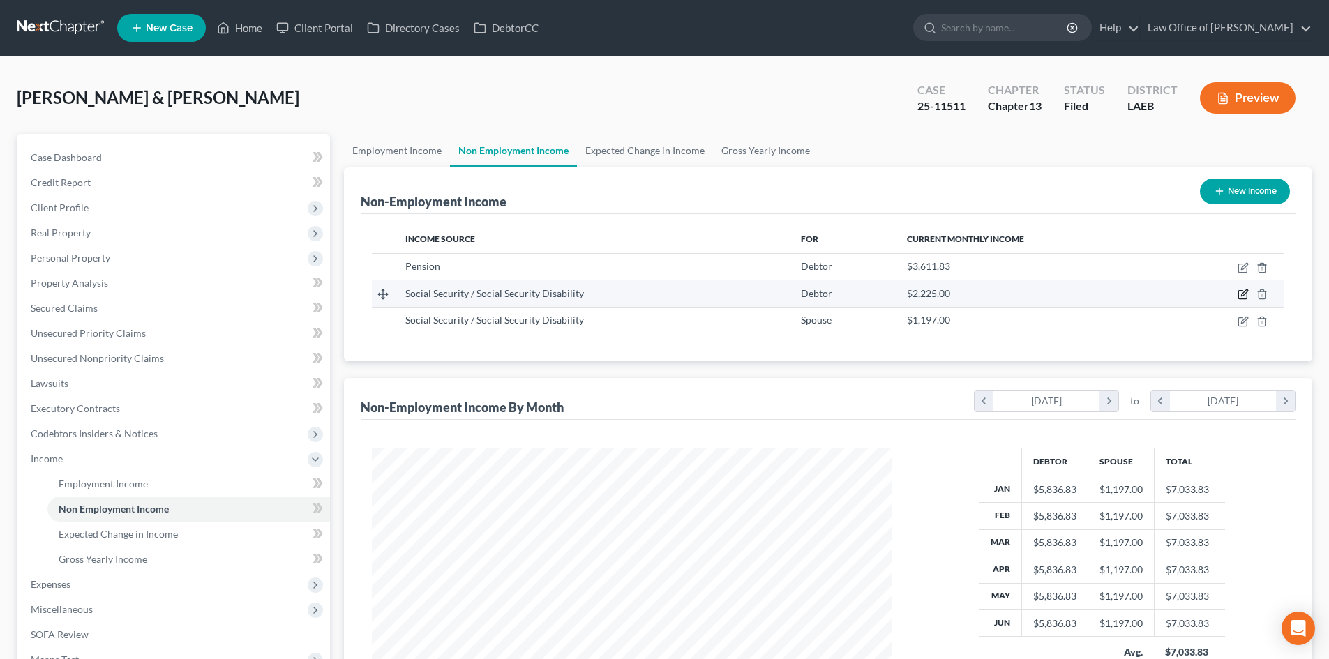
click at [1244, 297] on icon "button" at bounding box center [1243, 294] width 11 height 11
select select "4"
select select "0"
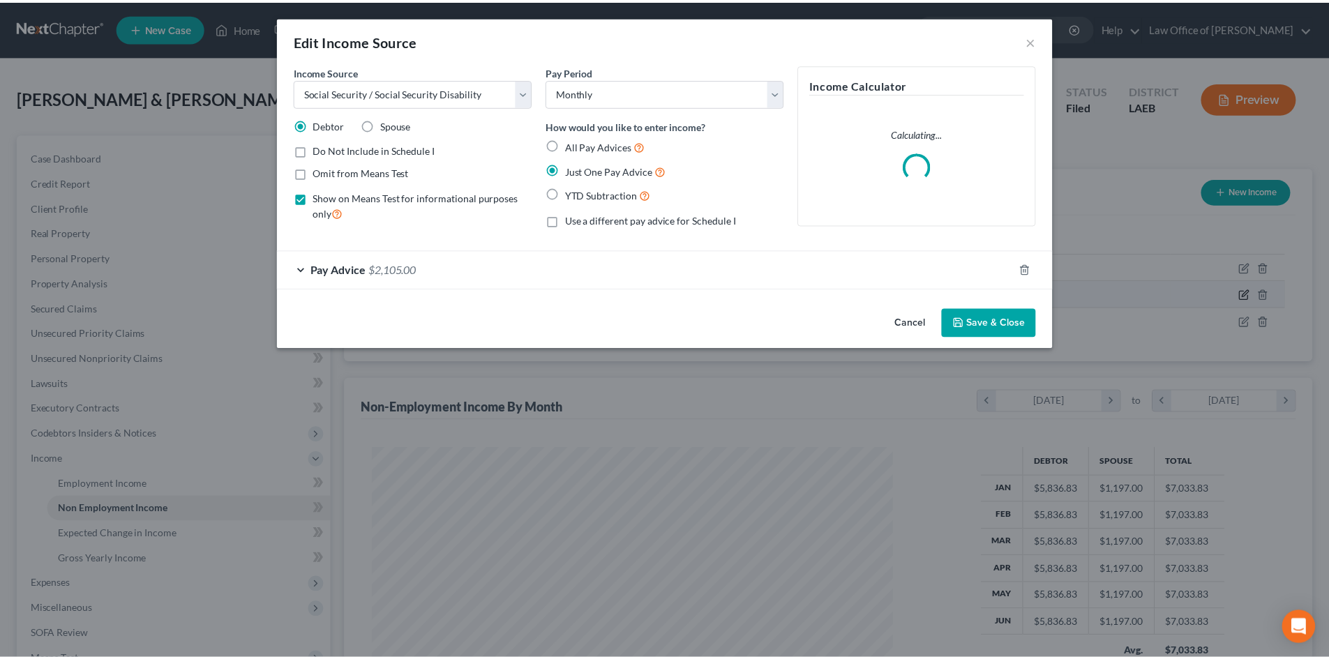
scroll to position [262, 553]
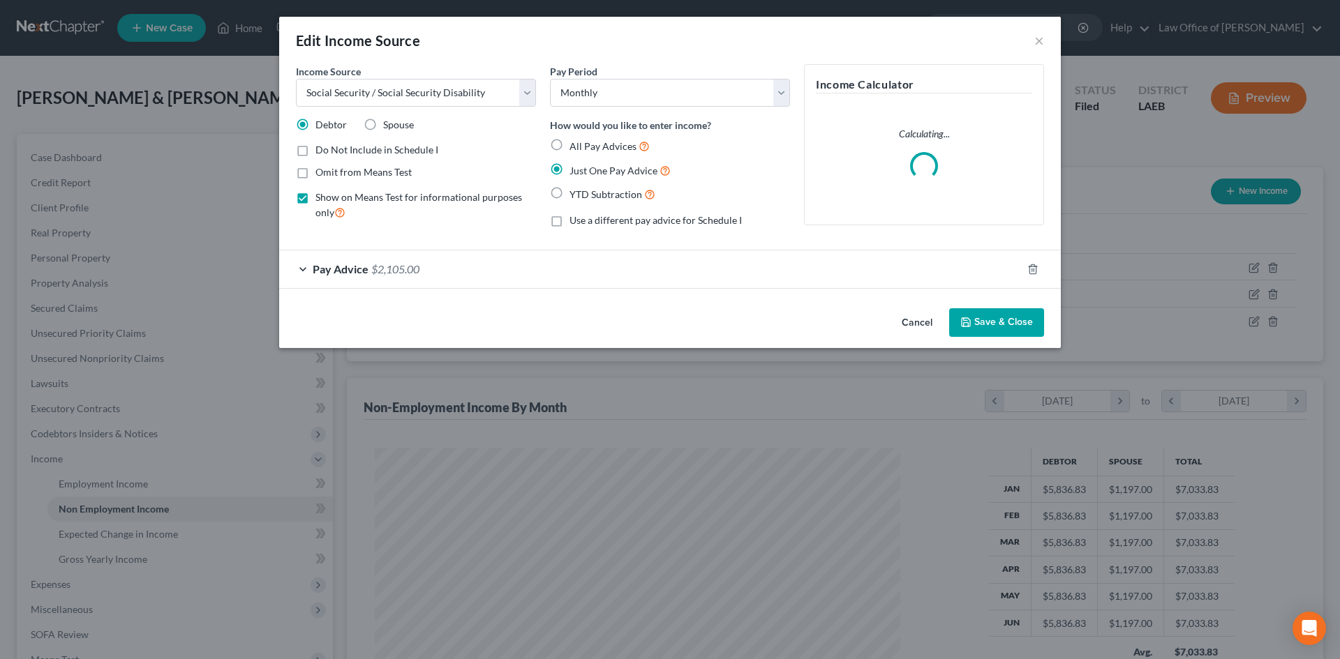
click at [326, 271] on span "Pay Advice" at bounding box center [341, 268] width 56 height 13
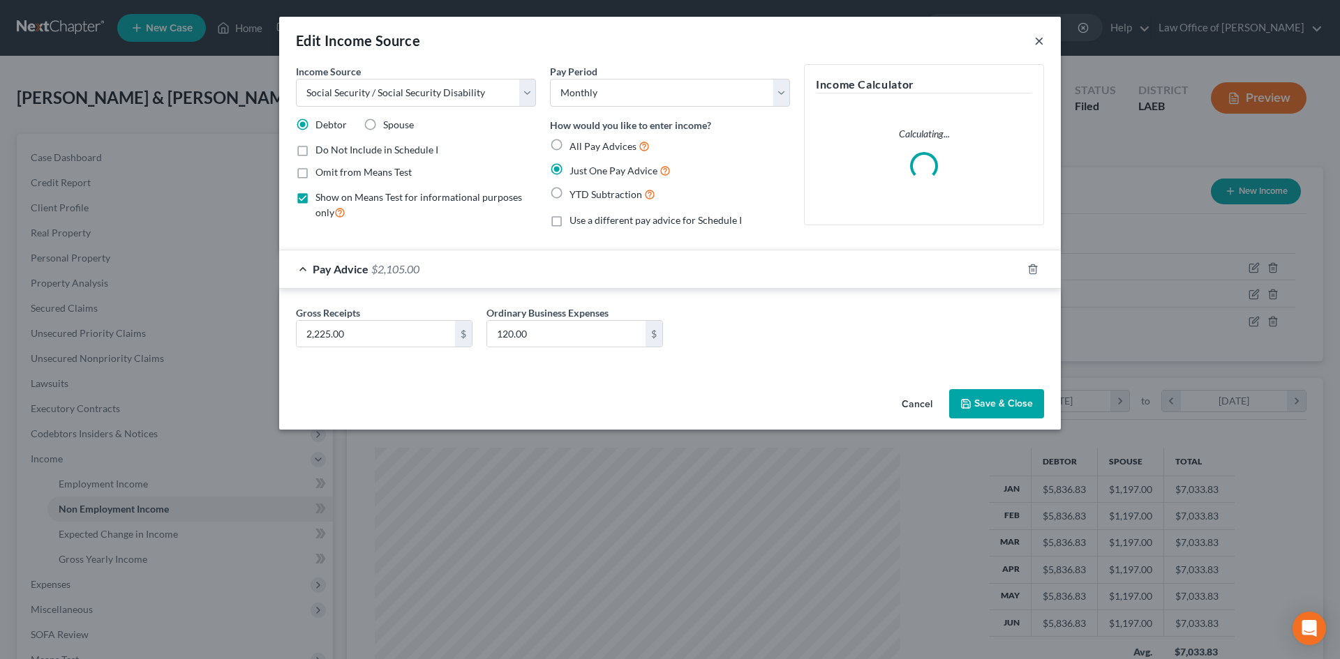
click at [1036, 41] on button "×" at bounding box center [1039, 40] width 10 height 17
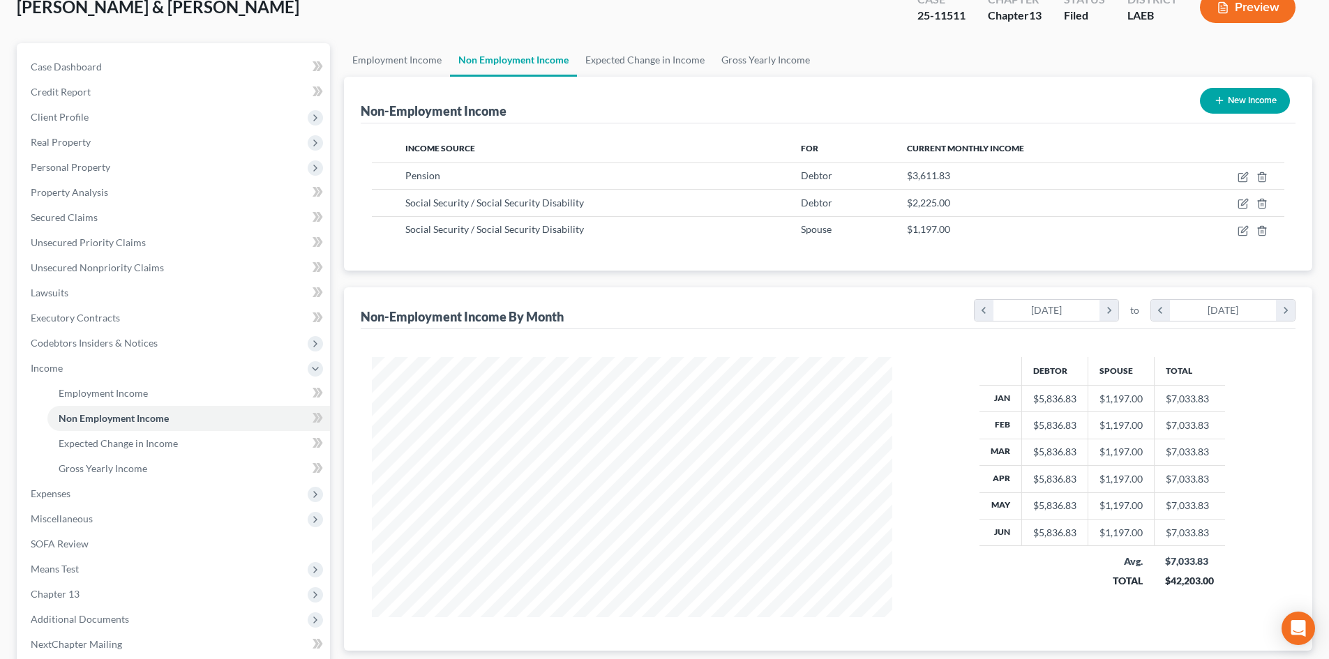
scroll to position [140, 0]
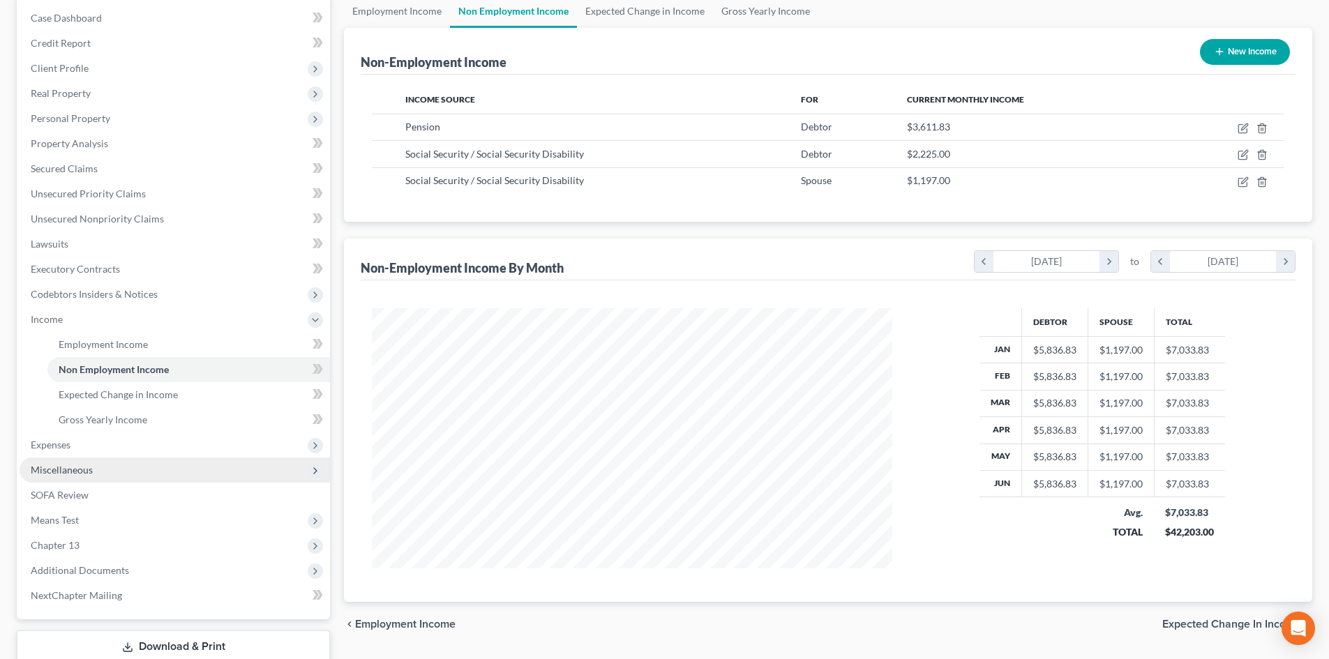
click at [63, 472] on span "Miscellaneous" at bounding box center [62, 470] width 62 height 12
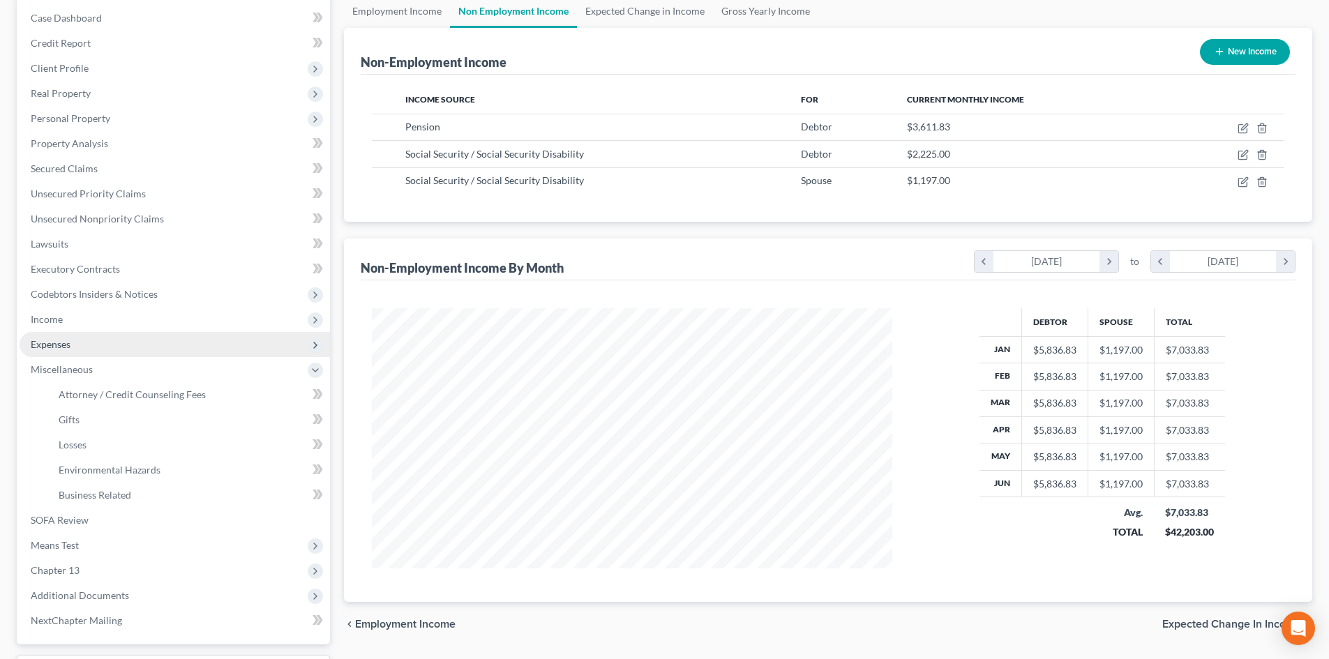
click at [59, 343] on span "Expenses" at bounding box center [51, 344] width 40 height 12
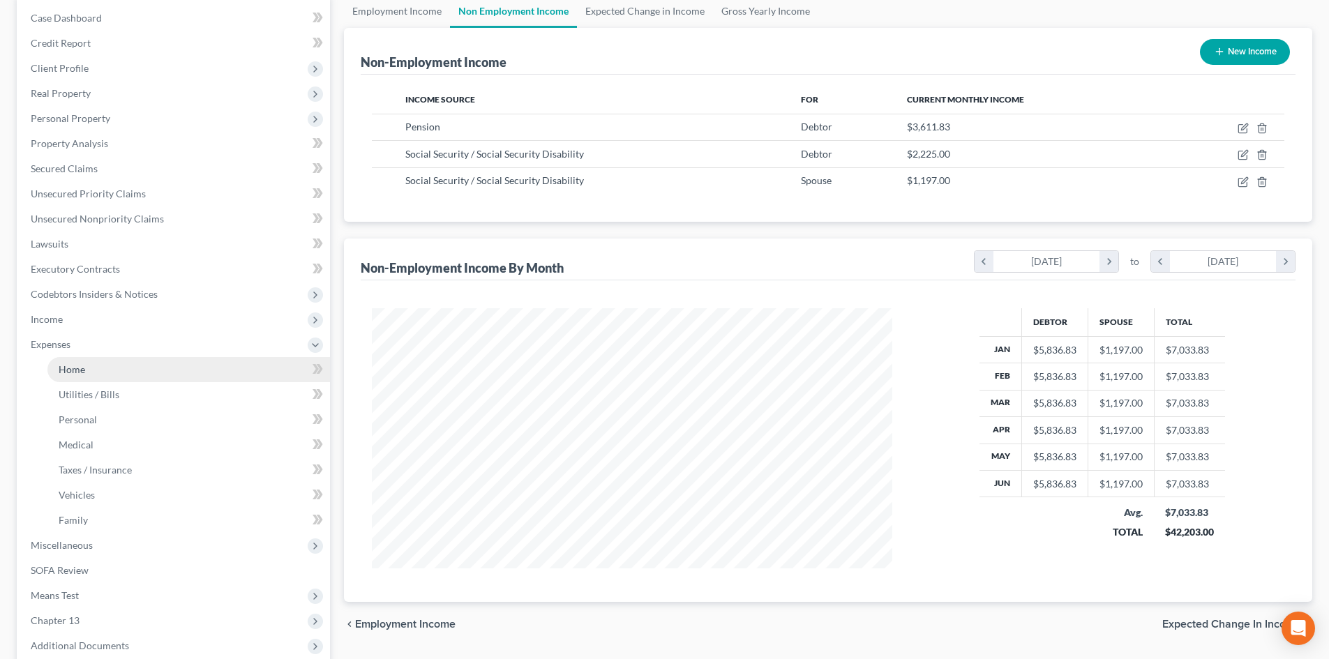
click at [98, 377] on link "Home" at bounding box center [188, 369] width 283 height 25
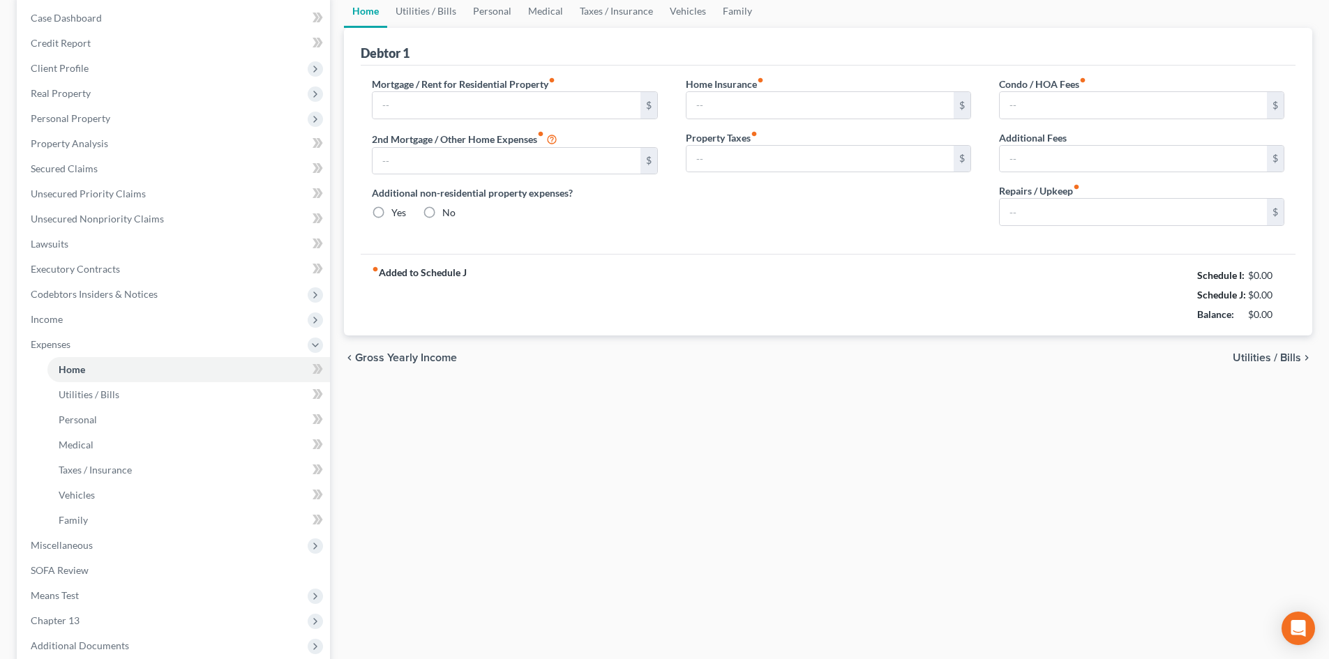
scroll to position [20, 0]
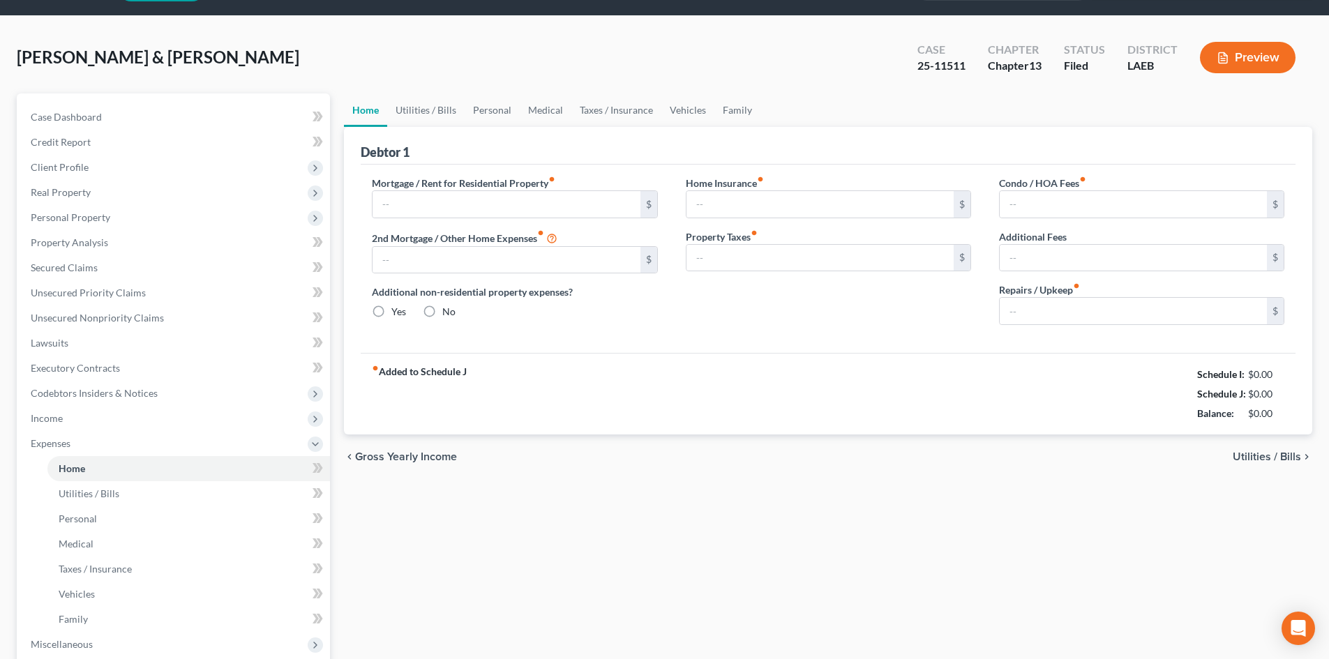
type input "1,252.33"
type input "0.00"
radio input "true"
type input "0.00"
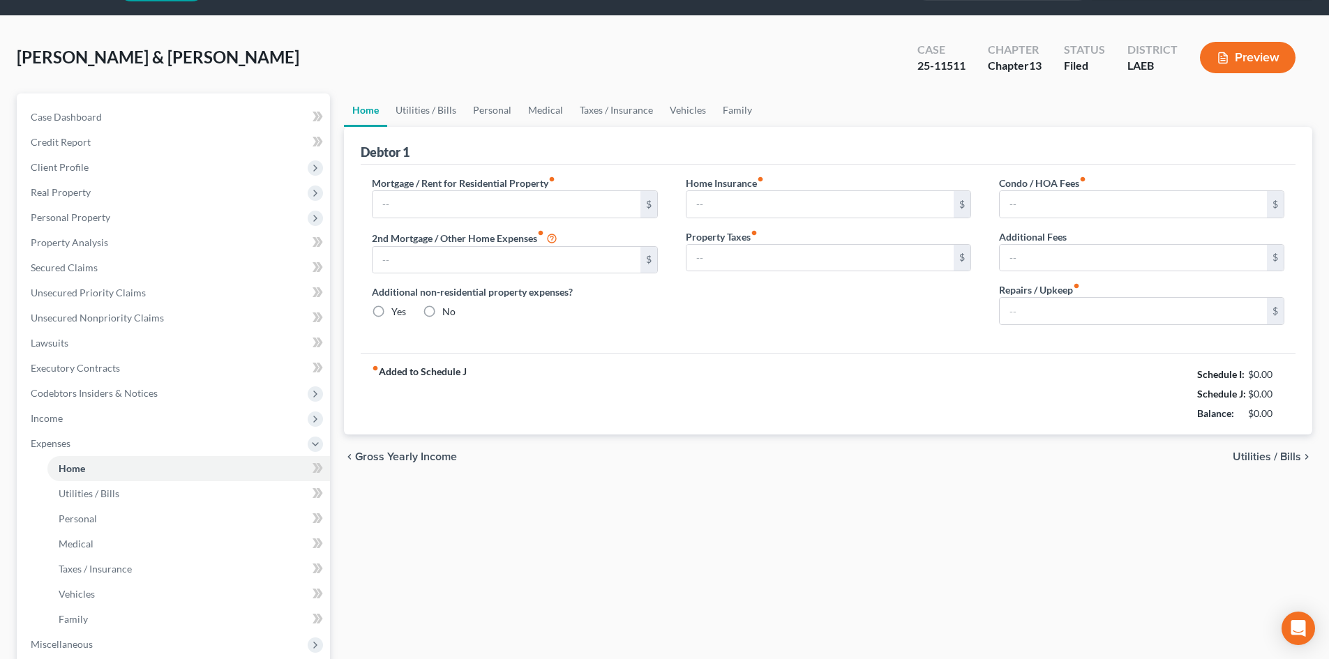
type input "0.00"
type input "75.00"
type input "100.00"
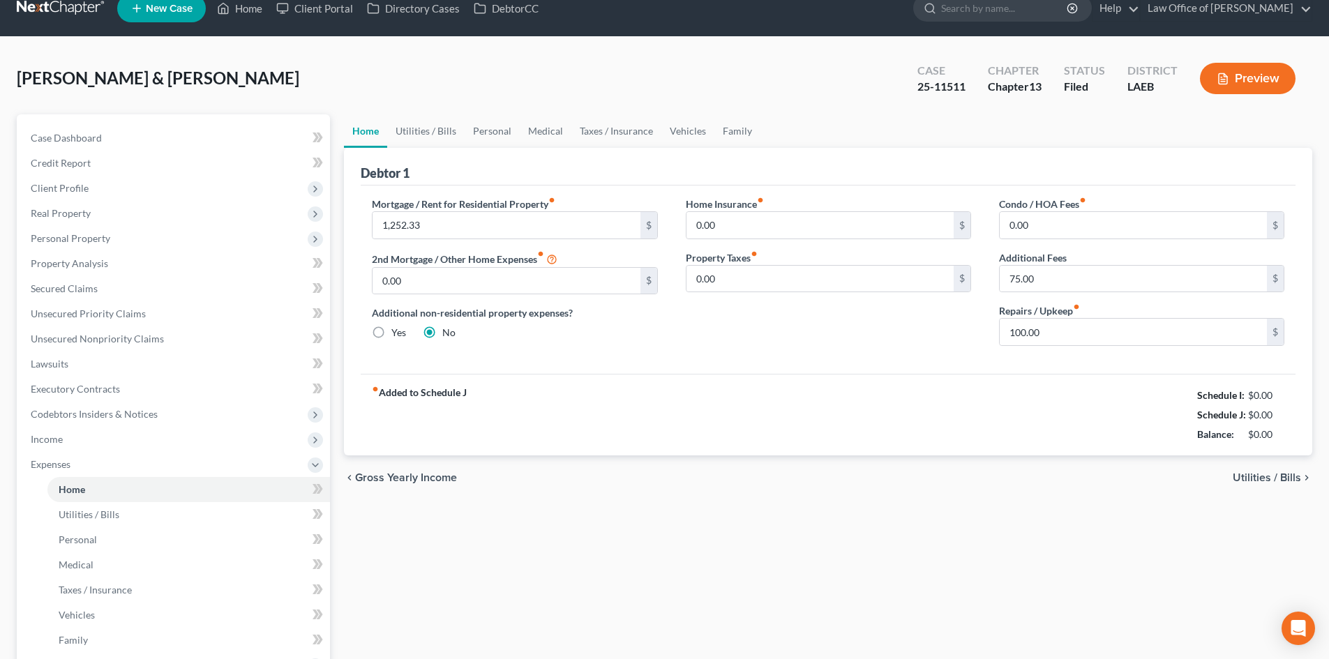
scroll to position [0, 0]
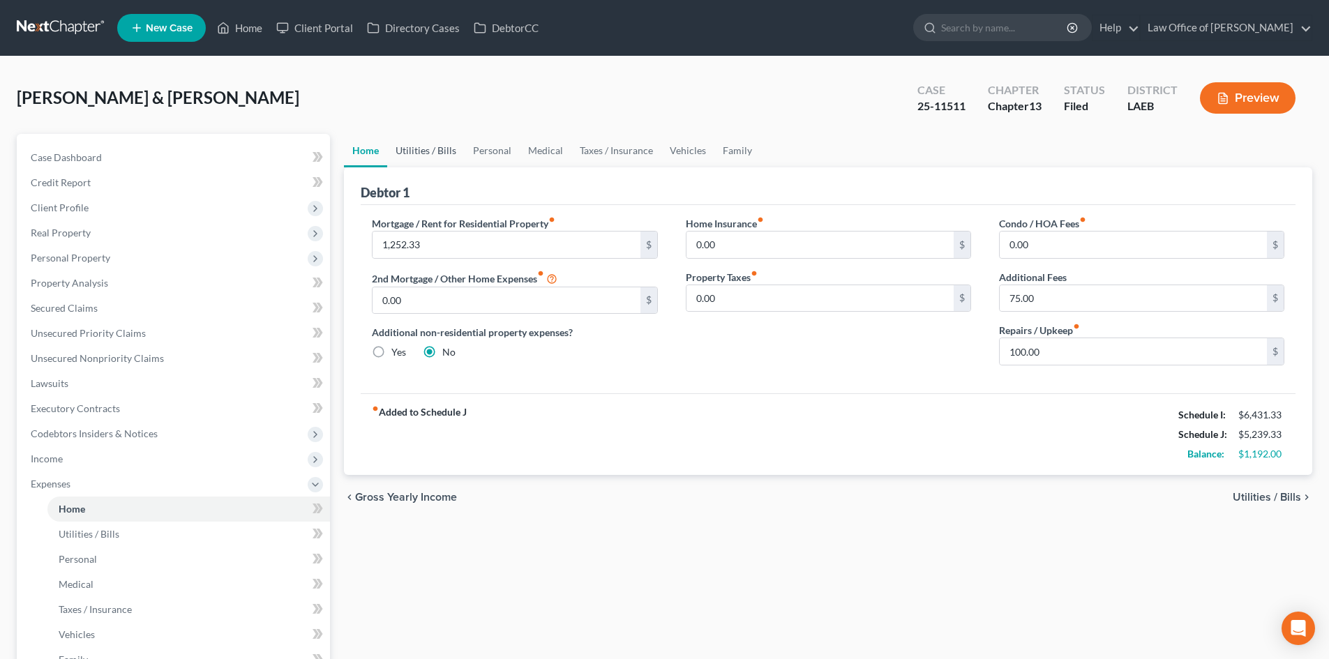
click at [432, 151] on link "Utilities / Bills" at bounding box center [425, 150] width 77 height 33
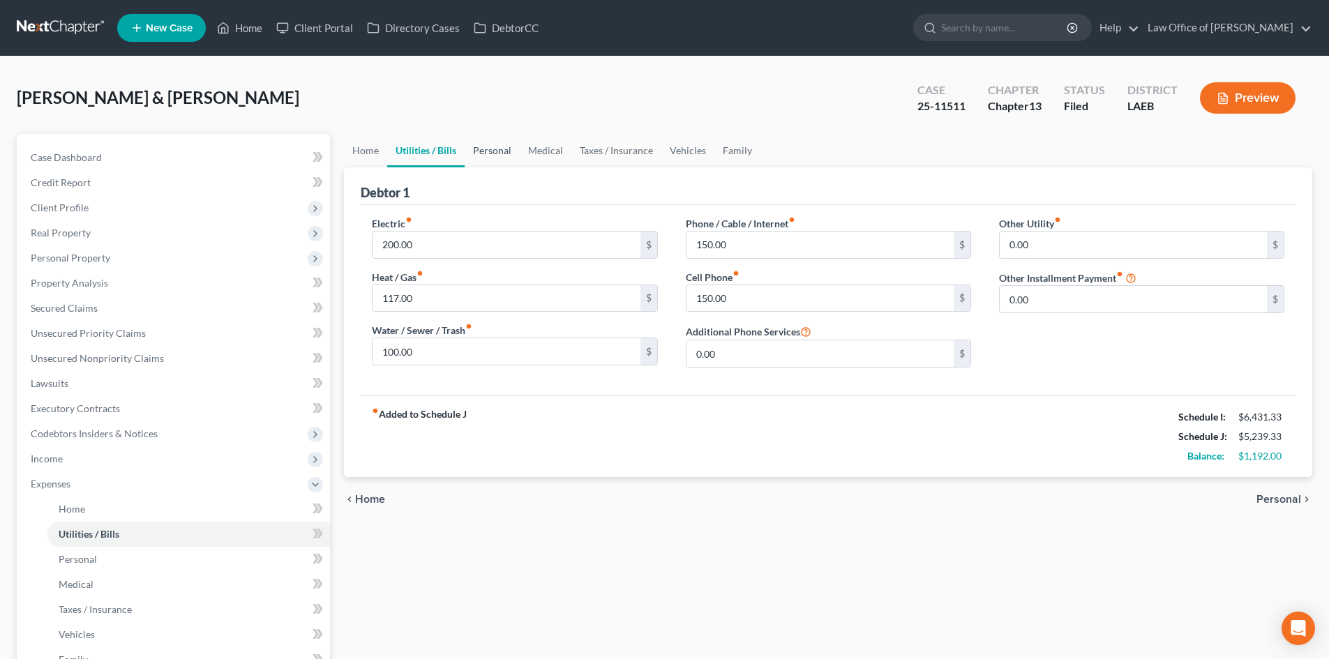
click at [488, 154] on link "Personal" at bounding box center [492, 150] width 55 height 33
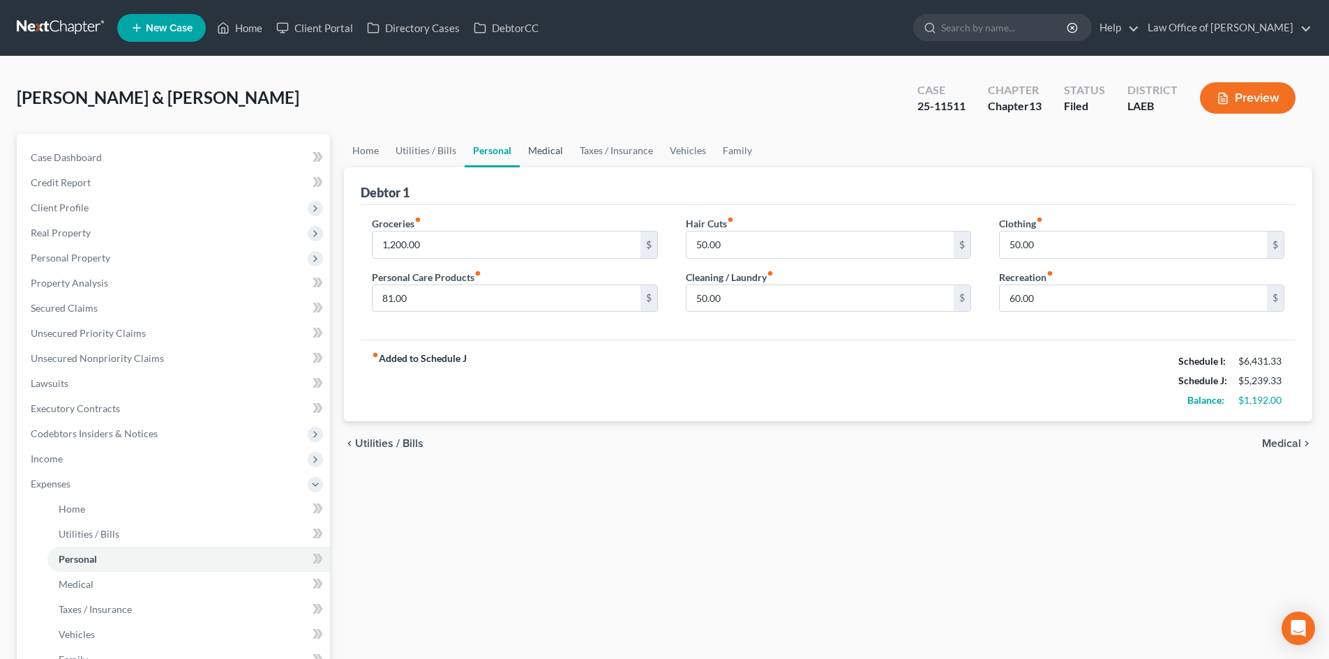
click at [548, 157] on link "Medical" at bounding box center [546, 150] width 52 height 33
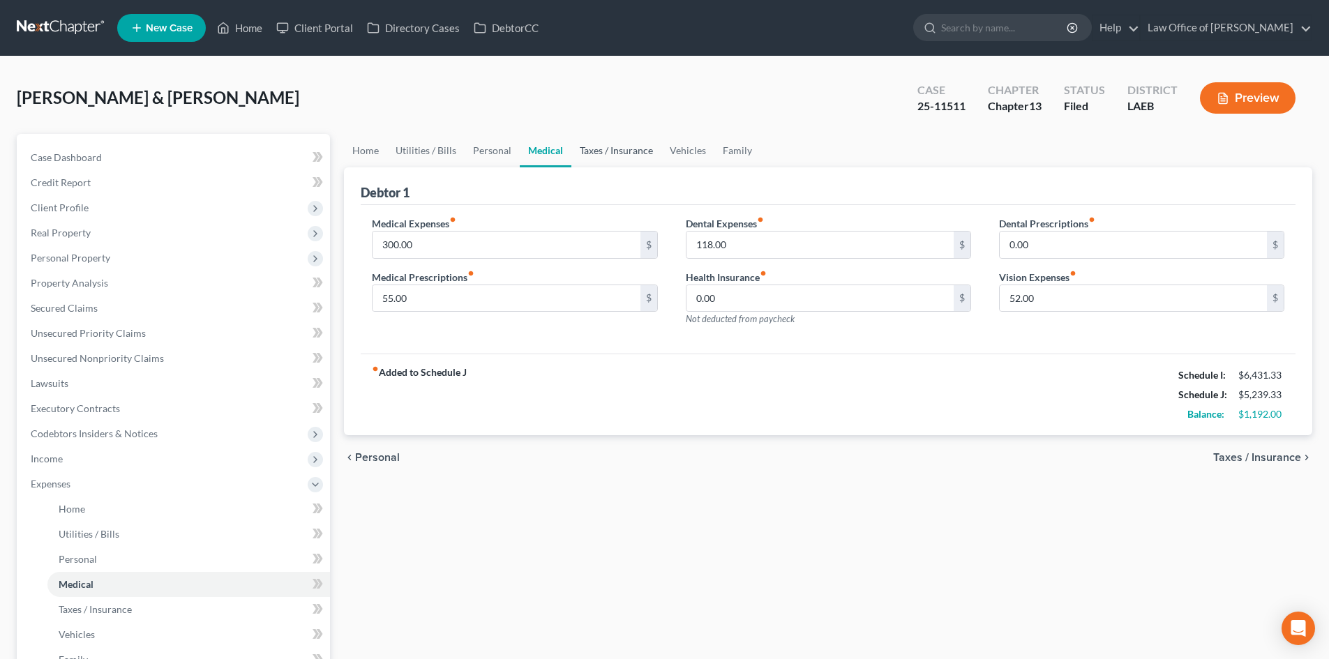
click at [614, 158] on link "Taxes / Insurance" at bounding box center [616, 150] width 90 height 33
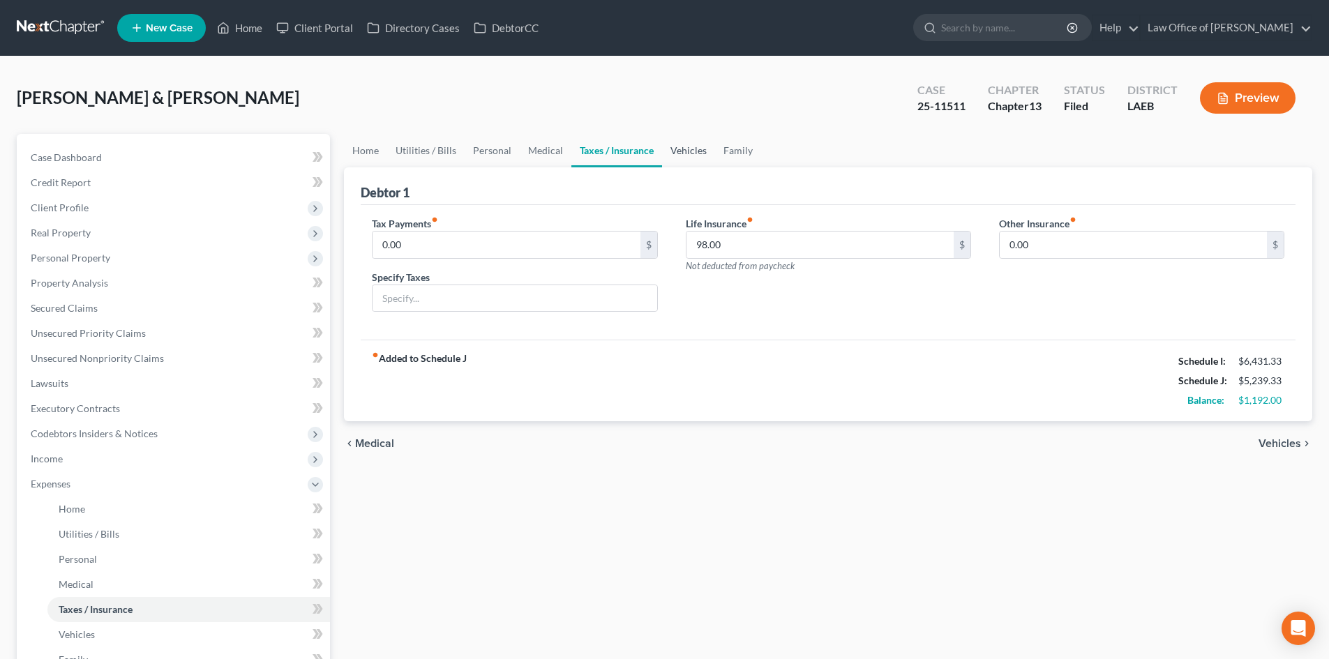
click at [690, 159] on link "Vehicles" at bounding box center [688, 150] width 53 height 33
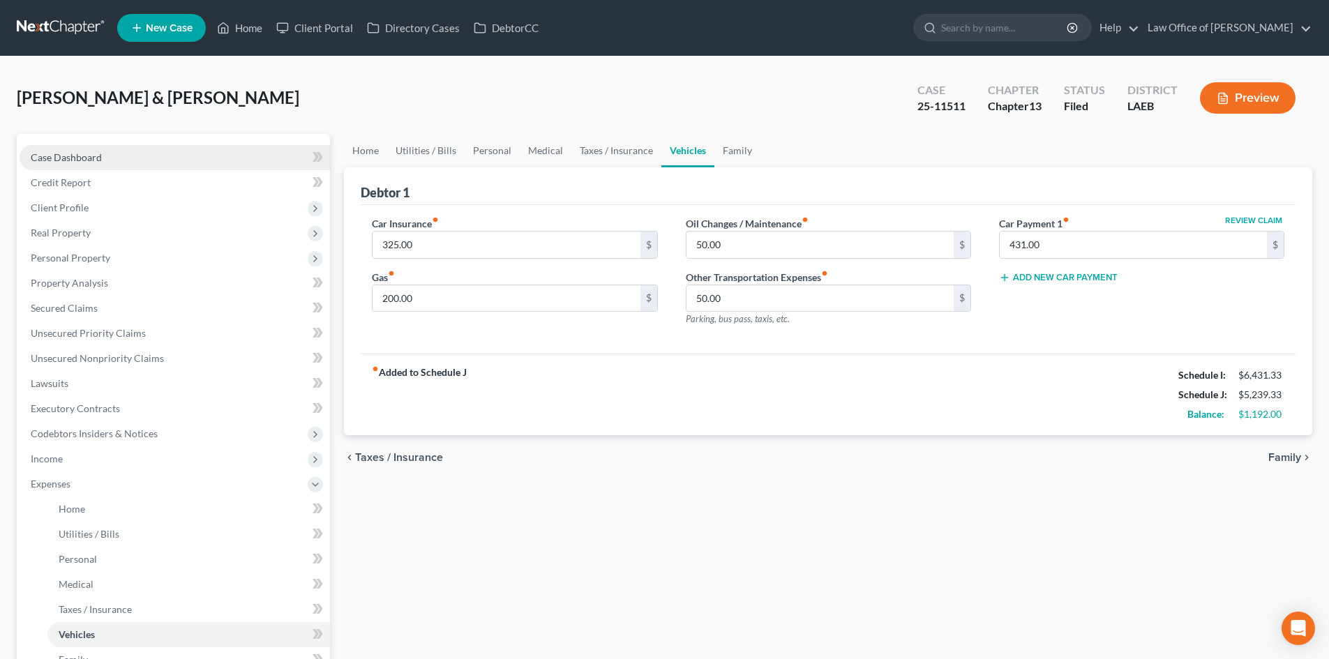
click at [75, 163] on span "Case Dashboard" at bounding box center [66, 157] width 71 height 12
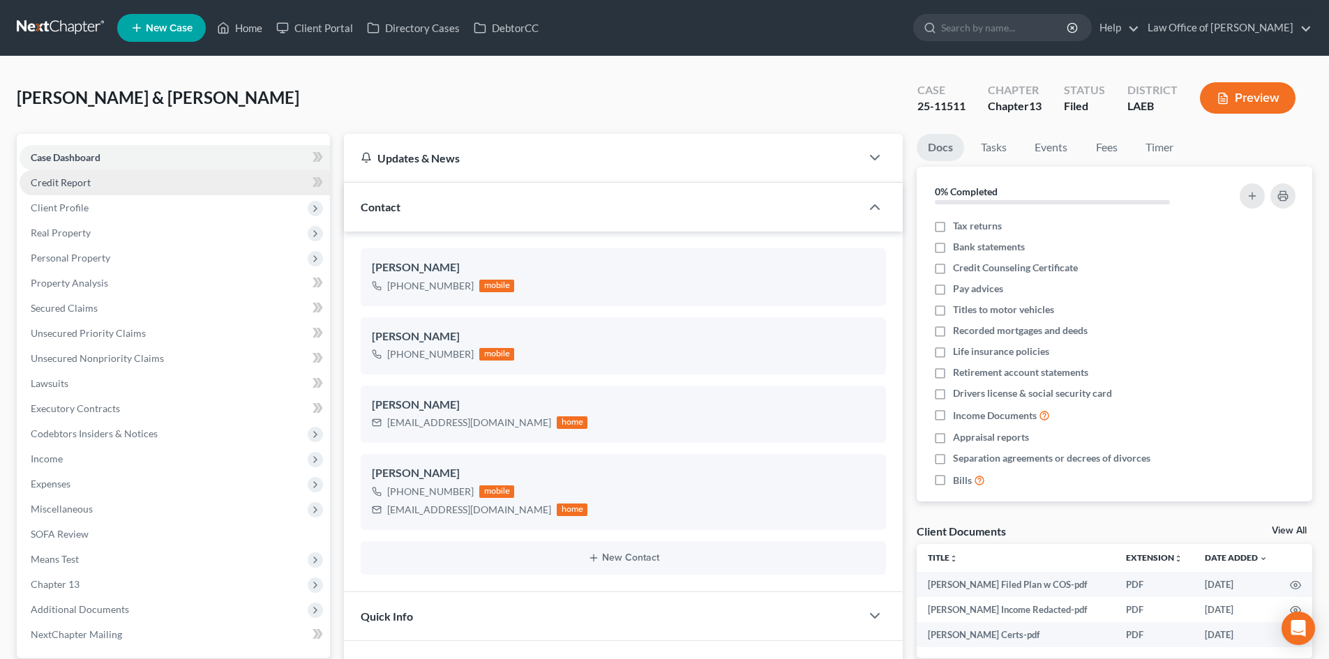
click at [58, 178] on span "Credit Report" at bounding box center [61, 183] width 60 height 12
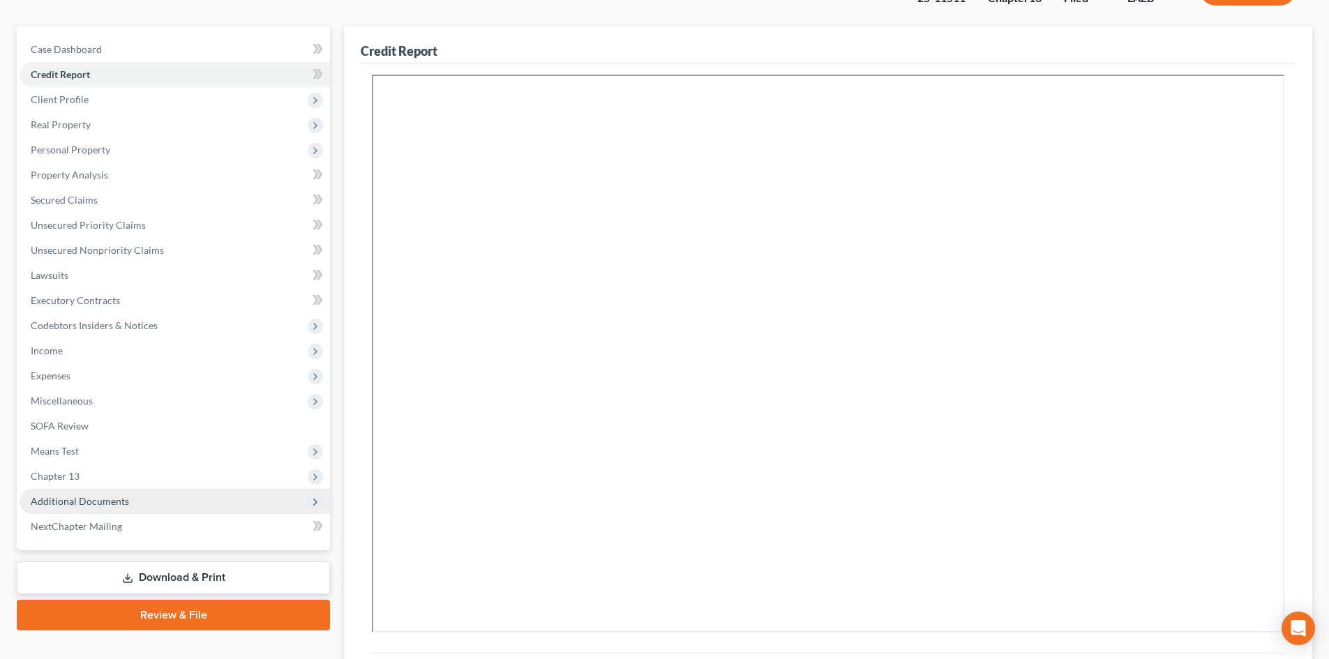
scroll to position [140, 0]
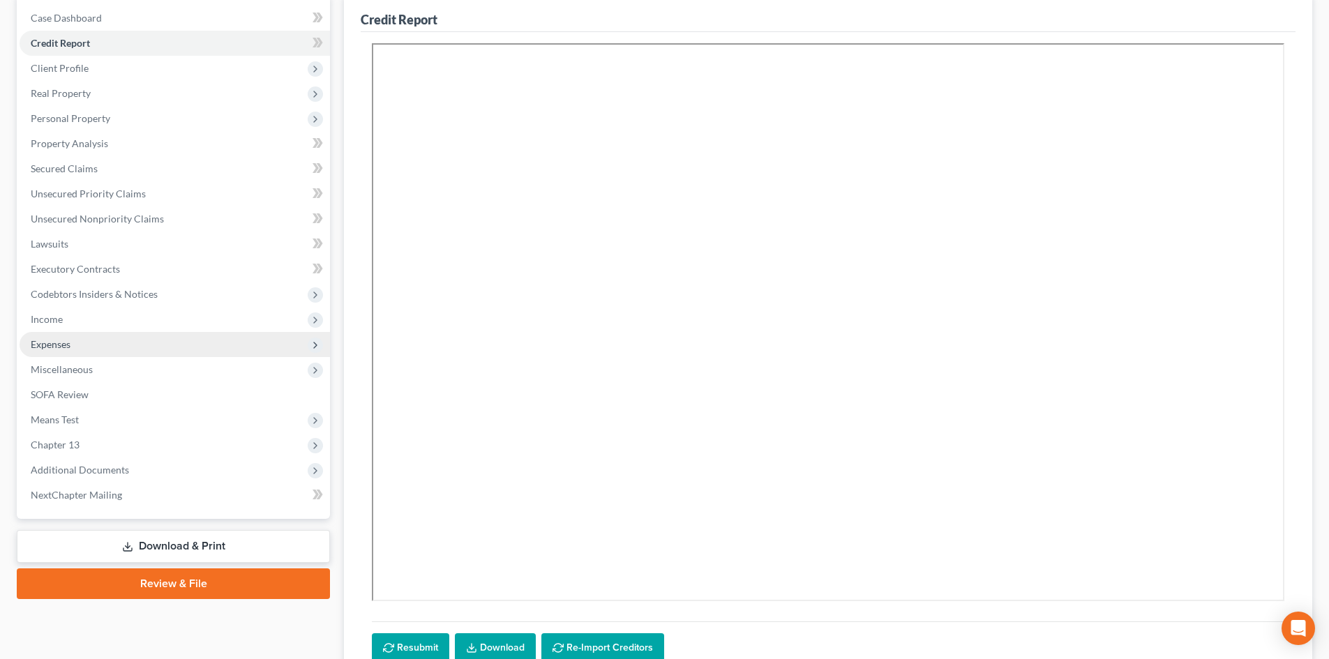
click at [58, 332] on span "Expenses" at bounding box center [175, 344] width 310 height 25
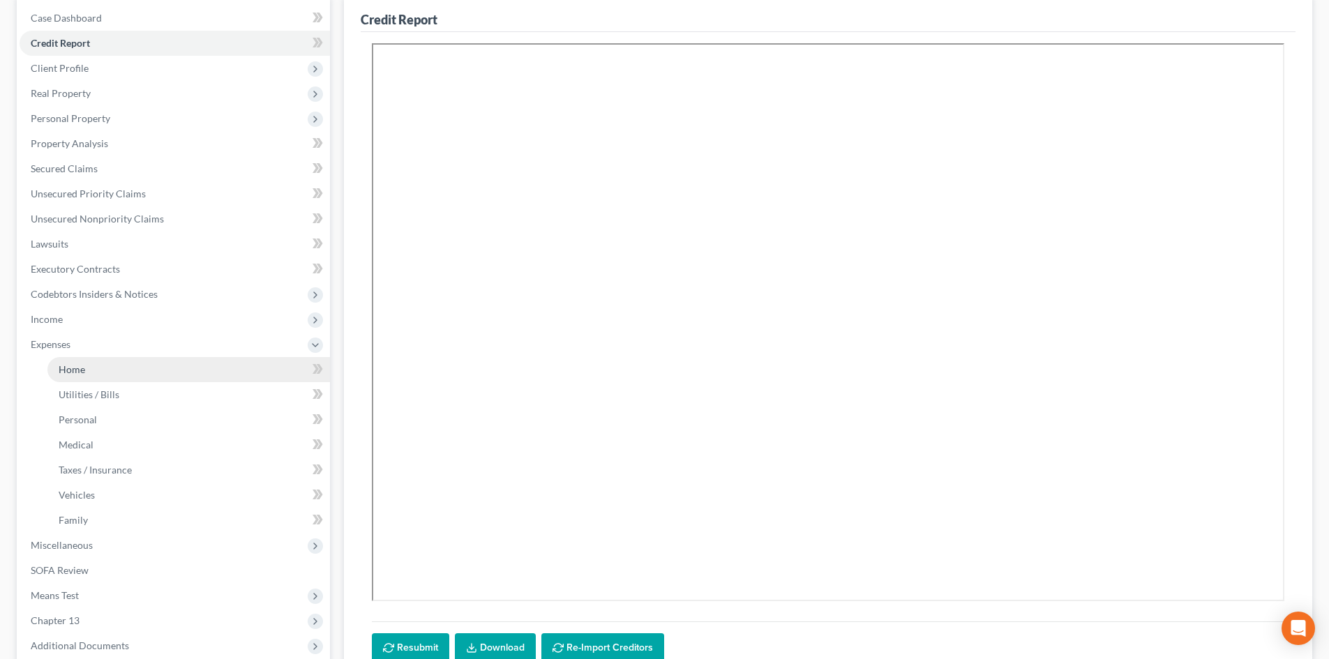
click at [66, 373] on span "Home" at bounding box center [72, 370] width 27 height 12
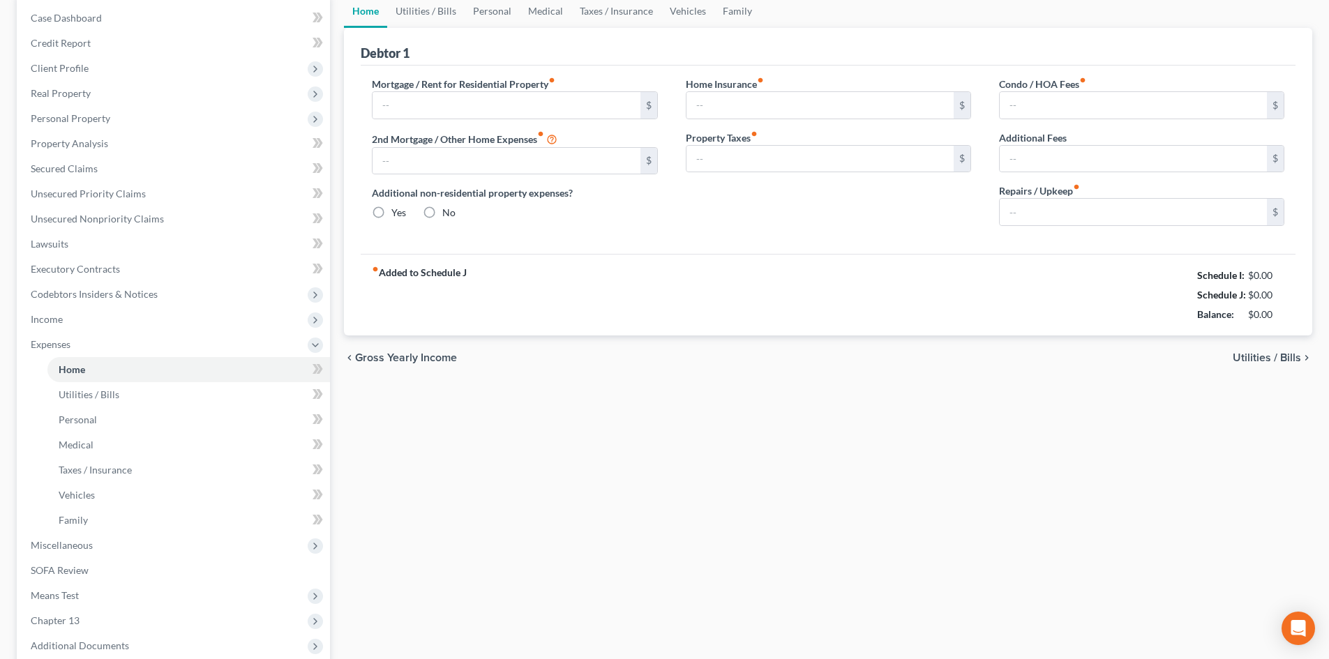
type input "1,252.33"
type input "0.00"
radio input "true"
type input "0.00"
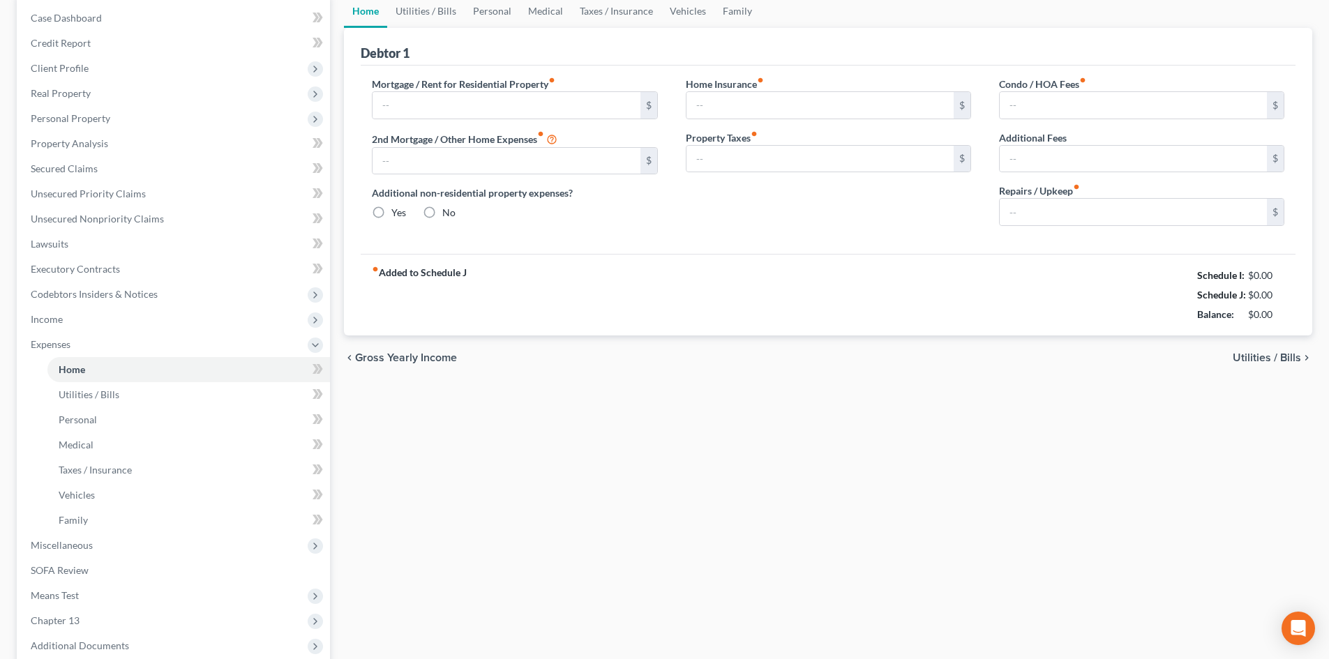
type input "0.00"
type input "75.00"
type input "100.00"
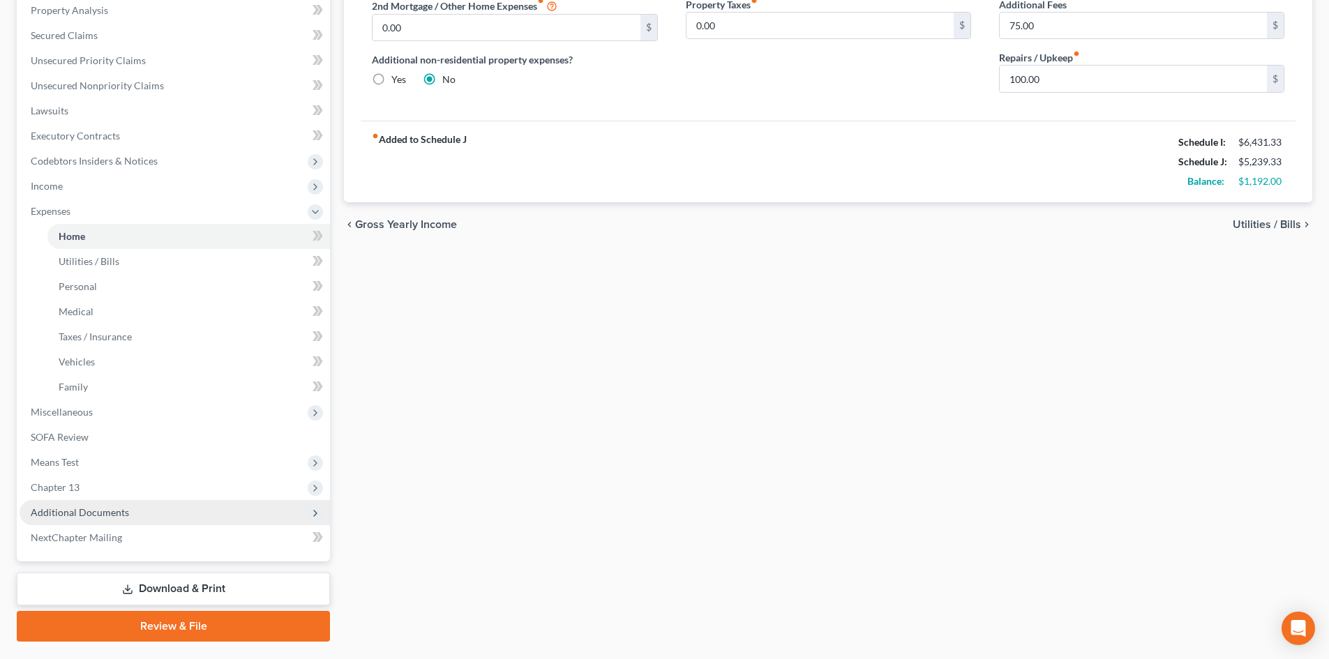
scroll to position [279, 0]
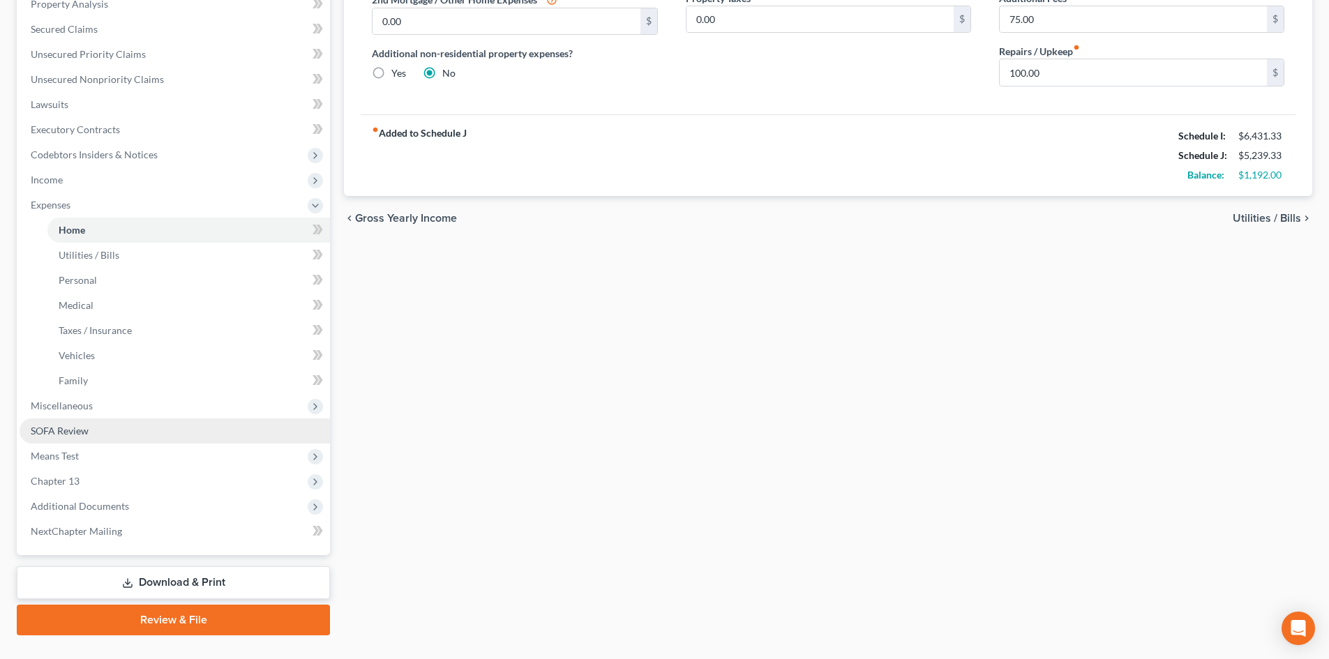
click at [79, 437] on link "SOFA Review" at bounding box center [175, 431] width 310 height 25
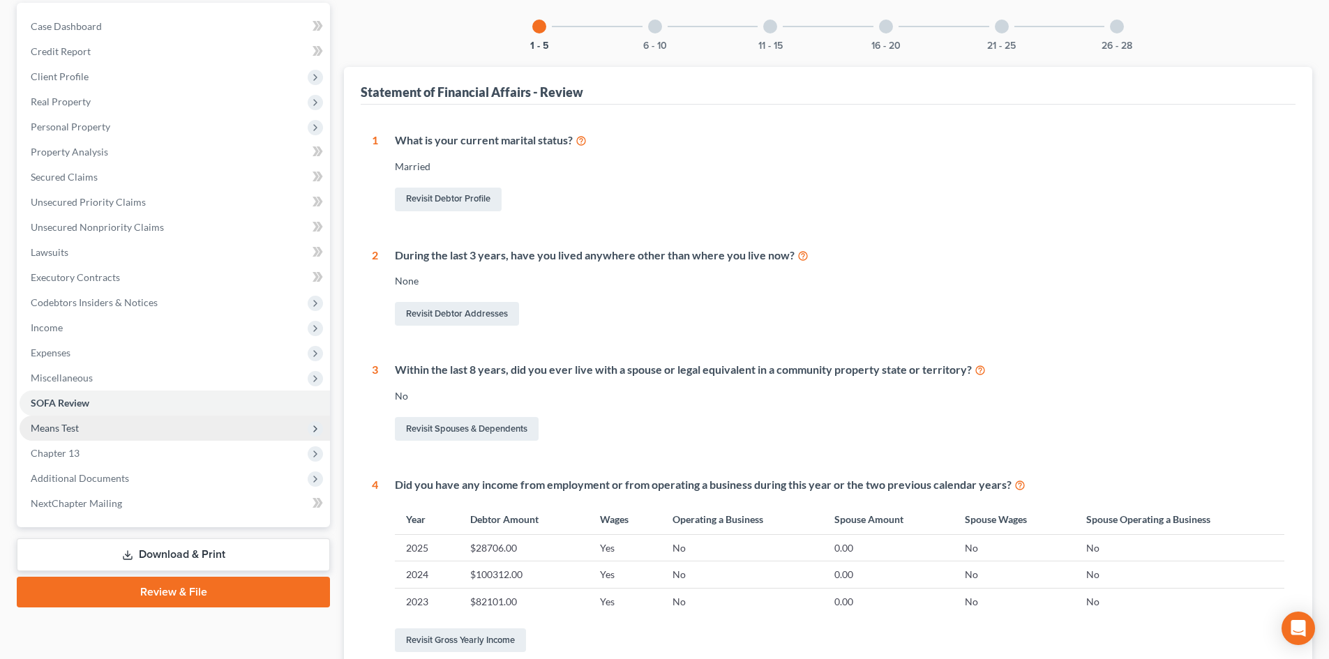
scroll to position [133, 0]
click at [61, 422] on span "Means Test" at bounding box center [55, 427] width 48 height 12
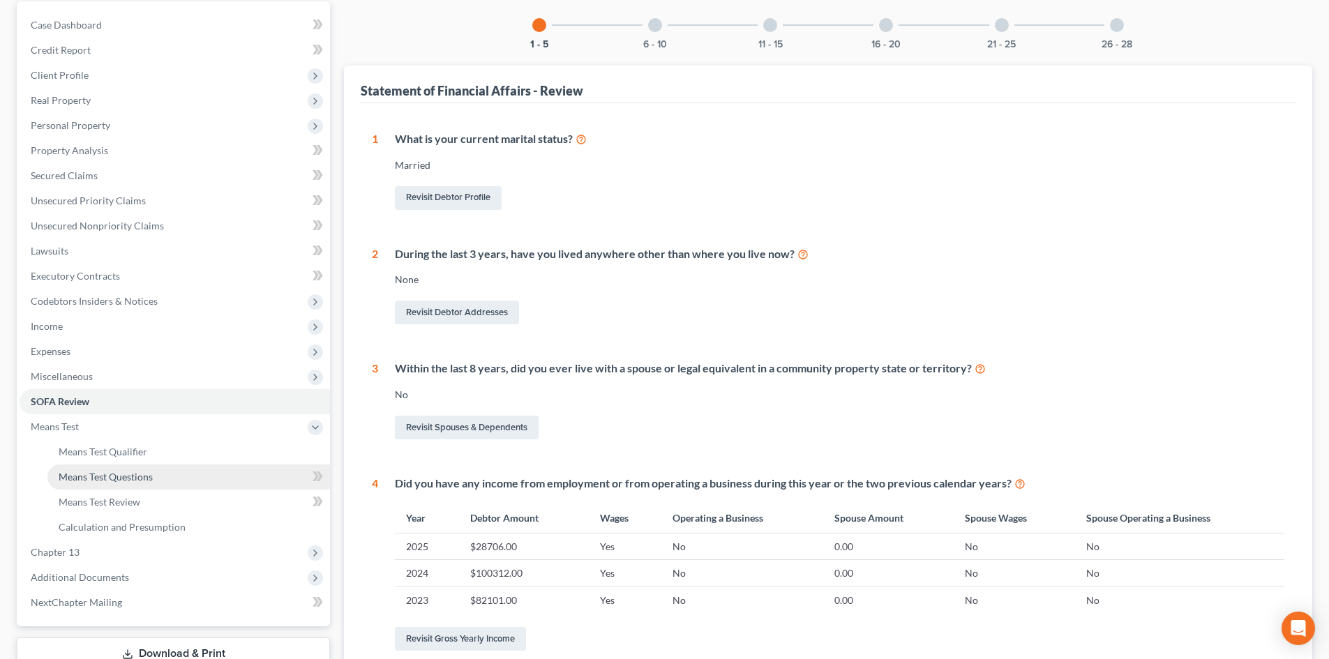
click at [101, 474] on span "Means Test Questions" at bounding box center [106, 477] width 94 height 12
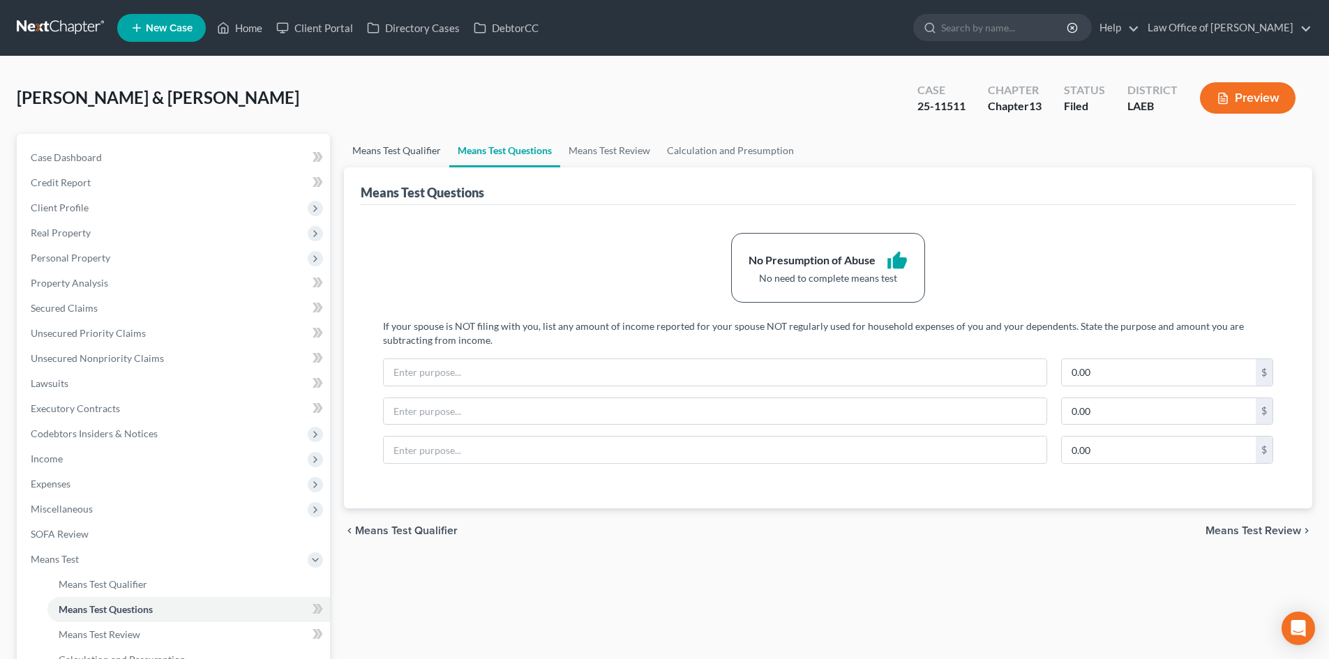
click at [414, 151] on link "Means Test Qualifier" at bounding box center [396, 150] width 105 height 33
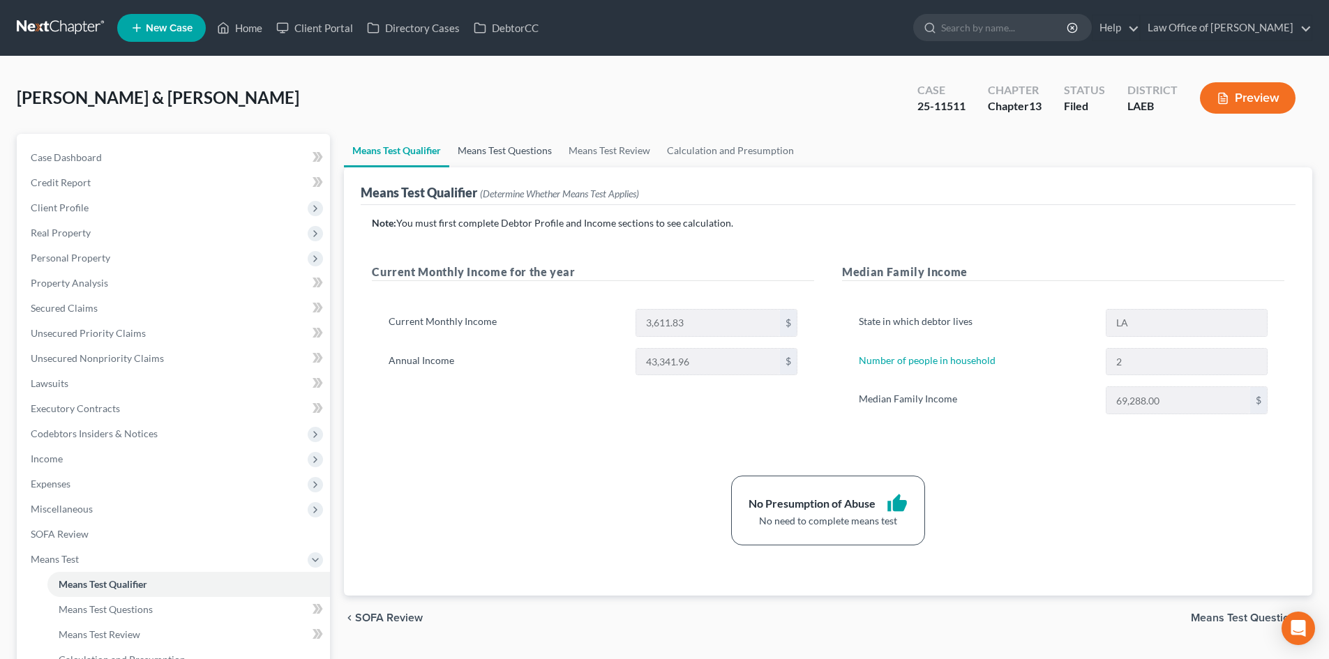
click at [486, 152] on link "Means Test Questions" at bounding box center [504, 150] width 111 height 33
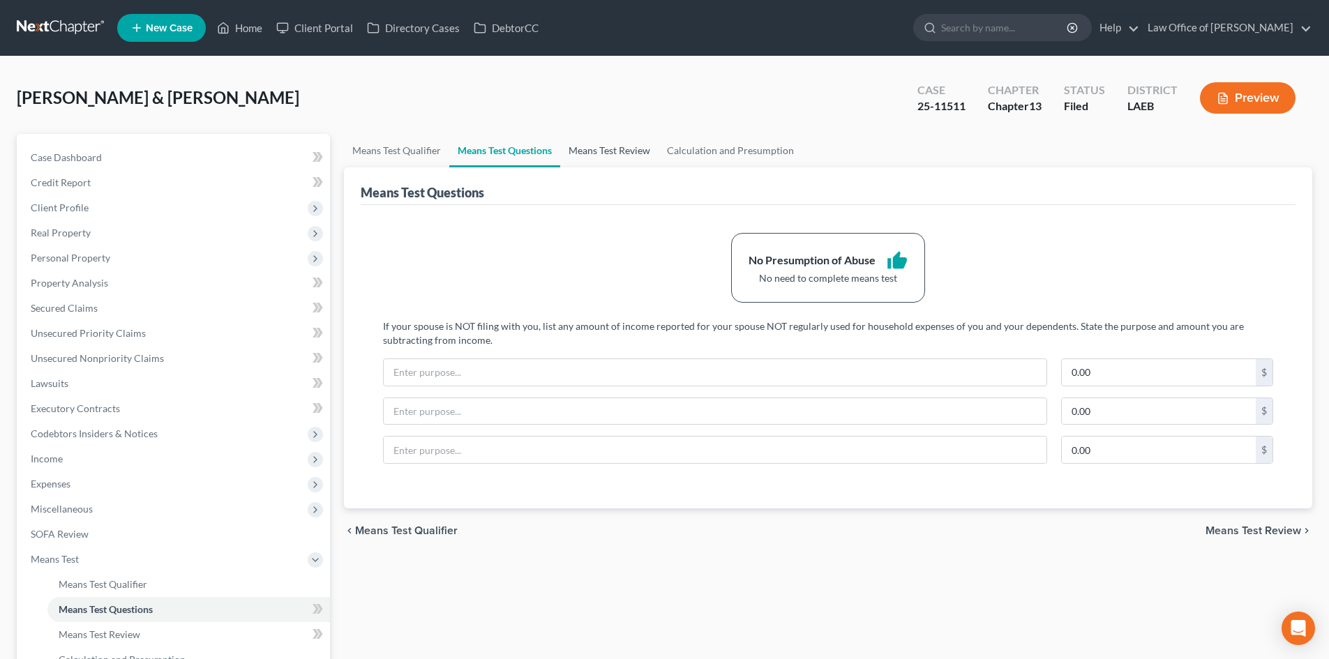
click at [601, 153] on link "Means Test Review" at bounding box center [609, 150] width 98 height 33
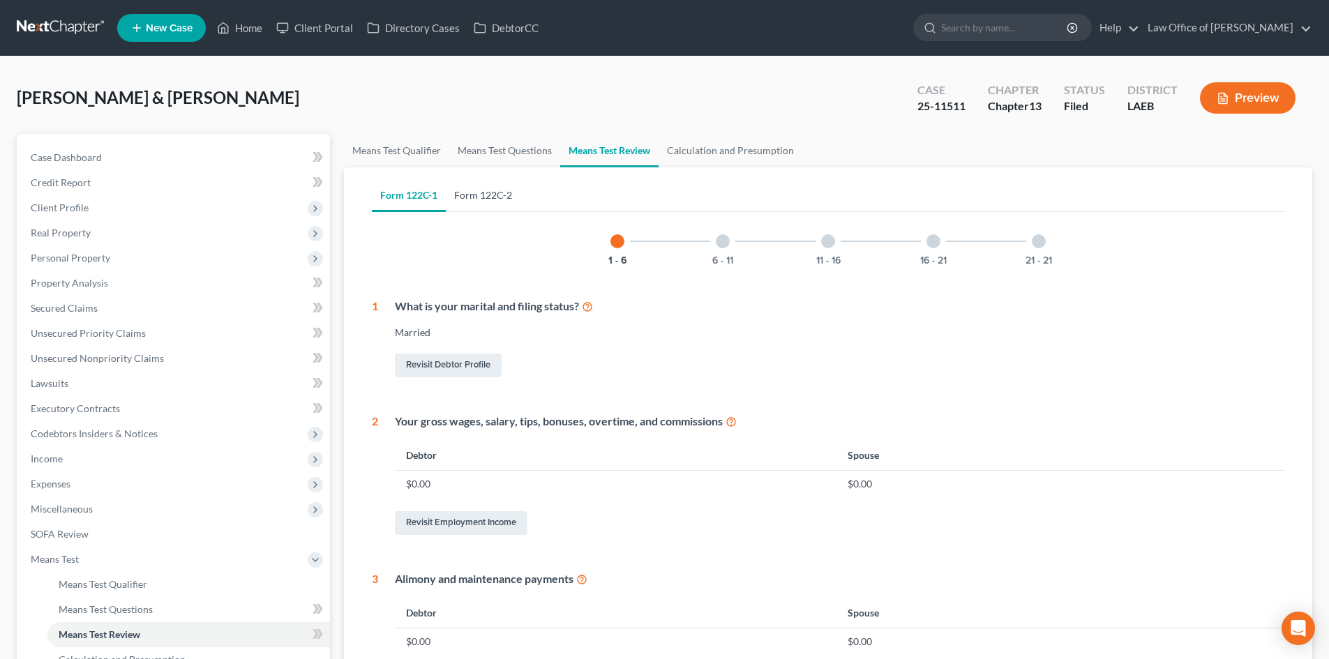
click at [479, 191] on link "Form 122C-2" at bounding box center [483, 195] width 75 height 33
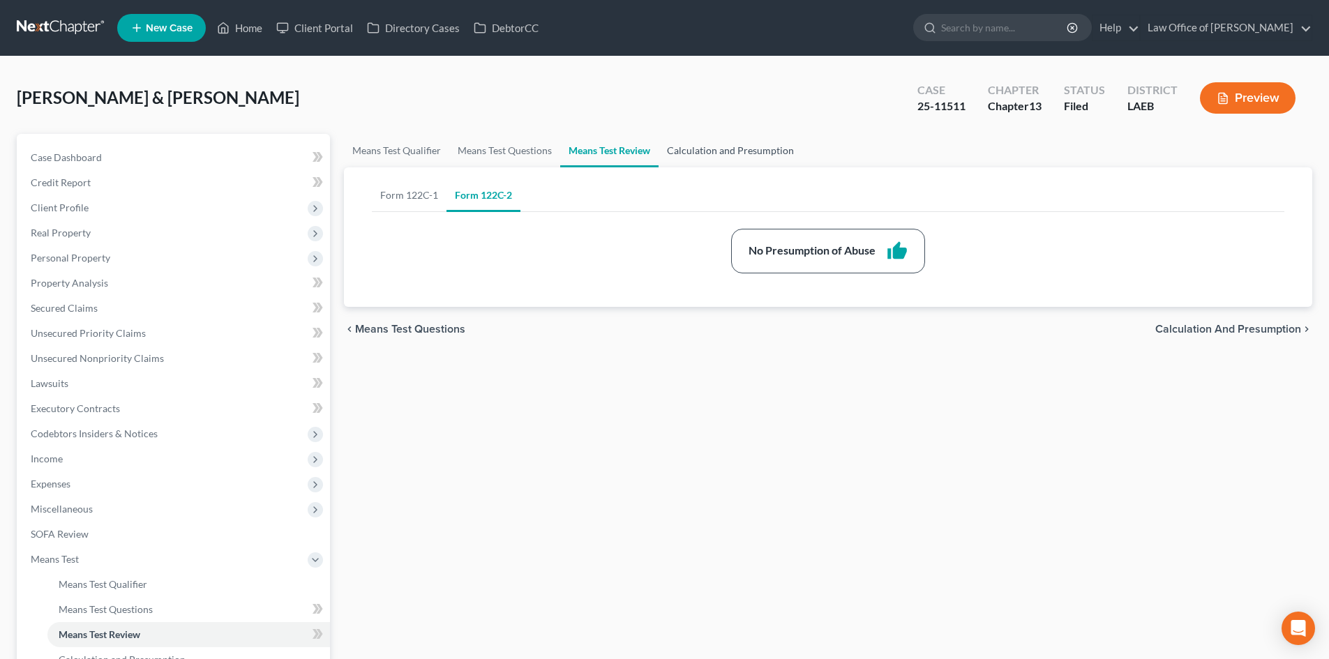
click at [703, 147] on link "Calculation and Presumption" at bounding box center [731, 150] width 144 height 33
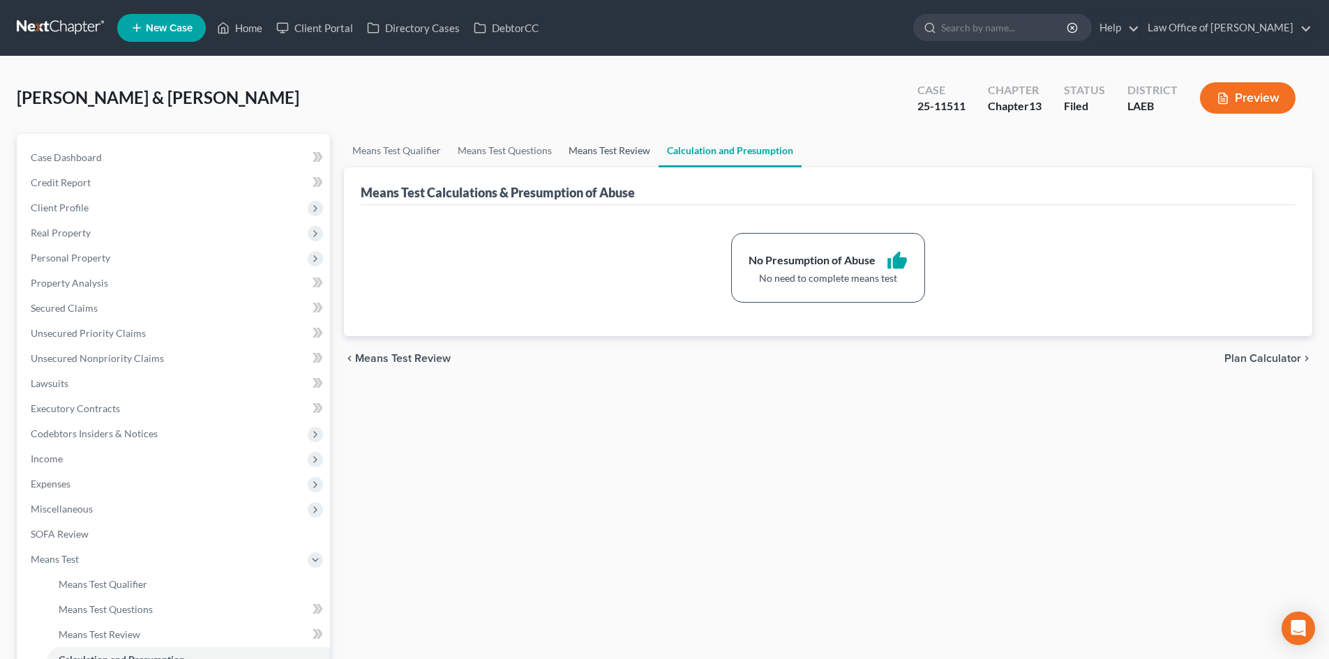
click at [608, 146] on link "Means Test Review" at bounding box center [609, 150] width 98 height 33
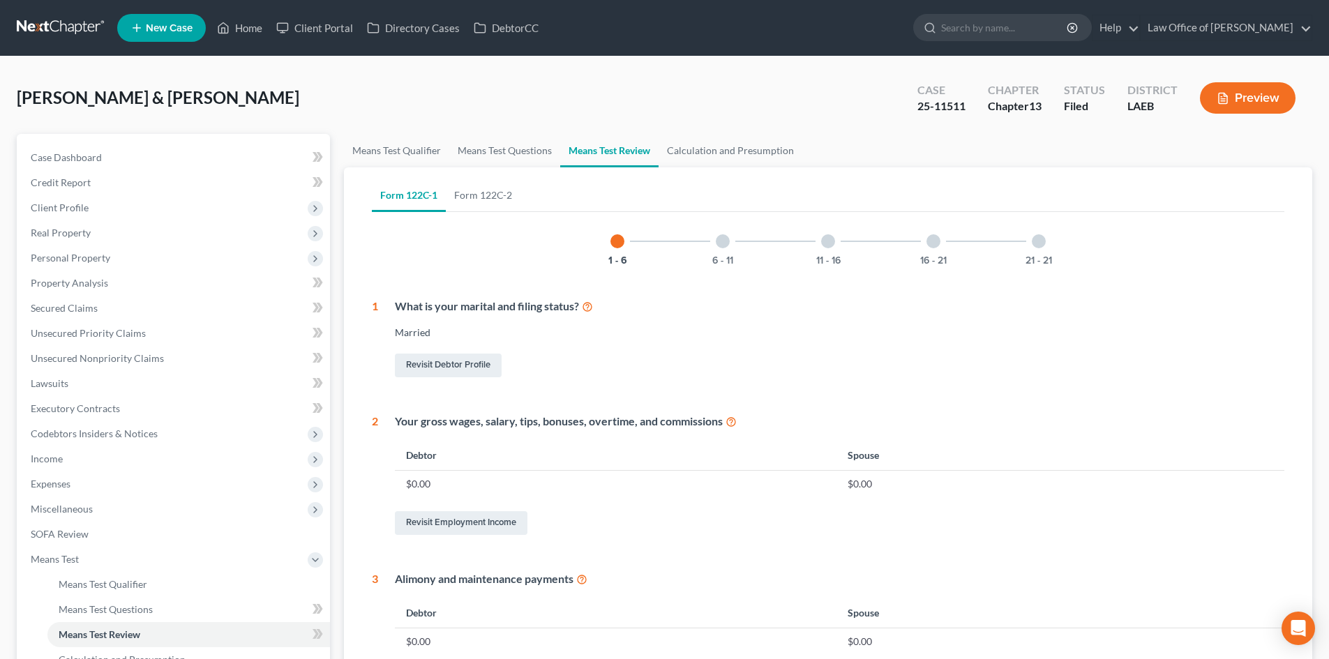
click at [726, 245] on div at bounding box center [723, 241] width 14 height 14
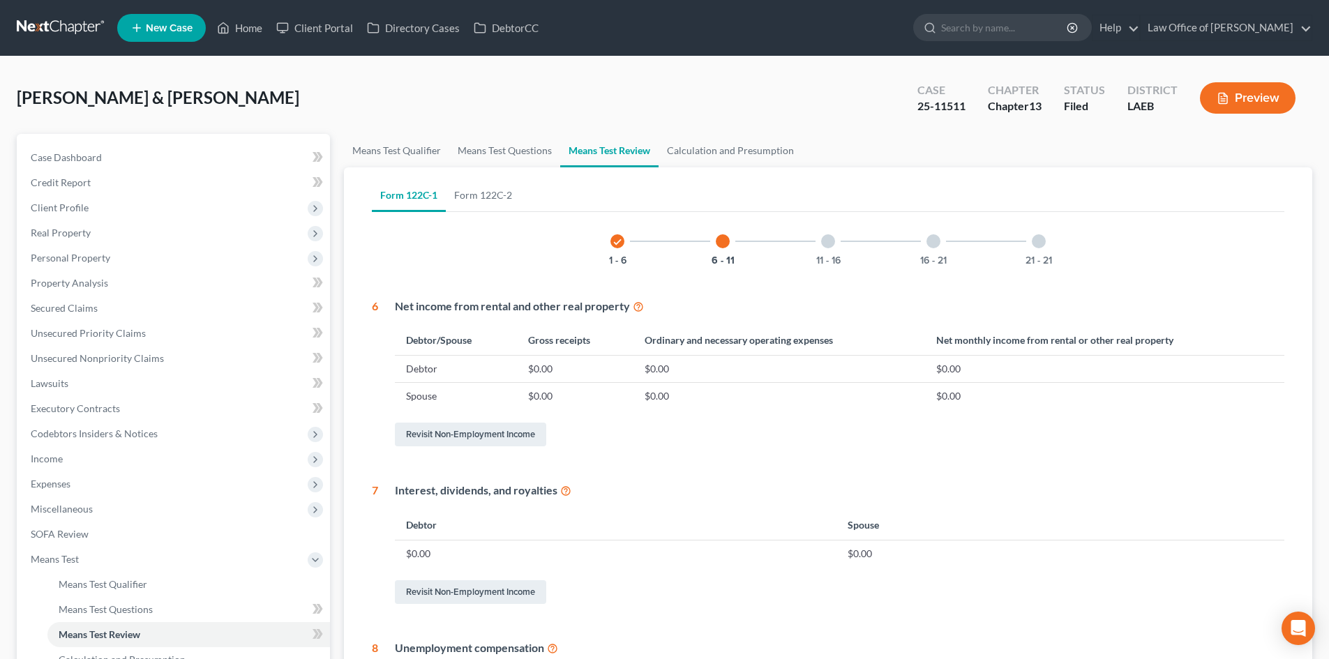
click at [832, 245] on div at bounding box center [828, 241] width 14 height 14
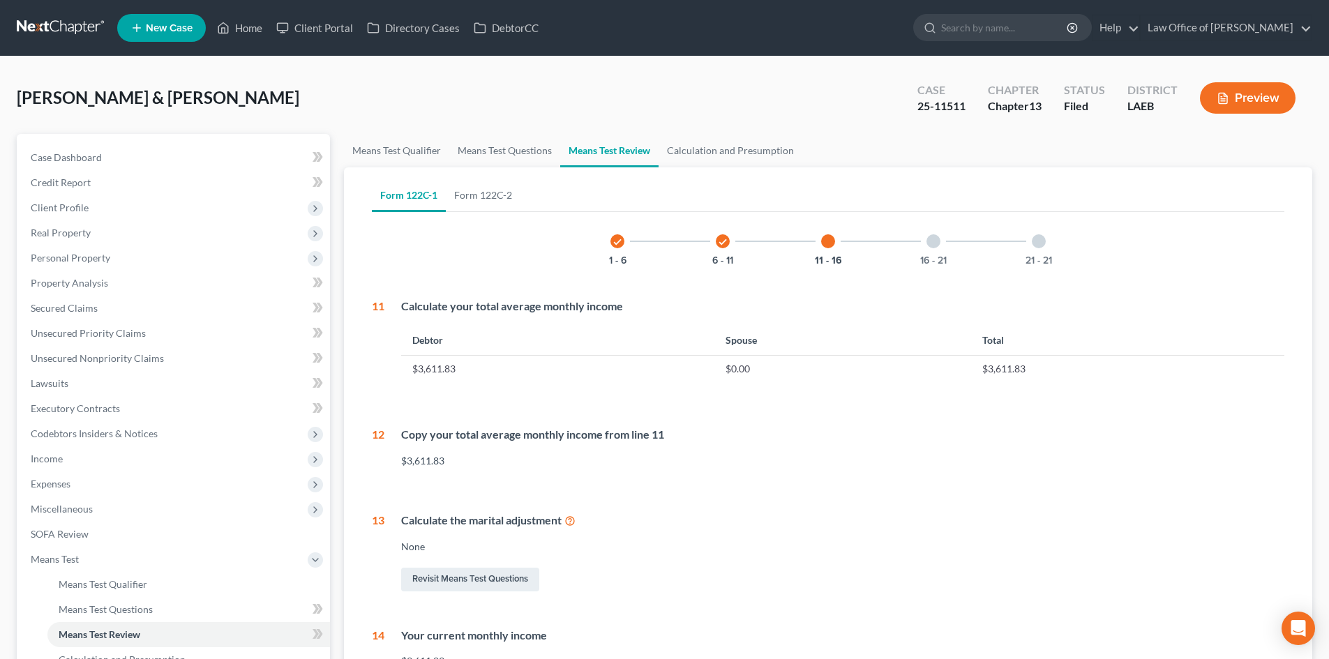
click at [931, 245] on div at bounding box center [934, 241] width 14 height 14
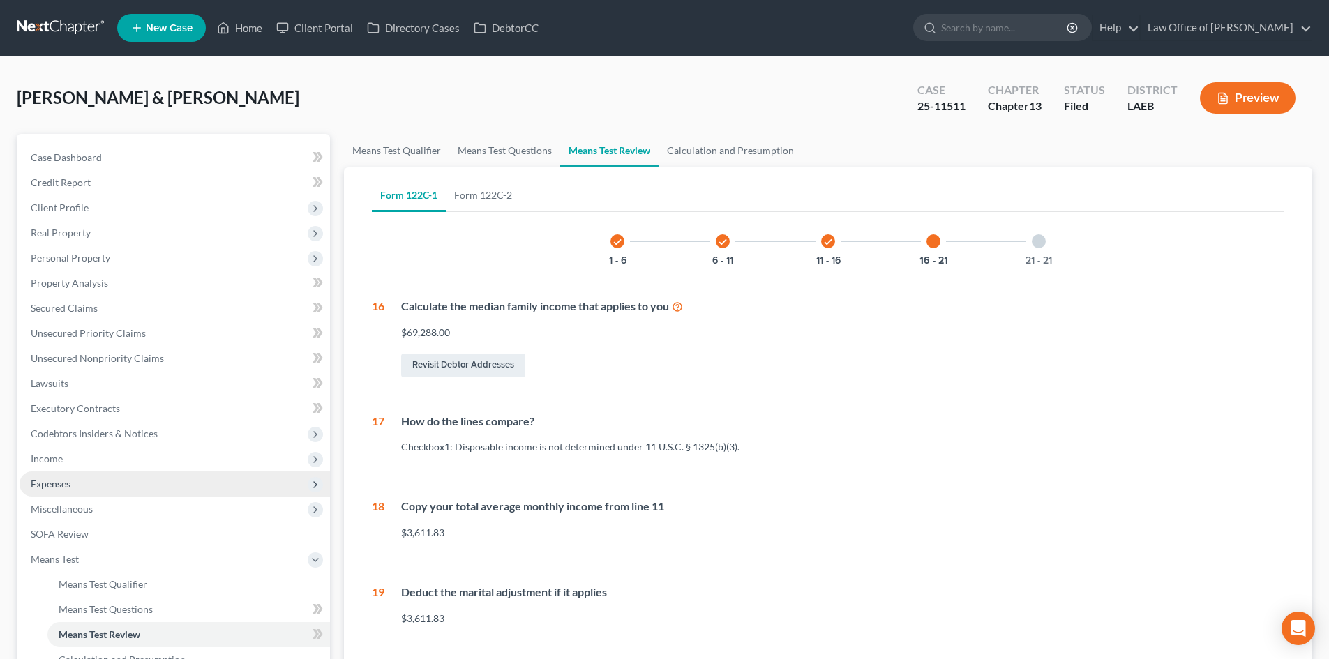
click at [55, 479] on span "Expenses" at bounding box center [51, 484] width 40 height 12
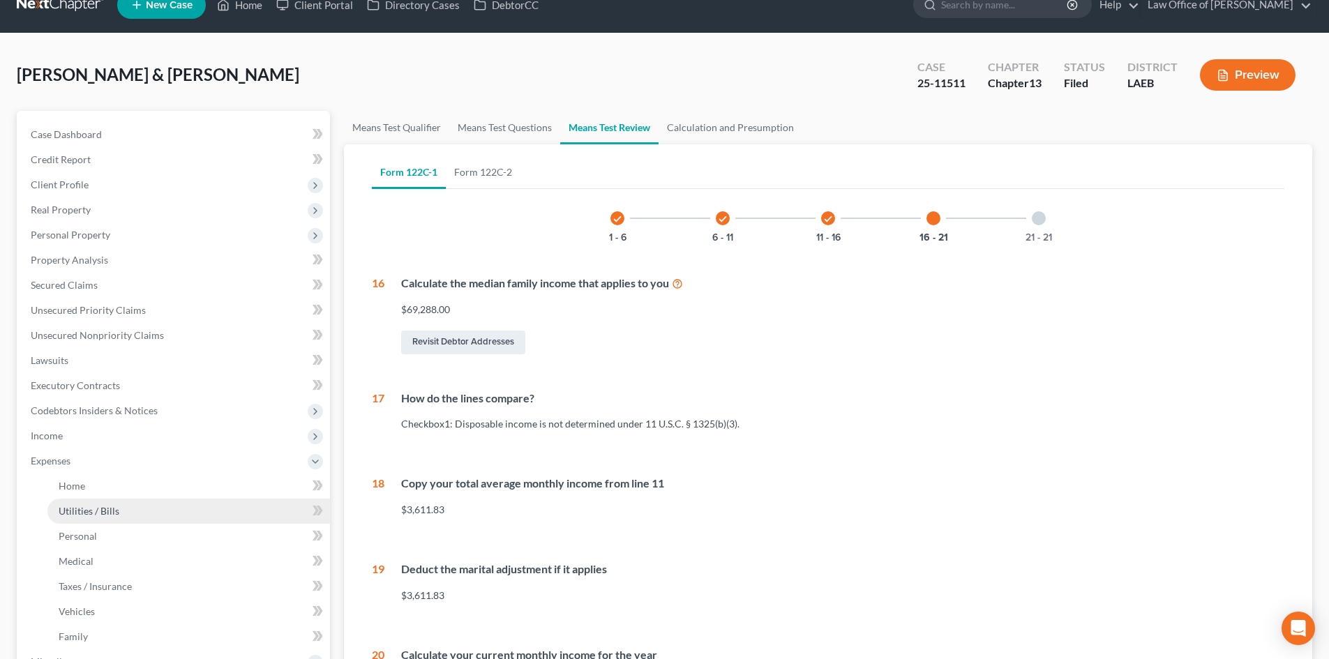
scroll to position [140, 0]
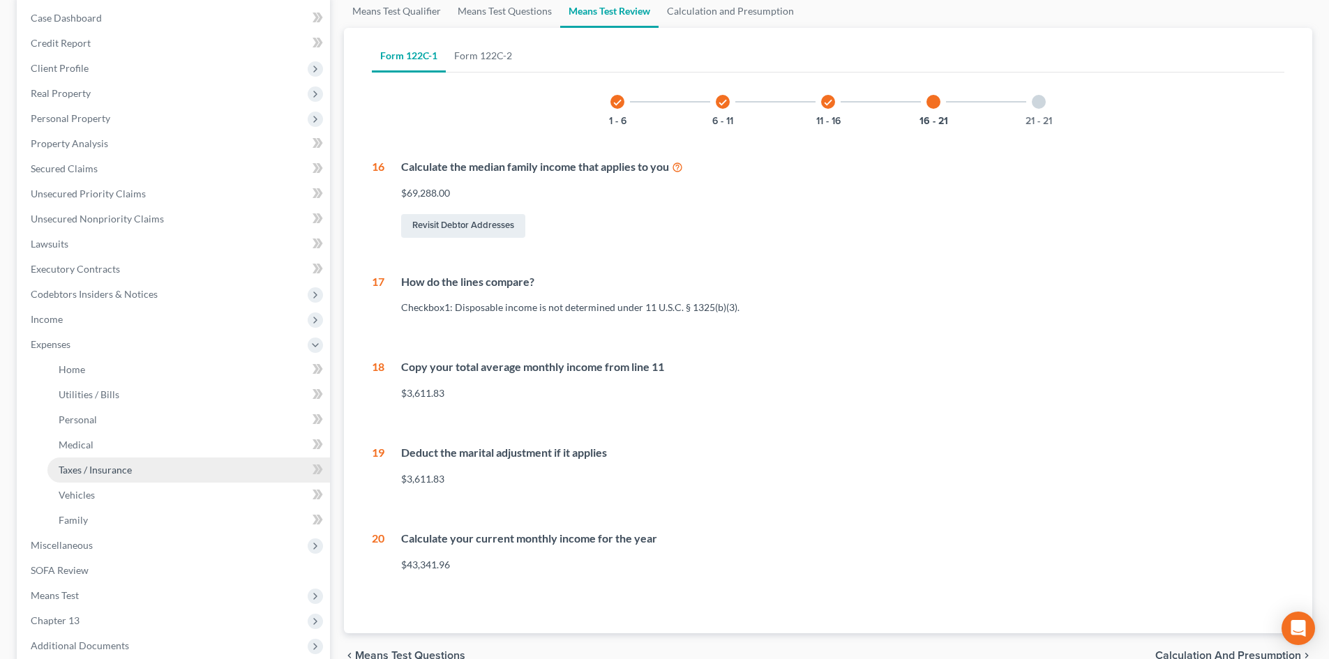
click at [81, 467] on span "Taxes / Insurance" at bounding box center [95, 470] width 73 height 12
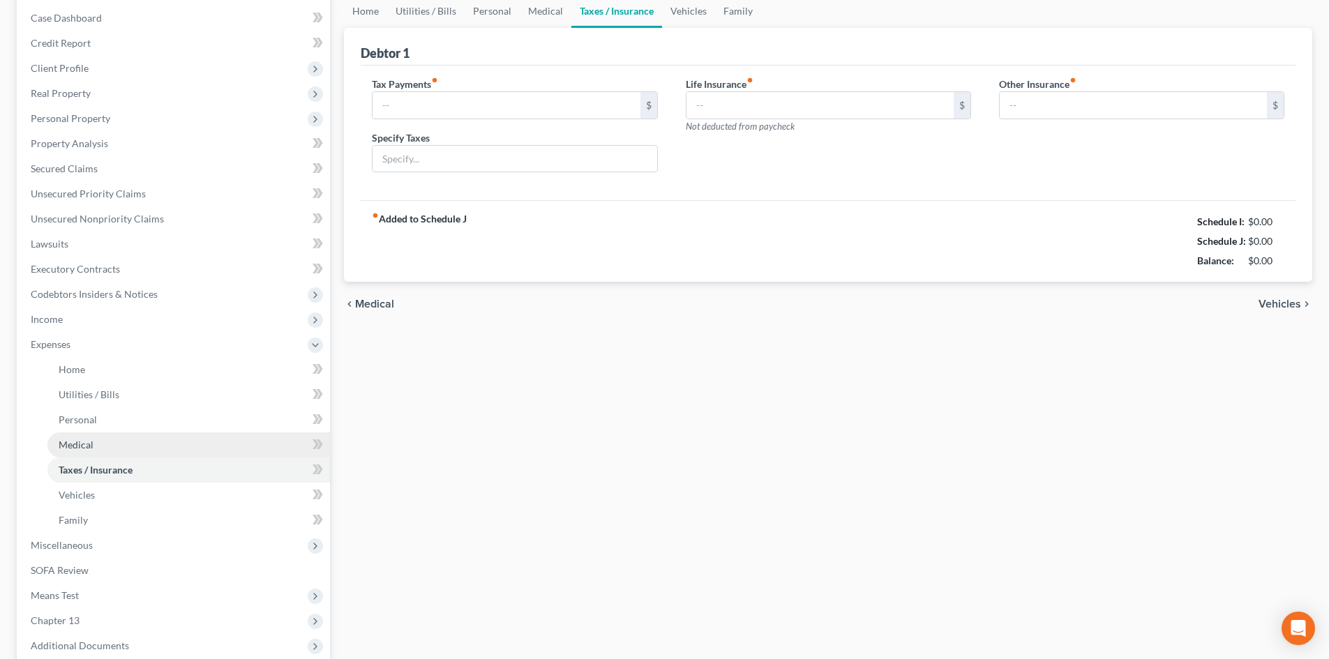
scroll to position [13, 0]
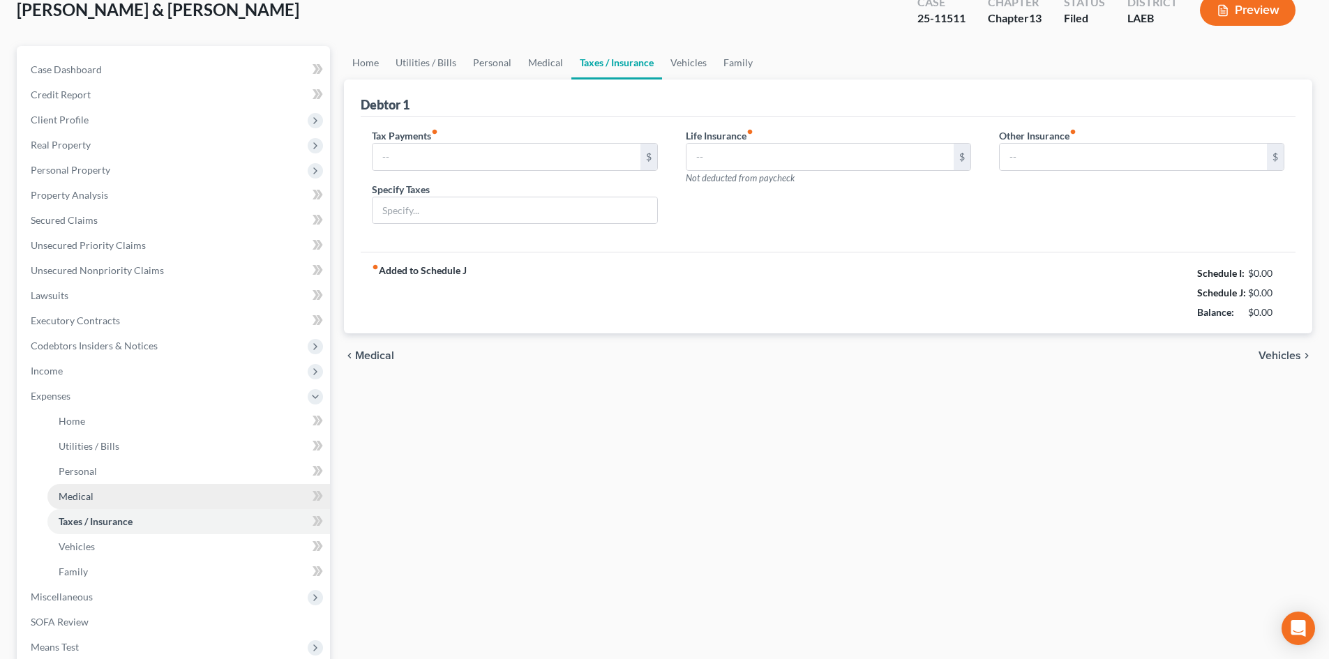
click at [77, 443] on ul "Home Utilities / Bills Personal Medical" at bounding box center [175, 497] width 310 height 176
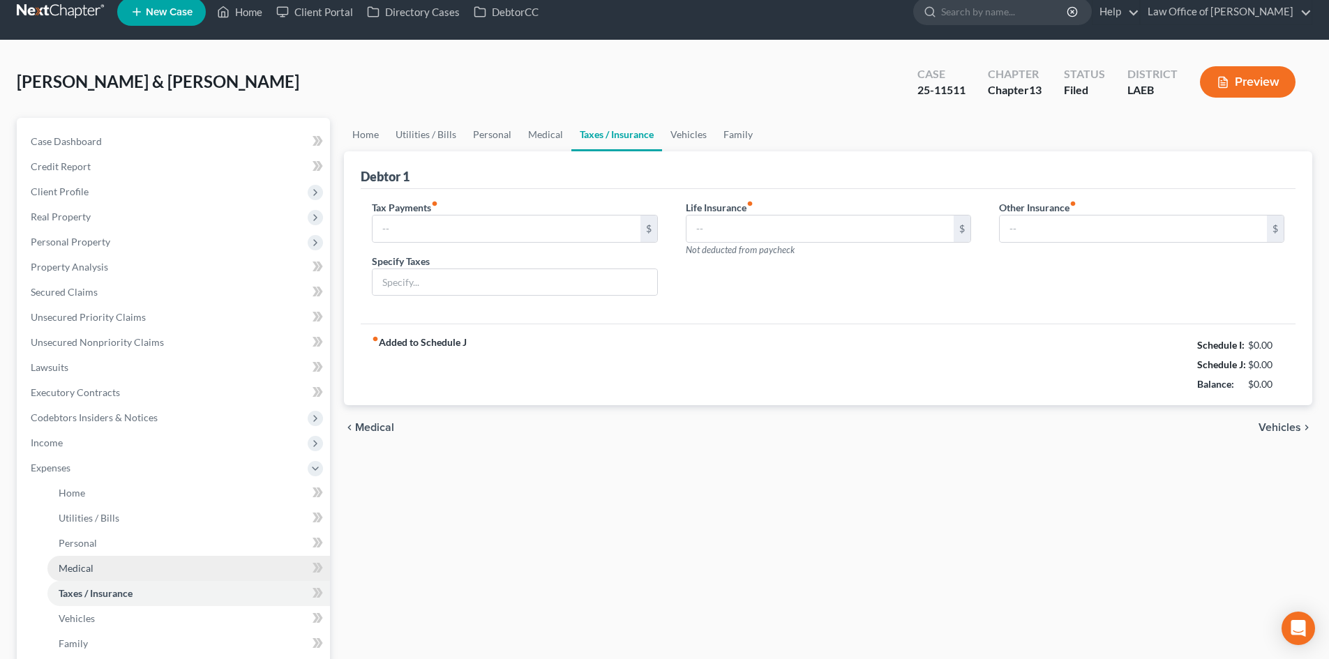
type input "0.00"
type input "98.00"
type input "0.00"
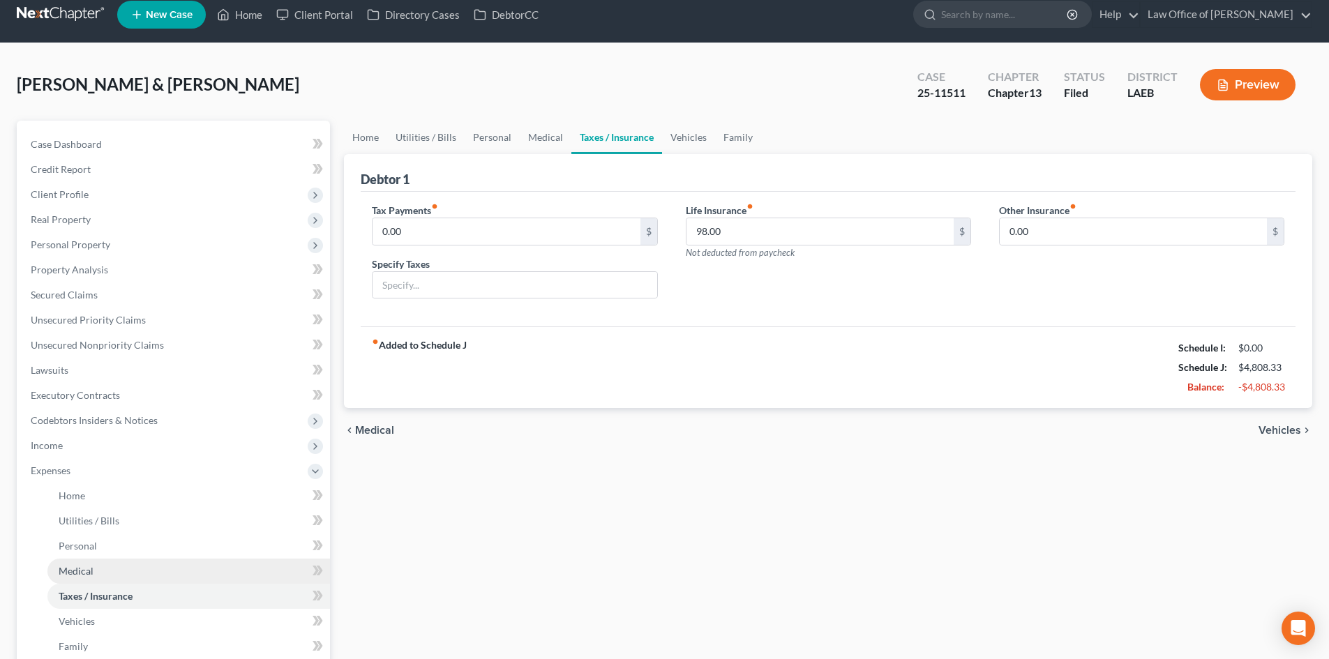
scroll to position [0, 0]
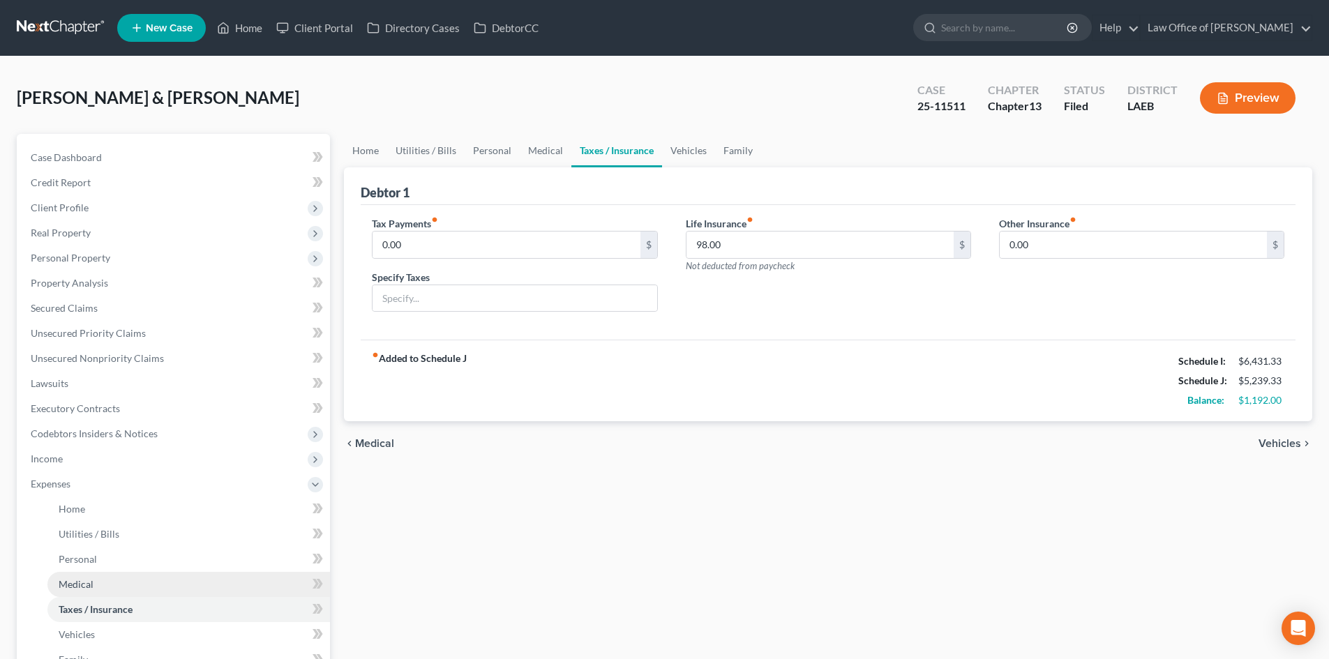
click at [105, 579] on link "Medical" at bounding box center [188, 584] width 283 height 25
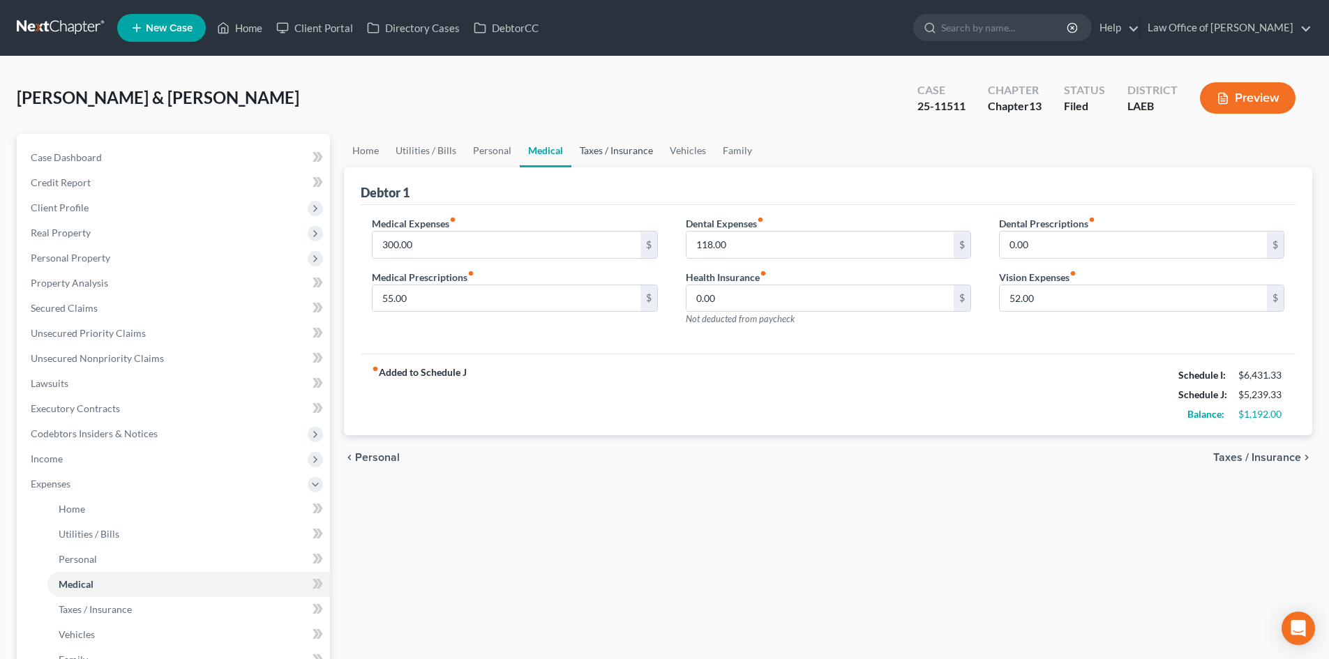
click at [632, 151] on link "Taxes / Insurance" at bounding box center [616, 150] width 90 height 33
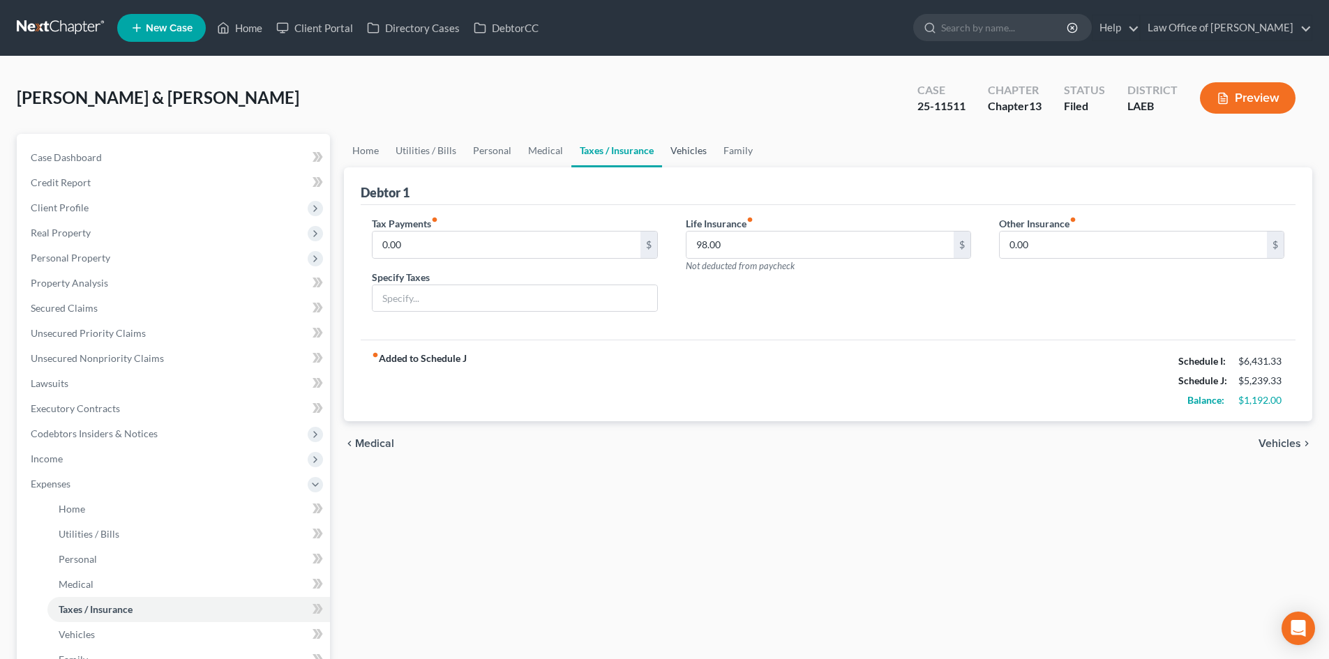
click at [668, 147] on link "Vehicles" at bounding box center [688, 150] width 53 height 33
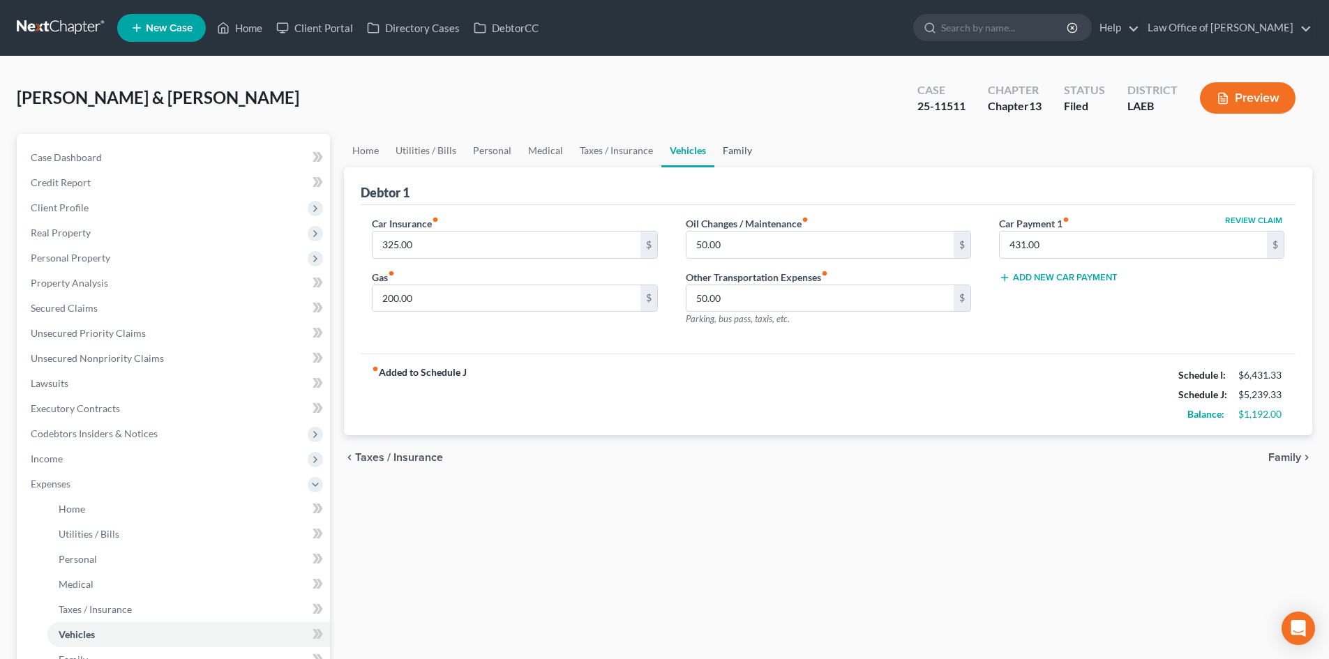
click at [746, 156] on link "Family" at bounding box center [737, 150] width 46 height 33
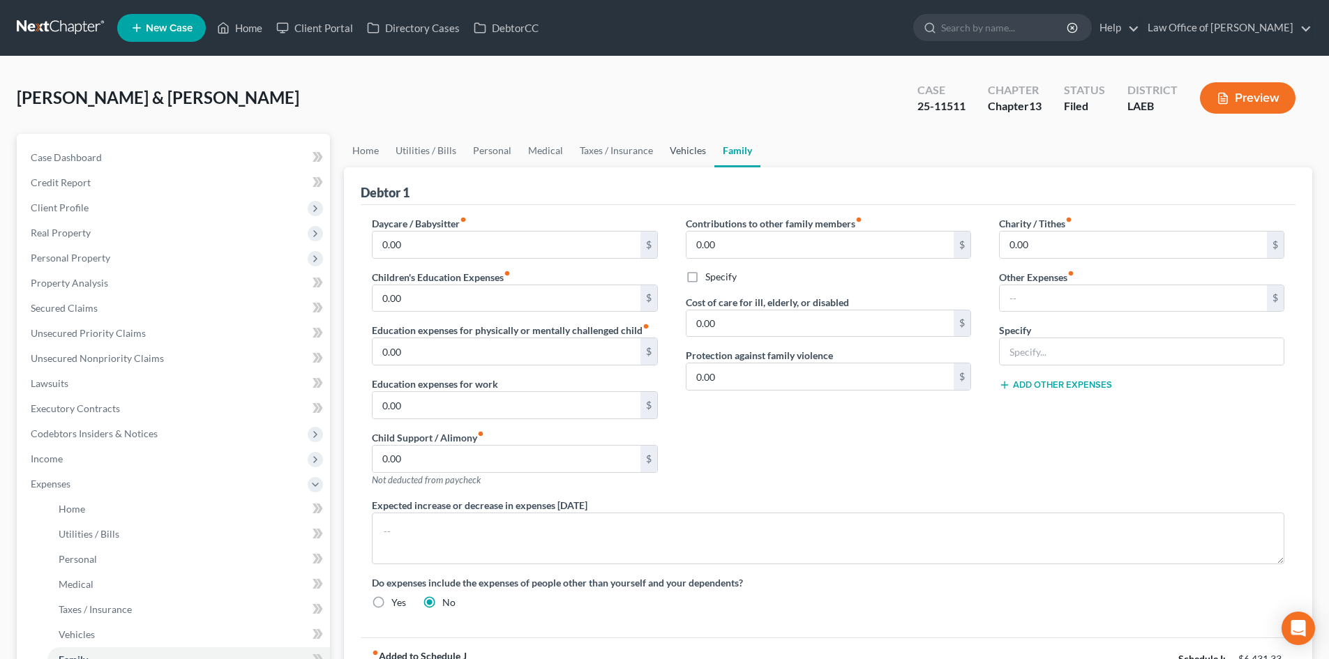
click at [667, 159] on link "Vehicles" at bounding box center [687, 150] width 53 height 33
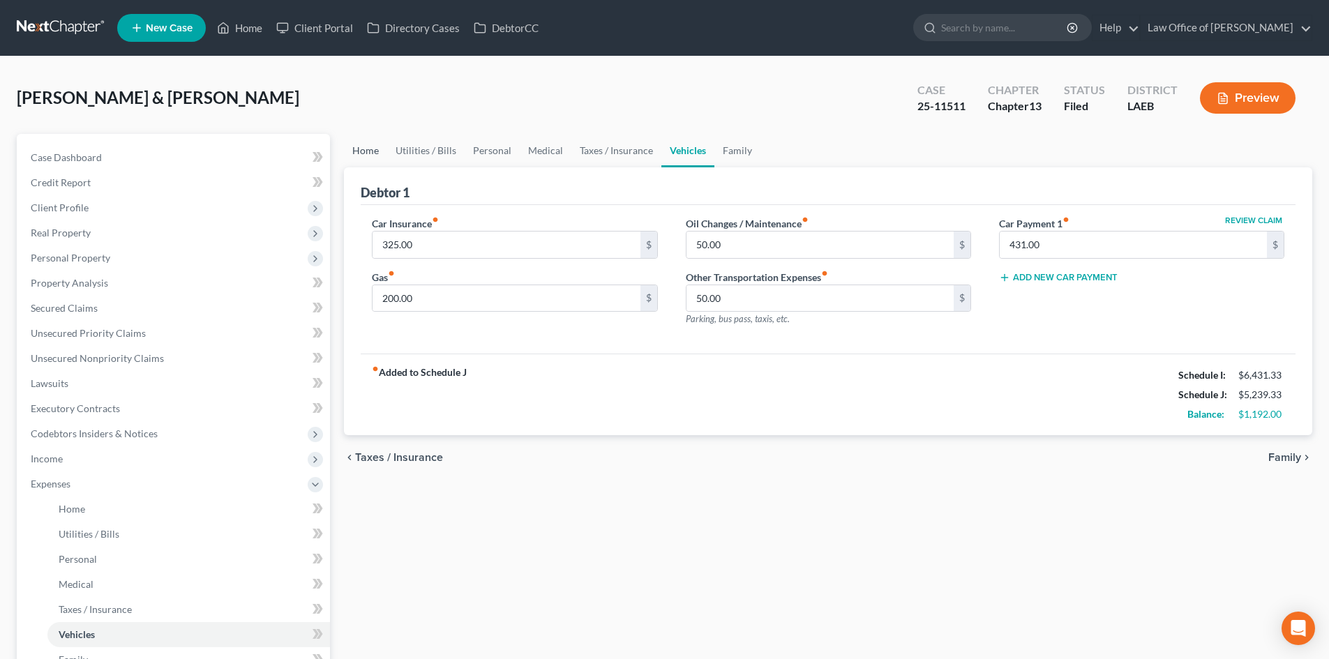
click at [363, 149] on link "Home" at bounding box center [365, 150] width 43 height 33
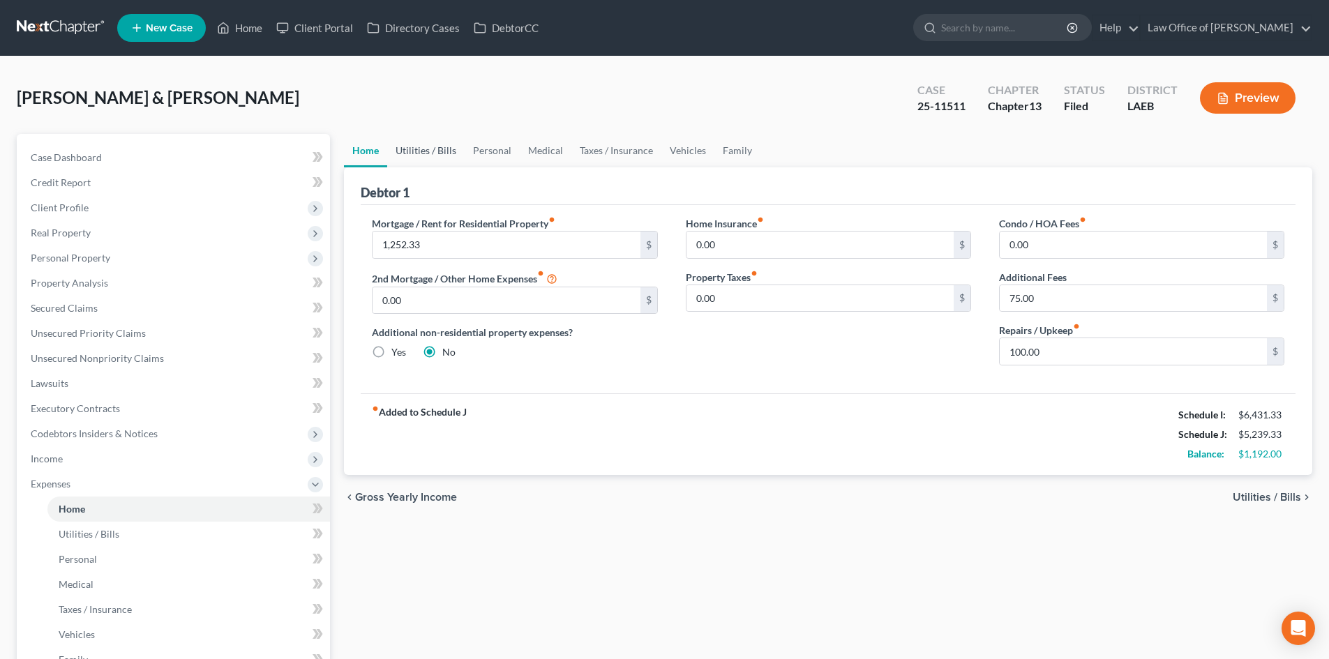
click at [442, 148] on link "Utilities / Bills" at bounding box center [425, 150] width 77 height 33
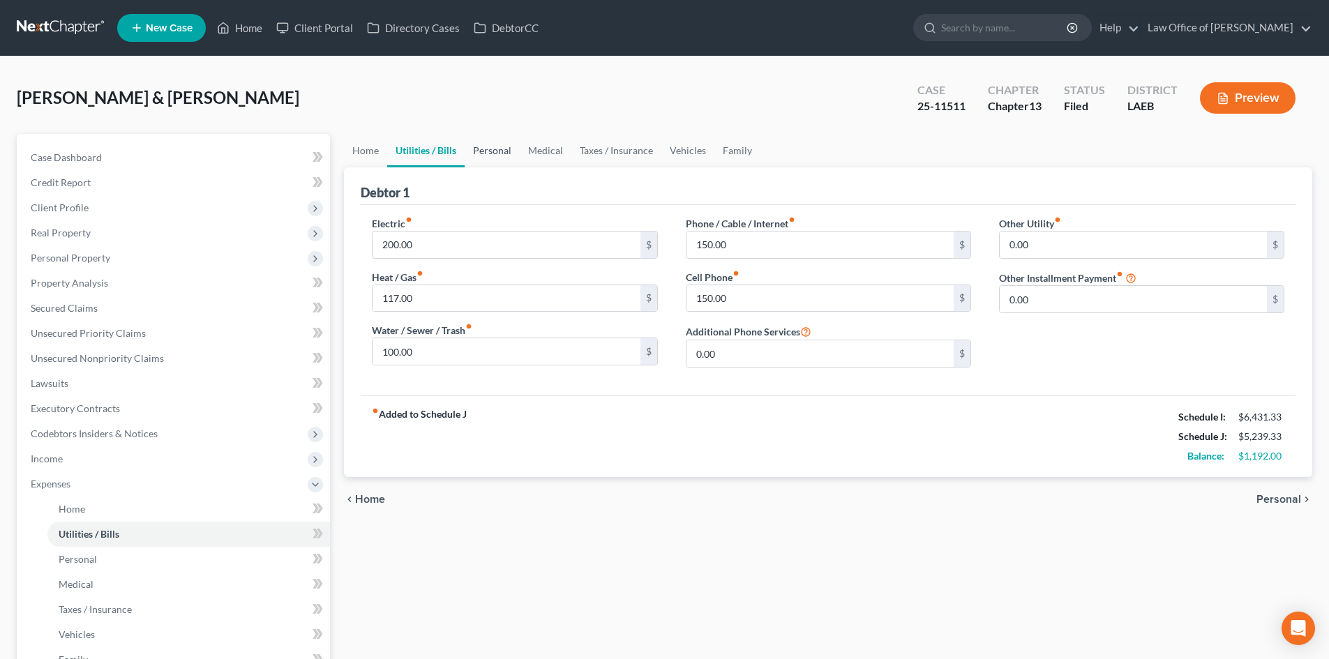
click at [500, 149] on link "Personal" at bounding box center [492, 150] width 55 height 33
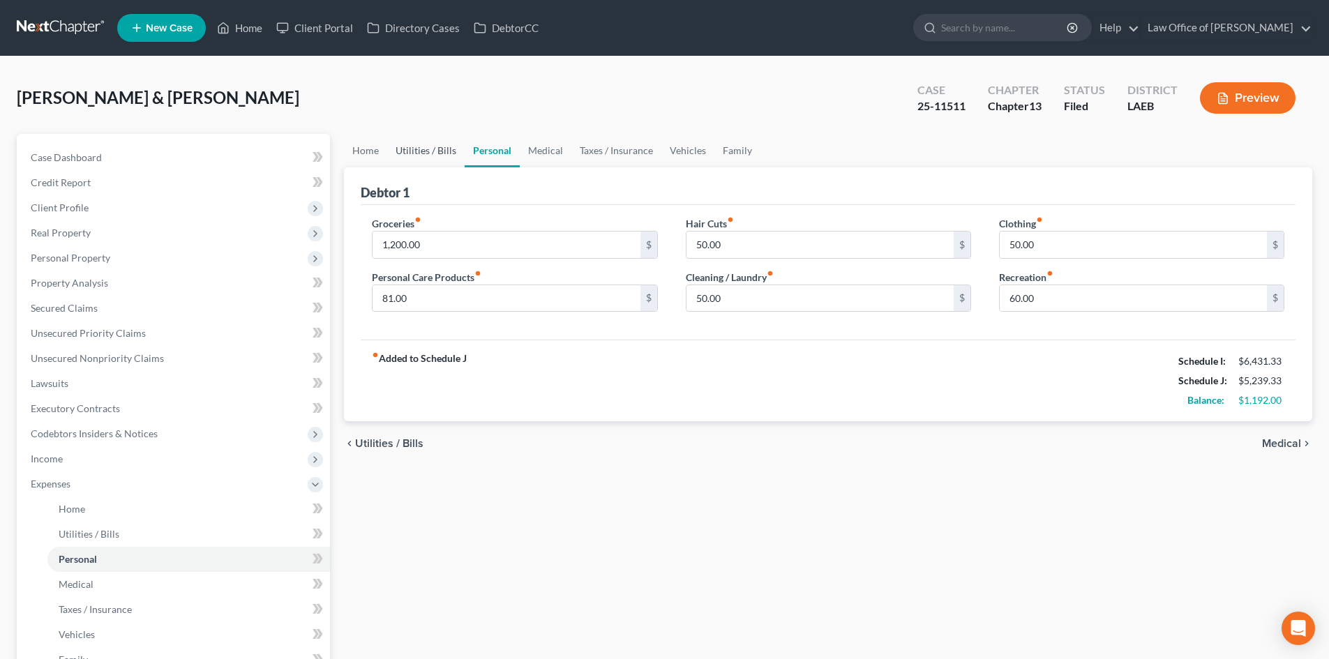
click at [444, 153] on link "Utilities / Bills" at bounding box center [425, 150] width 77 height 33
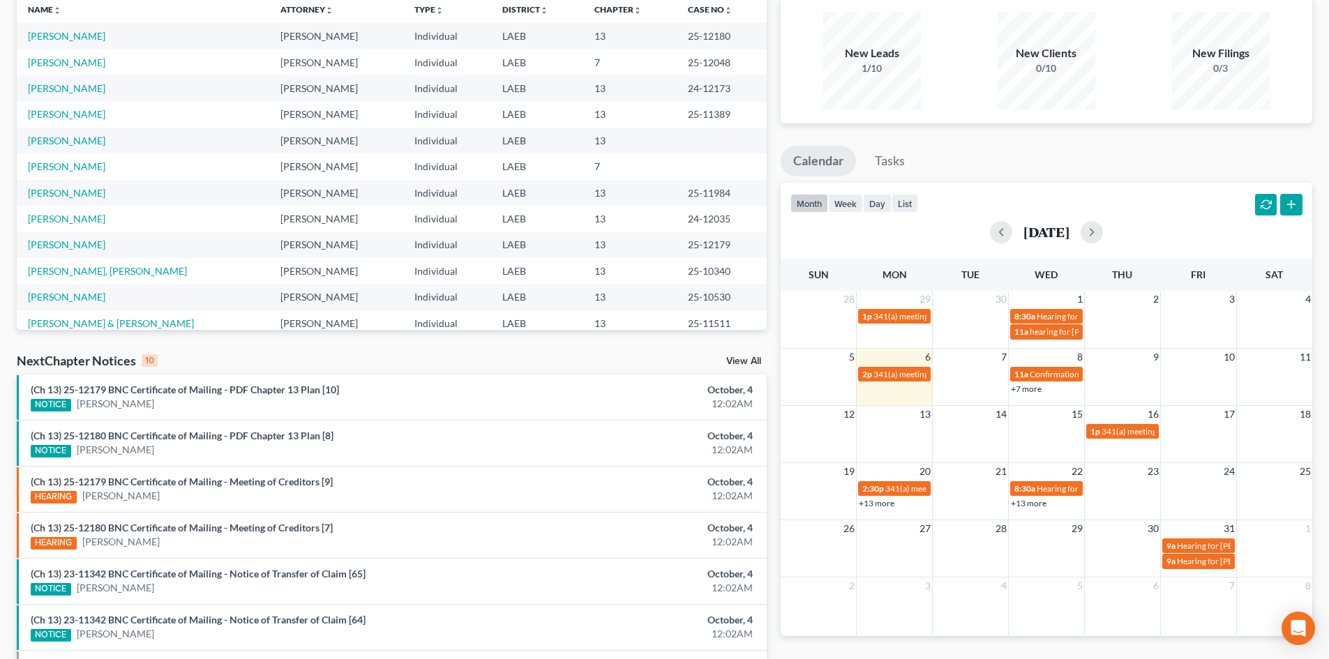
scroll to position [140, 0]
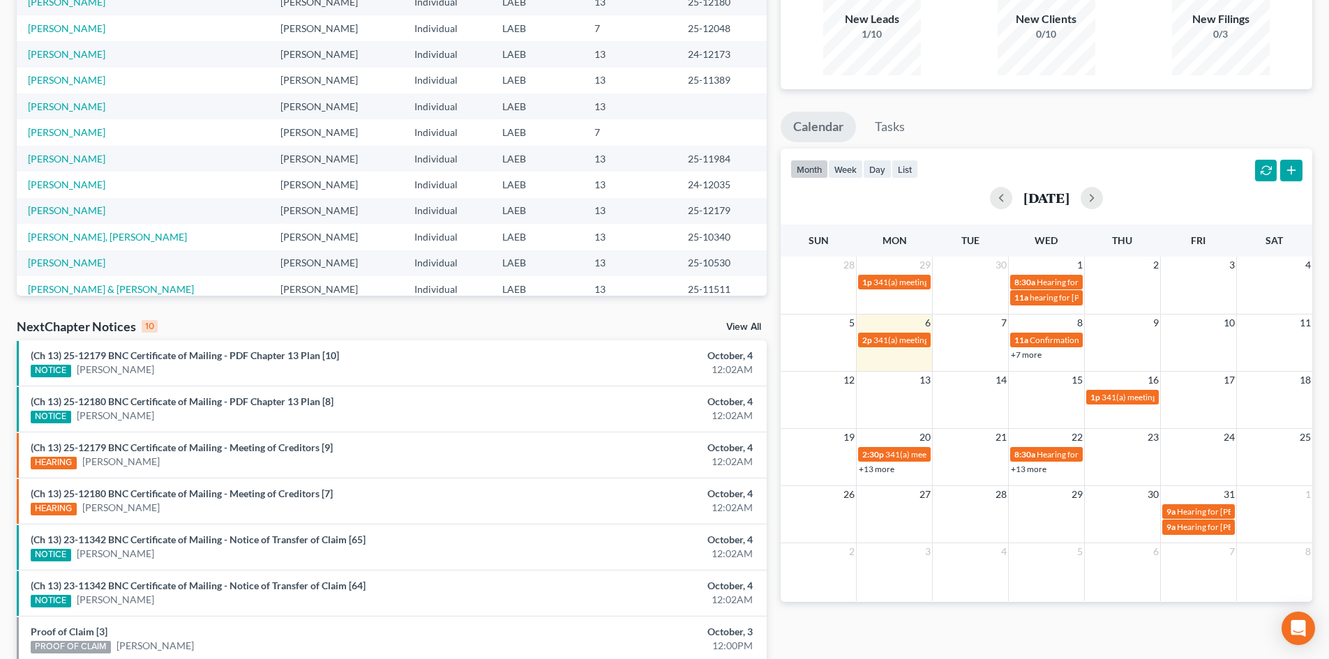
click at [1032, 466] on link "+13 more" at bounding box center [1029, 469] width 36 height 10
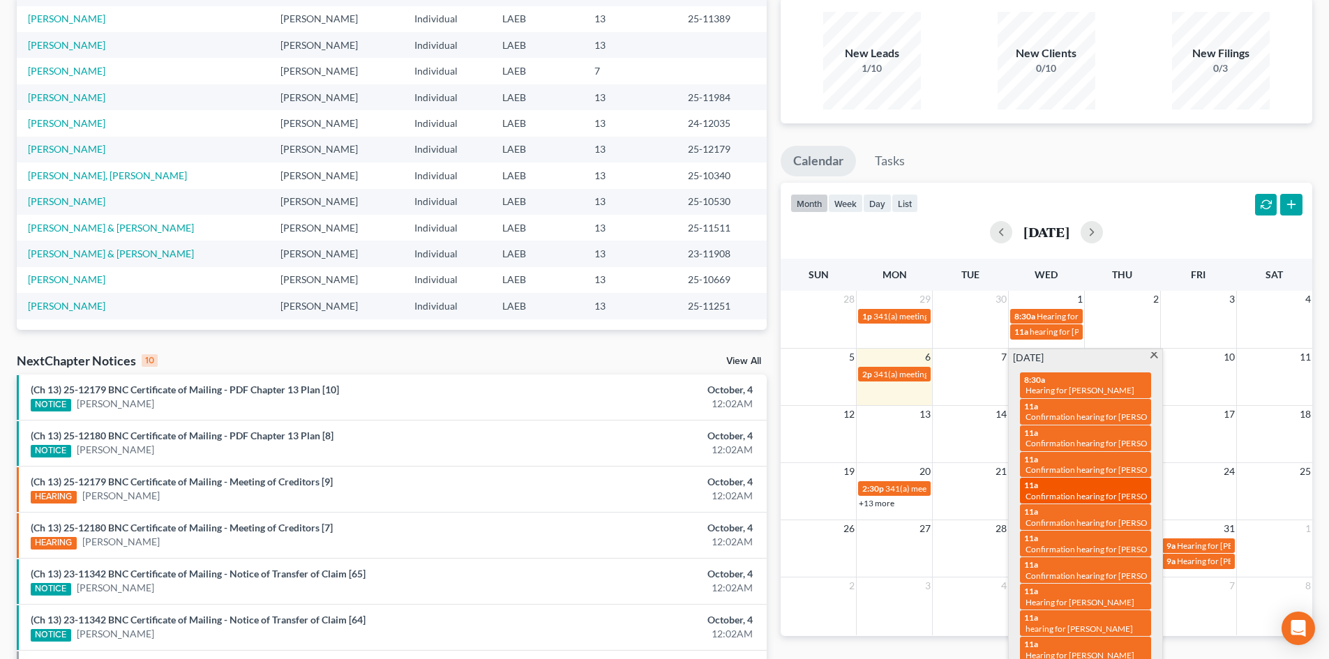
scroll to position [140, 0]
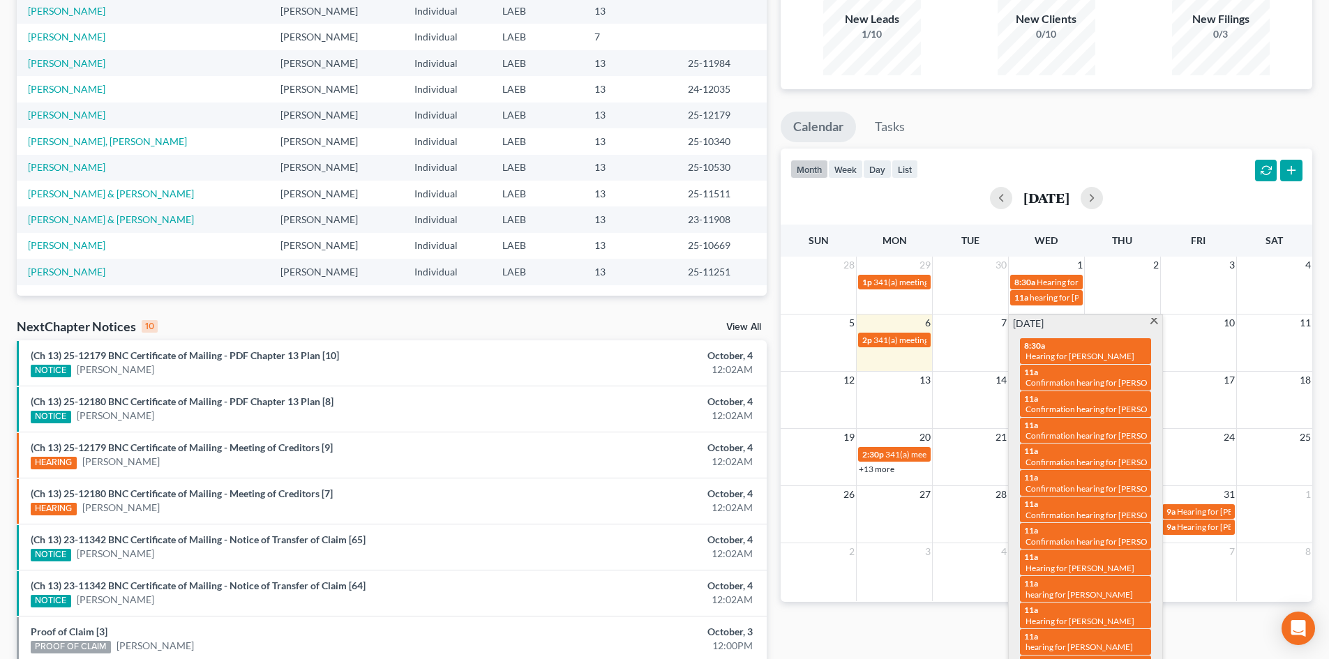
click at [1177, 153] on div "month week day list [DATE]" at bounding box center [1047, 182] width 546 height 67
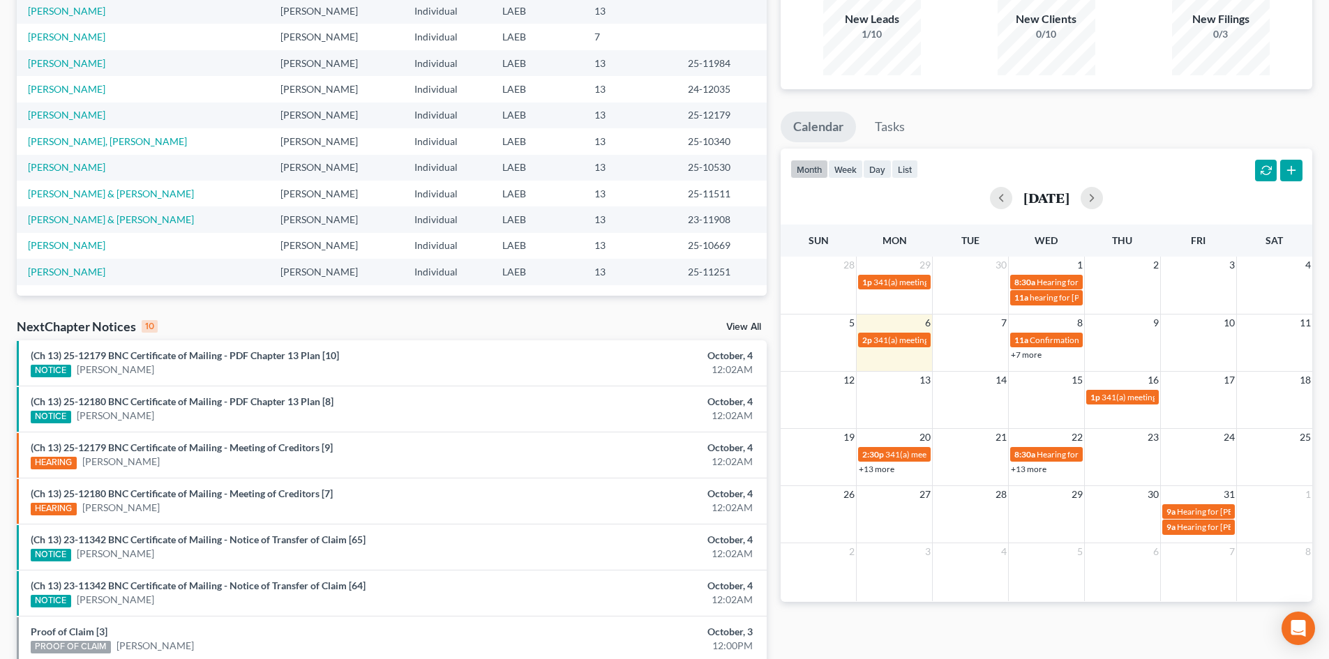
click at [1032, 471] on link "+13 more" at bounding box center [1029, 469] width 36 height 10
